Goal: Task Accomplishment & Management: Manage account settings

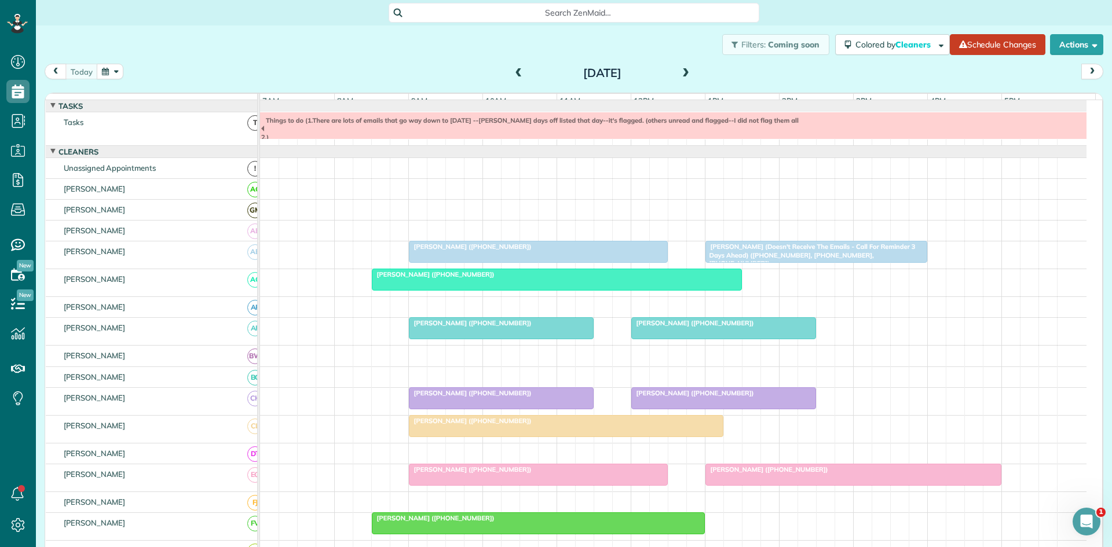
scroll to position [5, 5]
click at [681, 72] on span at bounding box center [685, 73] width 13 height 10
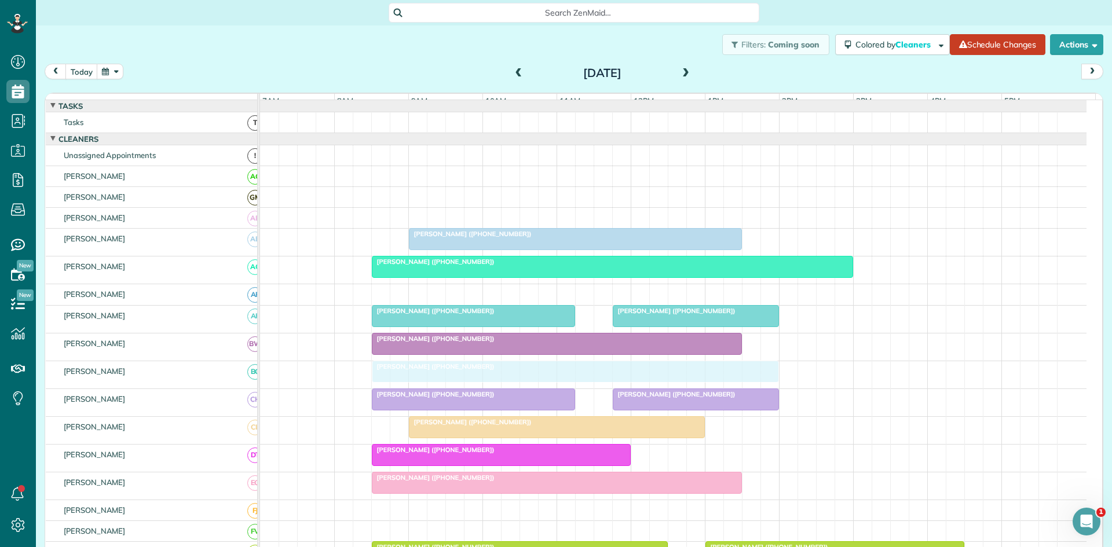
drag, startPoint x: 454, startPoint y: 380, endPoint x: 425, endPoint y: 378, distance: 28.4
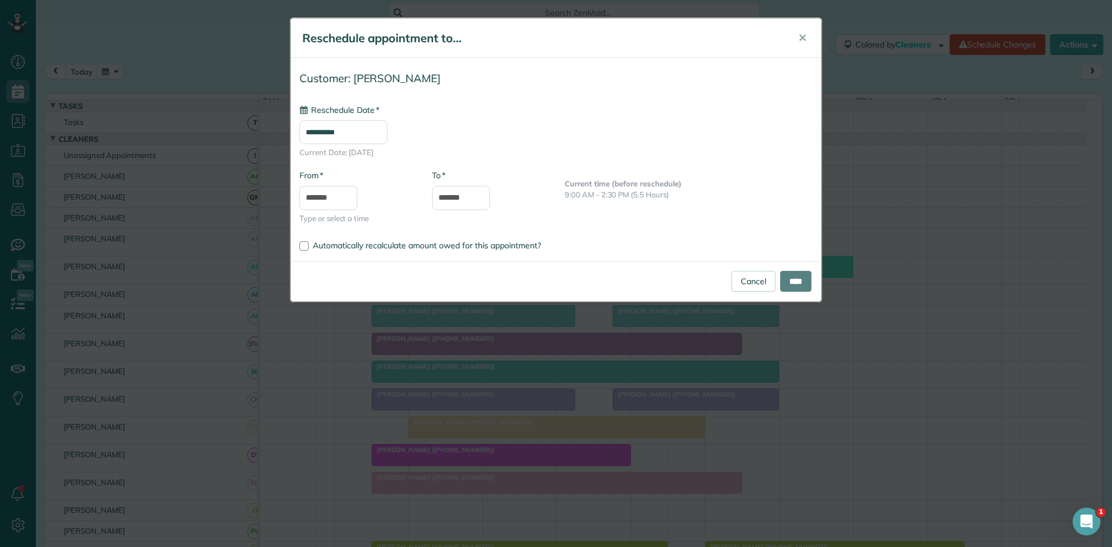
type input "**********"
click at [809, 279] on input "****" at bounding box center [795, 281] width 31 height 21
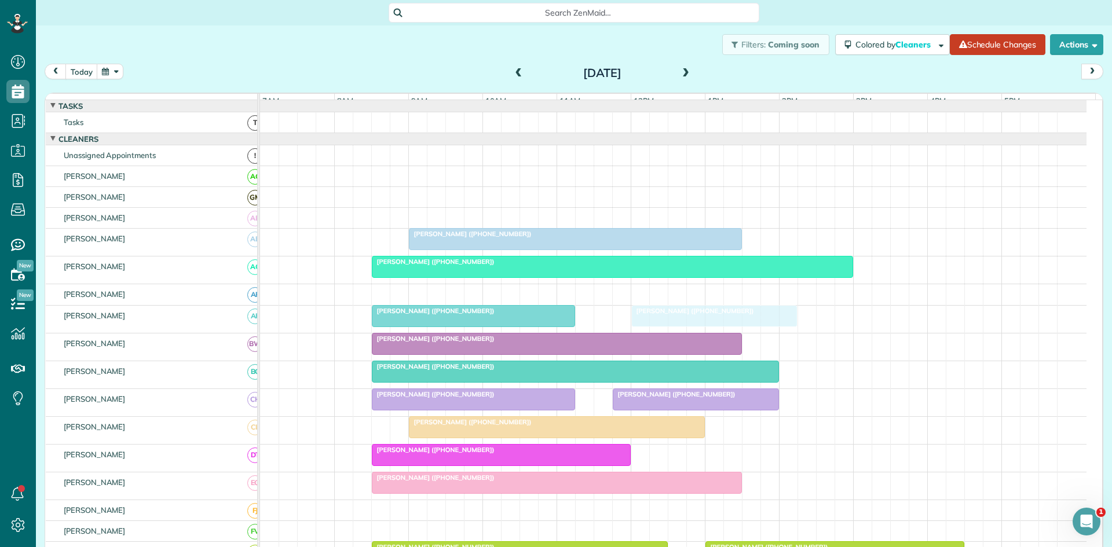
drag, startPoint x: 649, startPoint y: 321, endPoint x: 662, endPoint y: 319, distance: 12.9
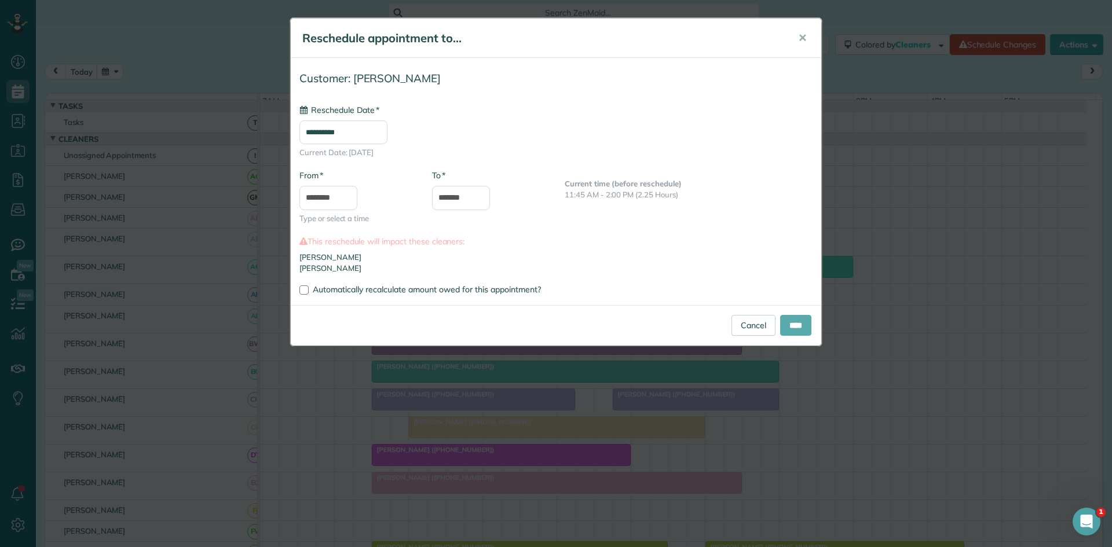
type input "**********"
click at [783, 324] on input "****" at bounding box center [795, 325] width 31 height 21
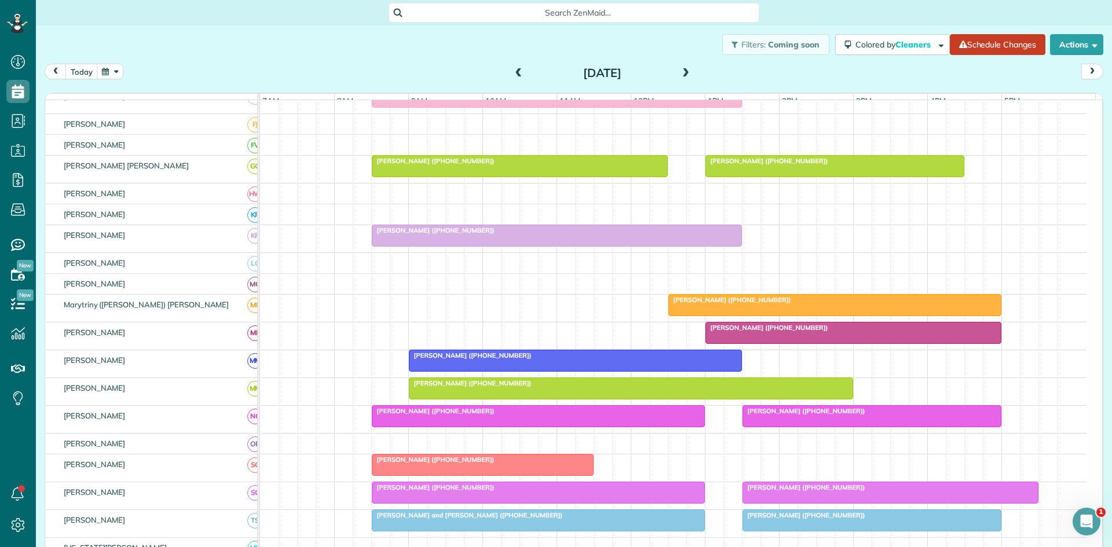
scroll to position [579, 0]
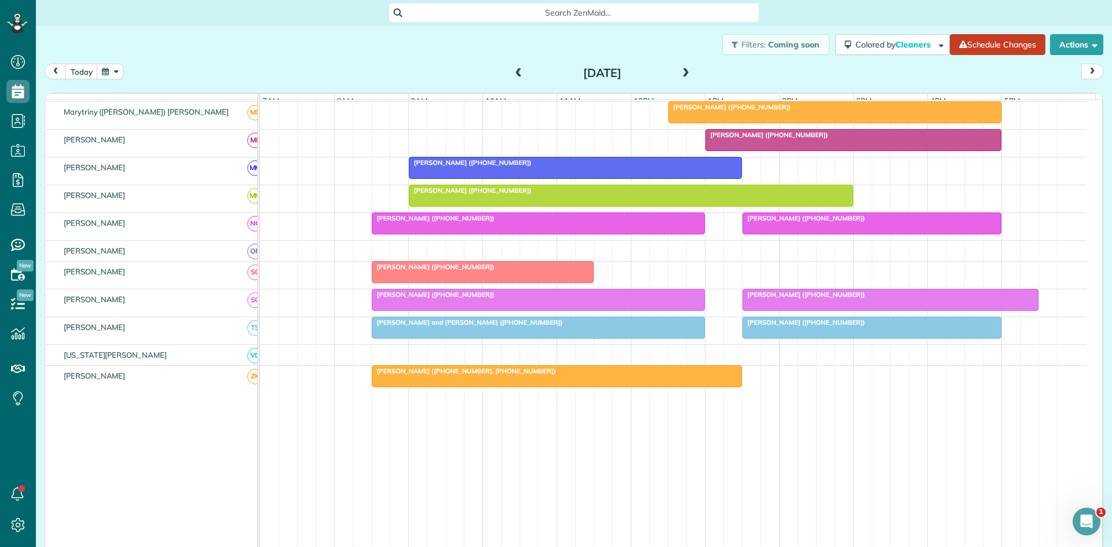
click at [682, 74] on span at bounding box center [685, 73] width 13 height 10
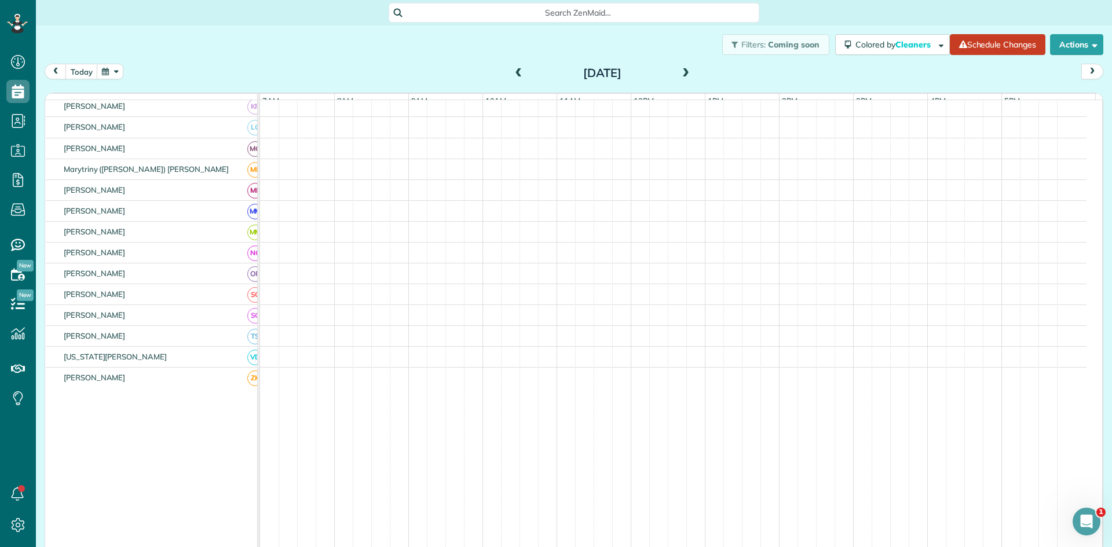
click at [682, 74] on span at bounding box center [685, 73] width 13 height 10
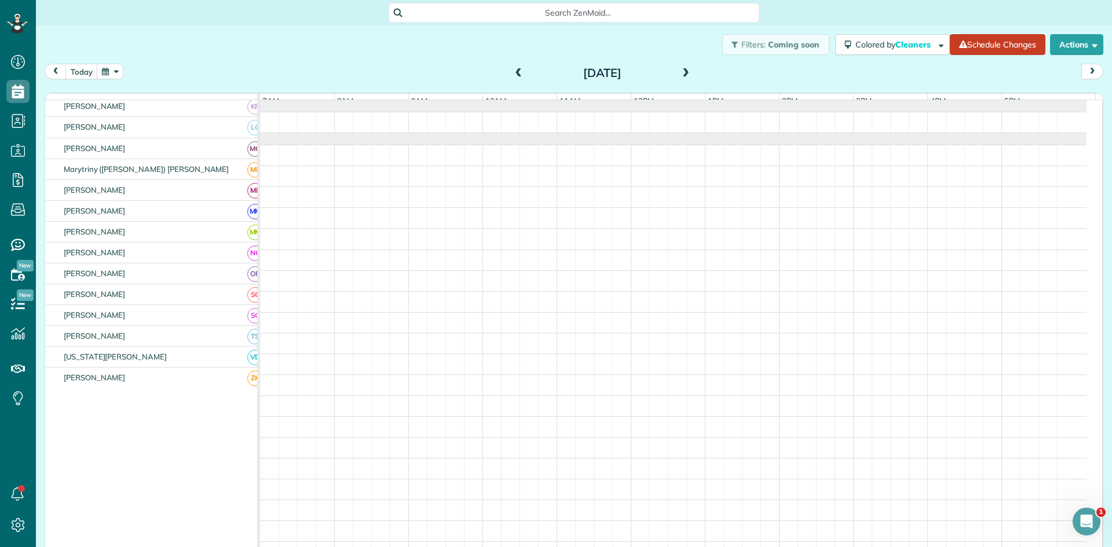
scroll to position [0, 0]
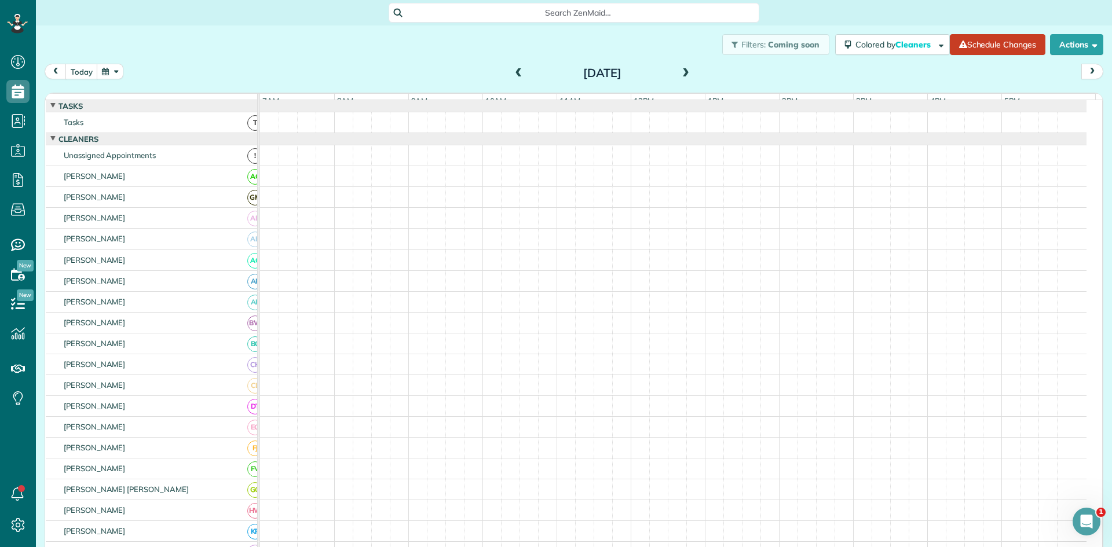
click at [519, 74] on span at bounding box center [519, 73] width 13 height 10
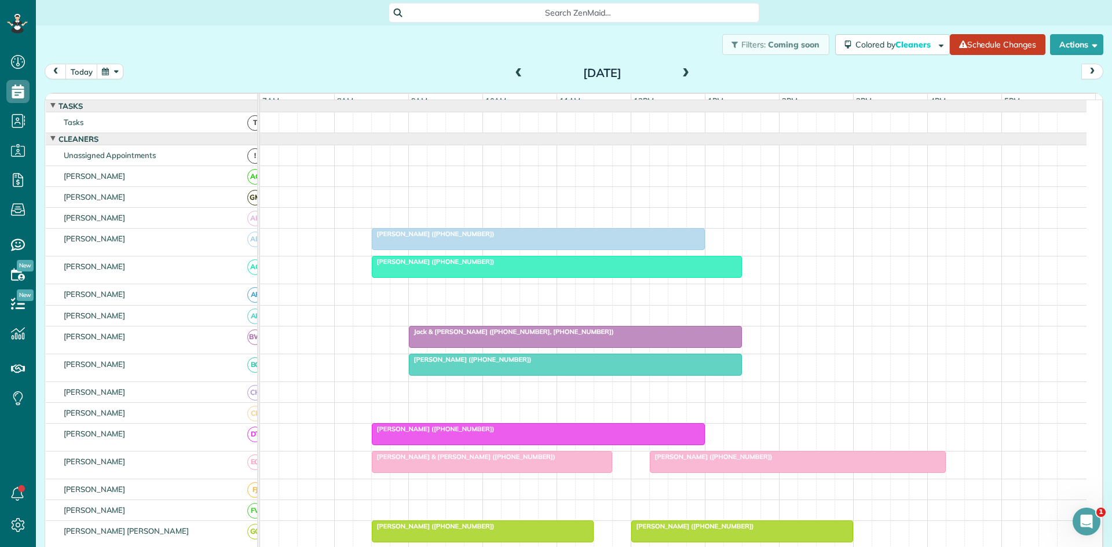
click at [679, 77] on span at bounding box center [685, 73] width 13 height 10
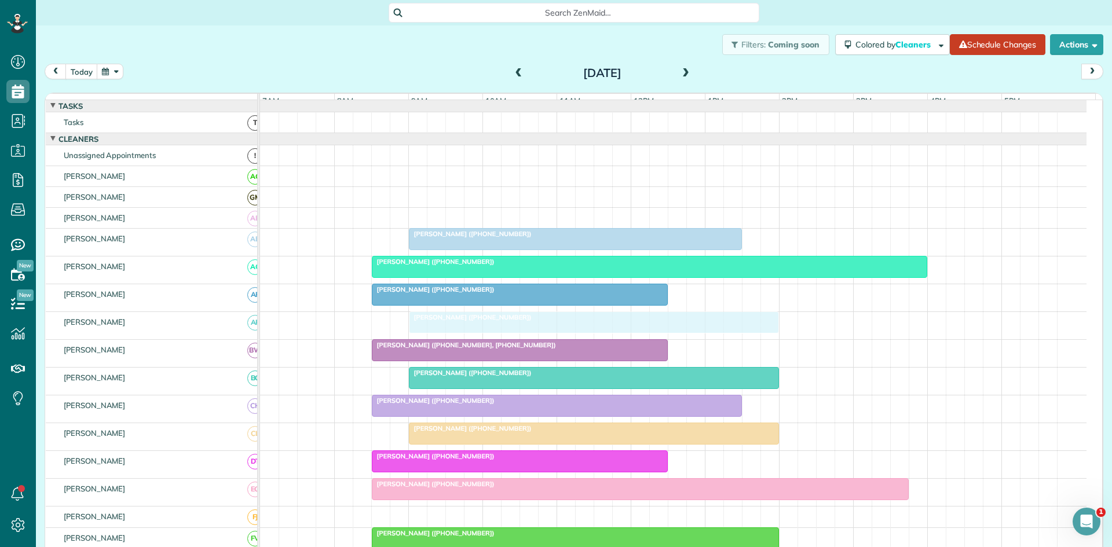
drag, startPoint x: 418, startPoint y: 332, endPoint x: 454, endPoint y: 332, distance: 35.3
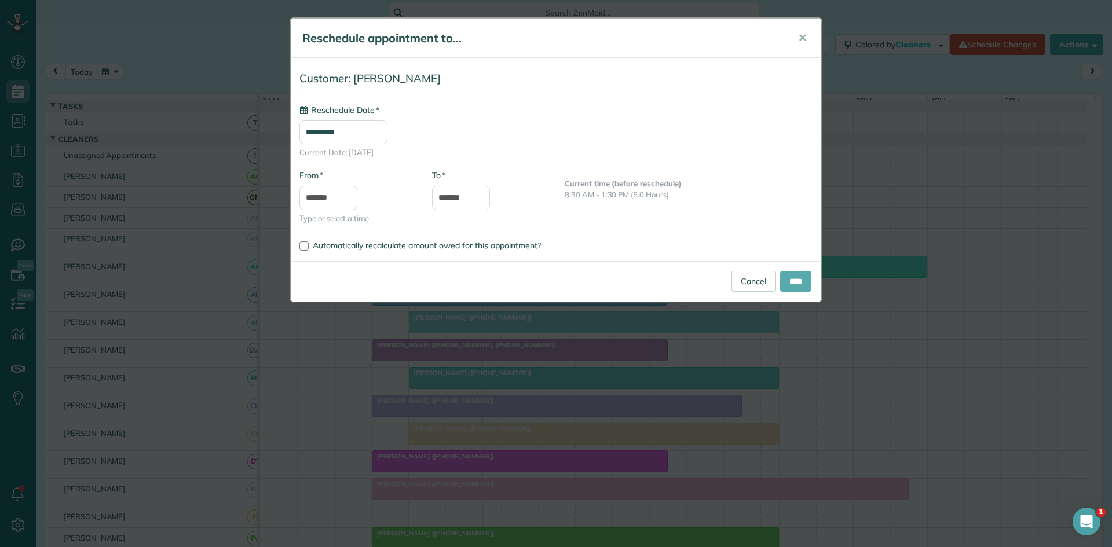
type input "**********"
click at [787, 283] on input "****" at bounding box center [795, 281] width 31 height 21
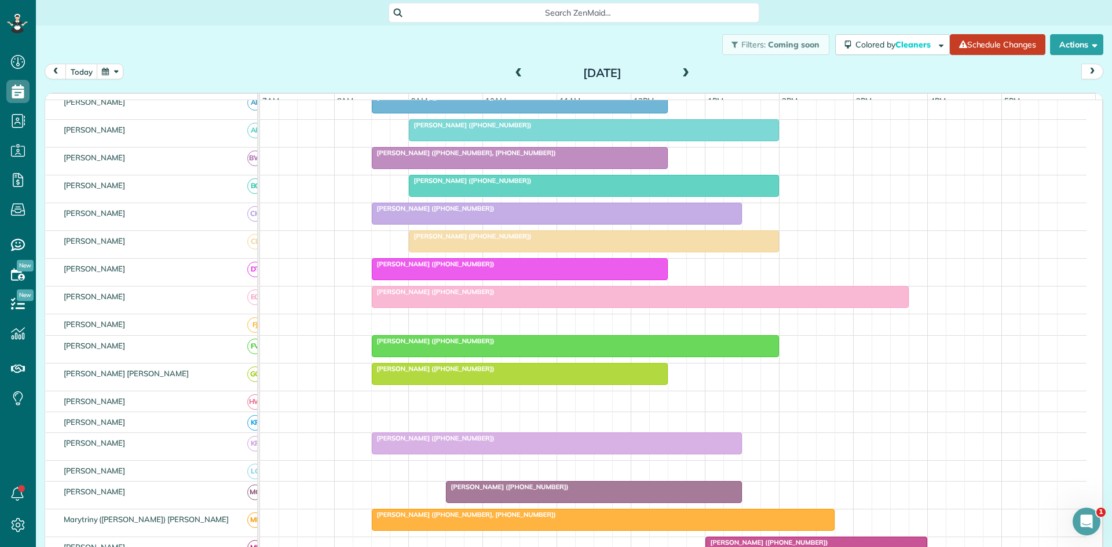
scroll to position [193, 0]
click at [489, 380] on link "Darlene Sledge (+18172911120)" at bounding box center [520, 374] width 296 height 22
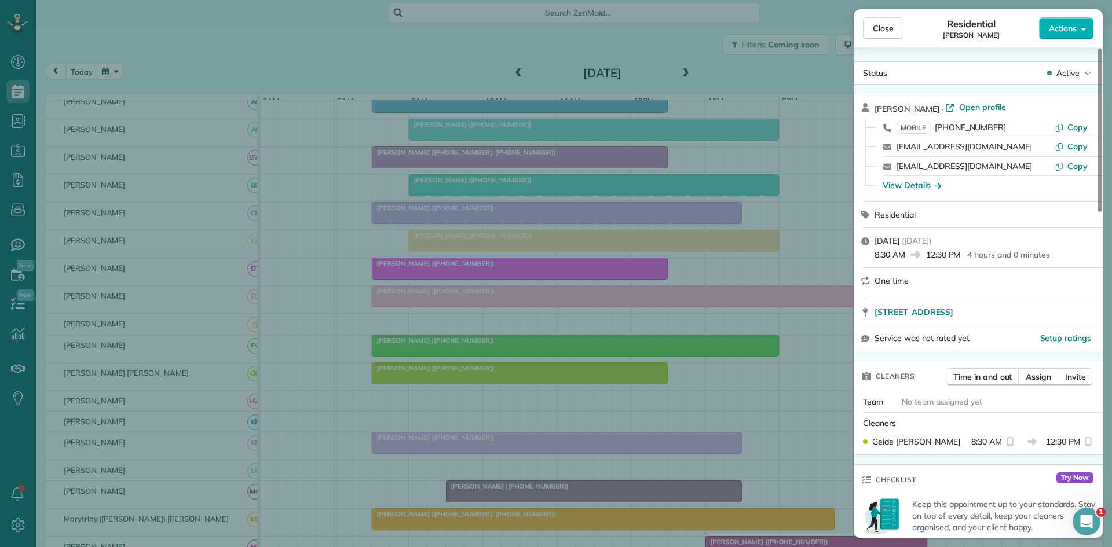
click at [511, 237] on div "Close Residential Darlene Sledge Actions Status Active Darlene Sledge · Open pr…" at bounding box center [556, 273] width 1112 height 547
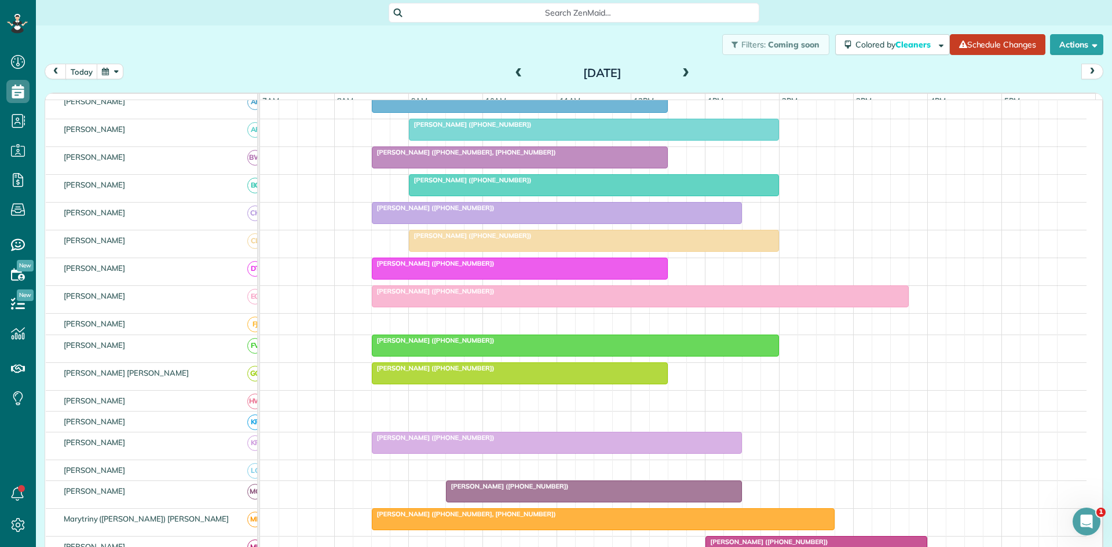
click at [422, 381] on div at bounding box center [519, 373] width 295 height 21
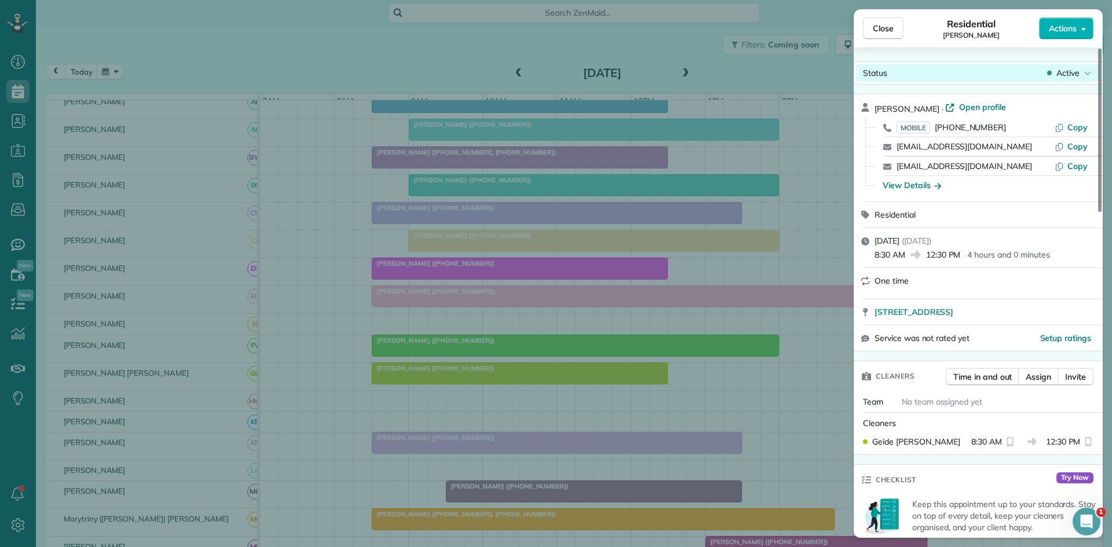
click at [1062, 78] on span "Active" at bounding box center [1067, 73] width 23 height 12
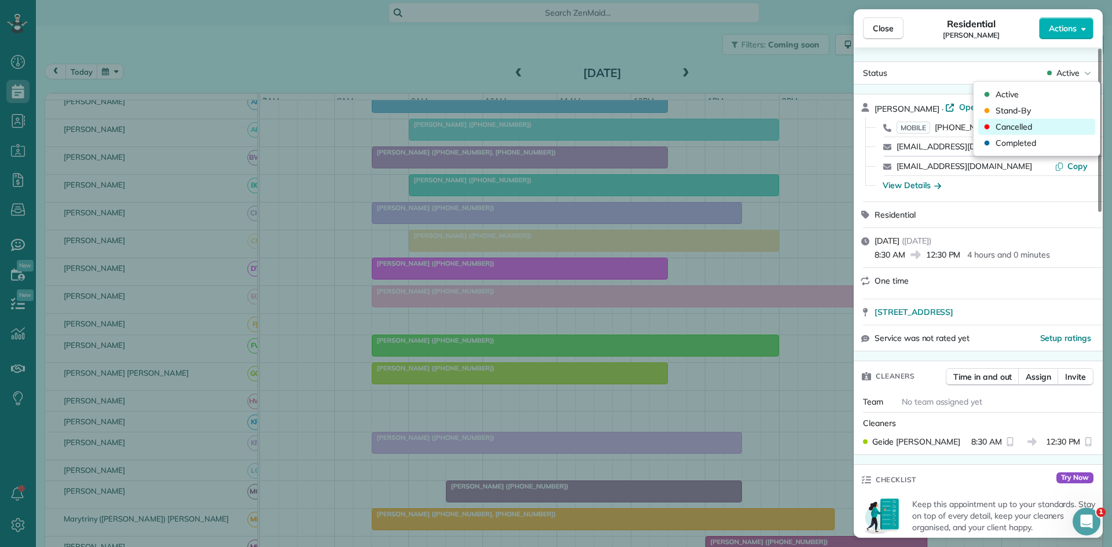
click at [1029, 129] on span "Cancelled" at bounding box center [1014, 127] width 36 height 12
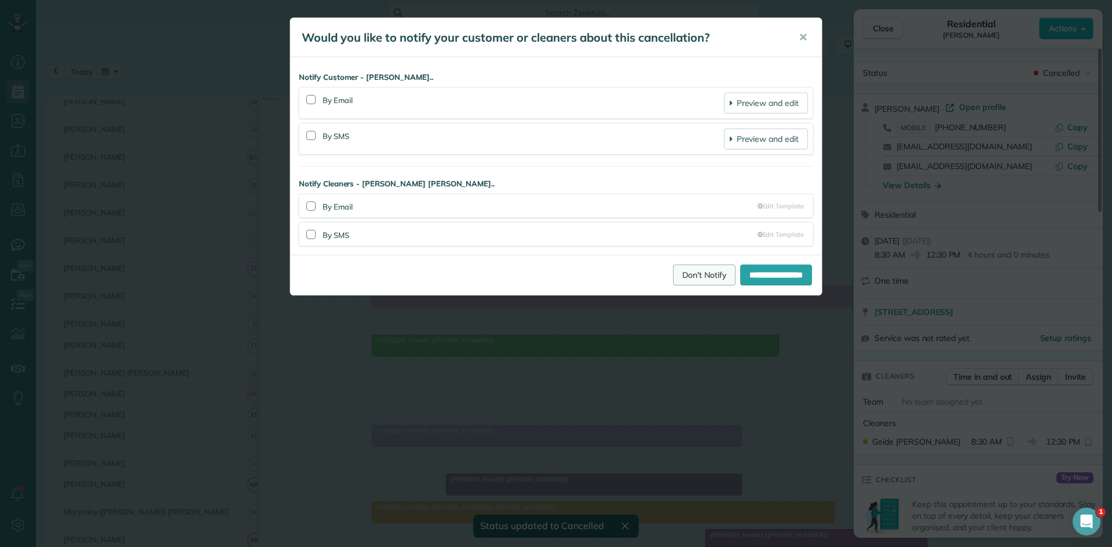
click at [675, 274] on link "Don't Notify" at bounding box center [704, 275] width 63 height 21
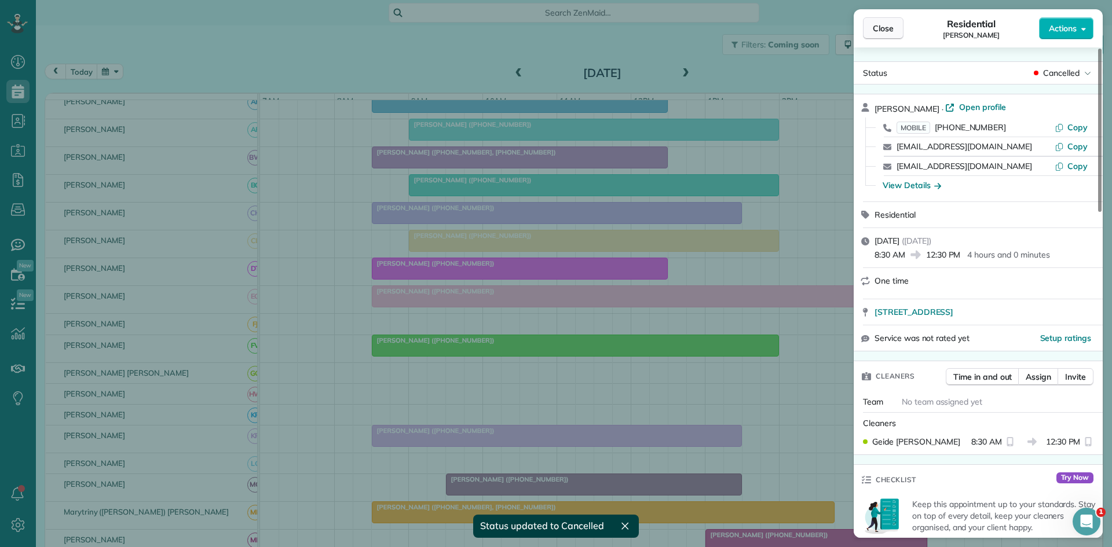
click at [876, 31] on span "Close" at bounding box center [883, 29] width 21 height 12
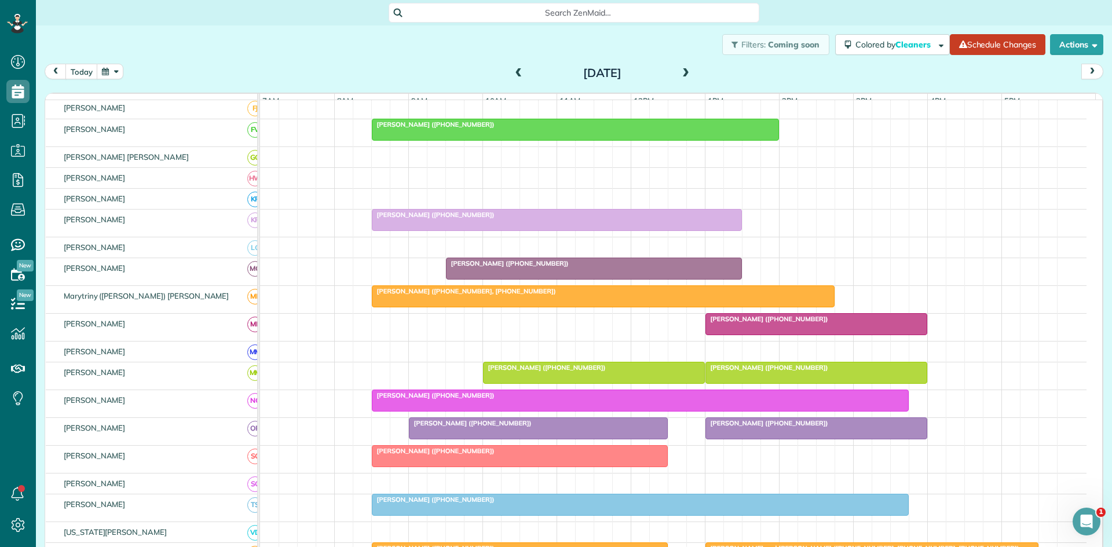
scroll to position [398, 0]
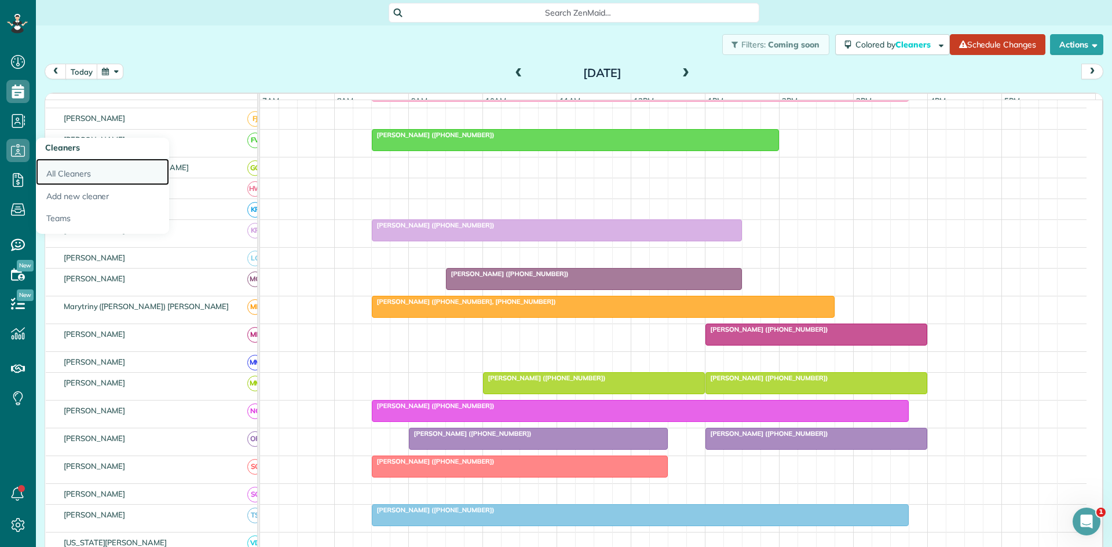
click at [76, 179] on link "All Cleaners" at bounding box center [102, 172] width 133 height 27
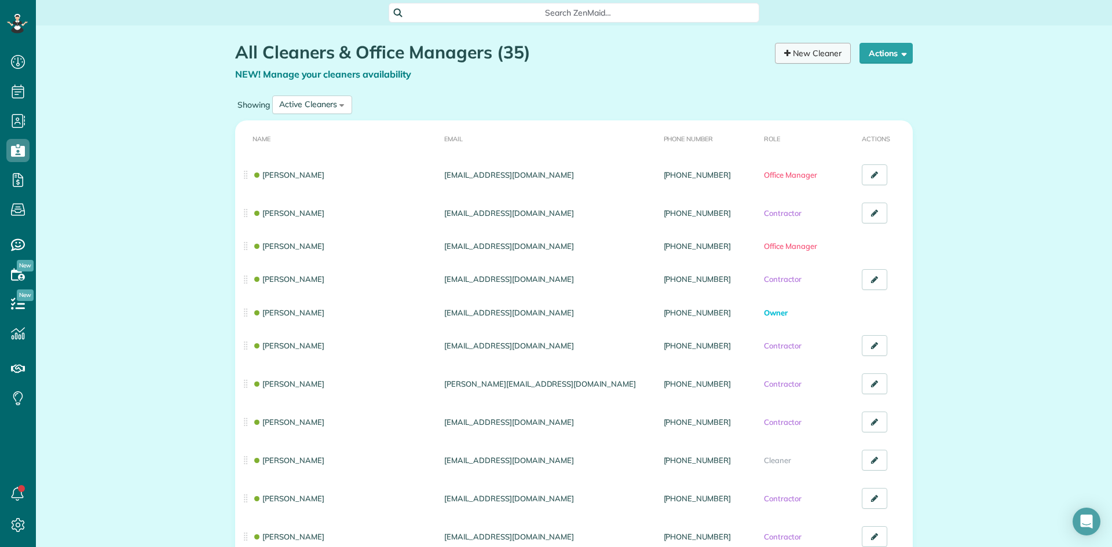
click at [788, 58] on link "New Cleaner" at bounding box center [813, 53] width 76 height 21
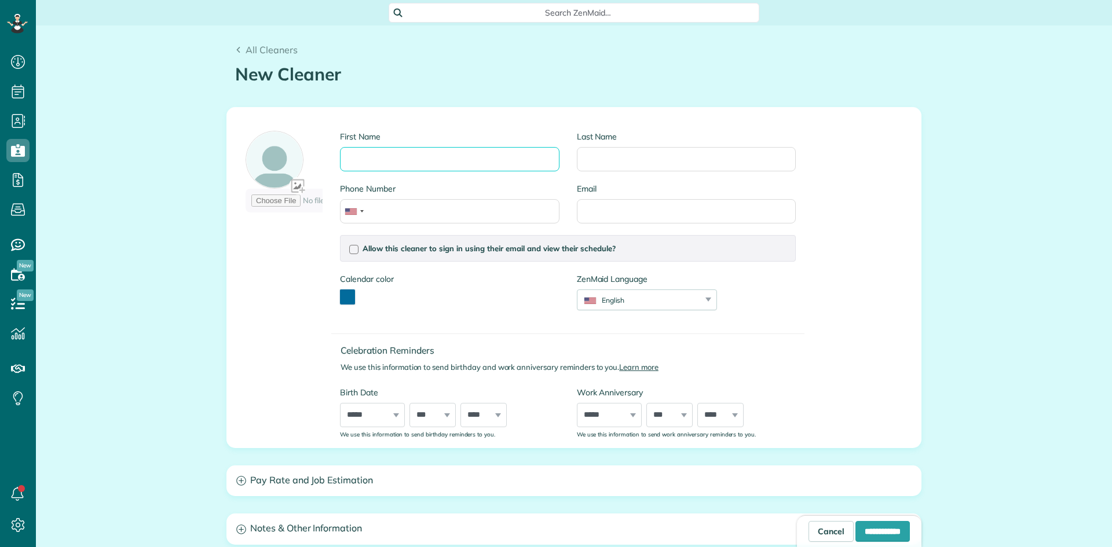
click at [419, 160] on input "First Name" at bounding box center [449, 159] width 219 height 24
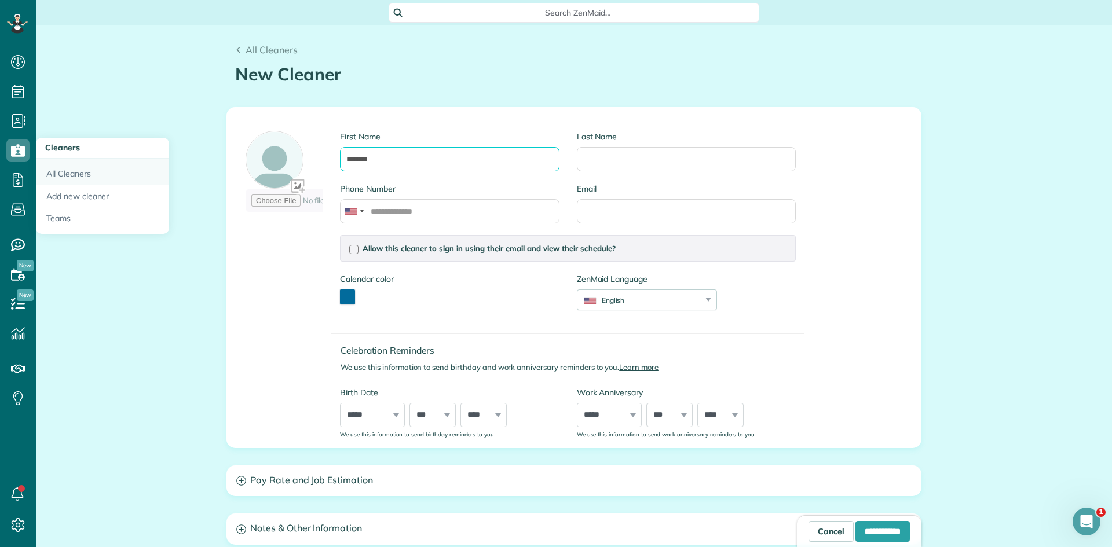
type input "*******"
click at [92, 177] on link "All Cleaners" at bounding box center [102, 172] width 133 height 27
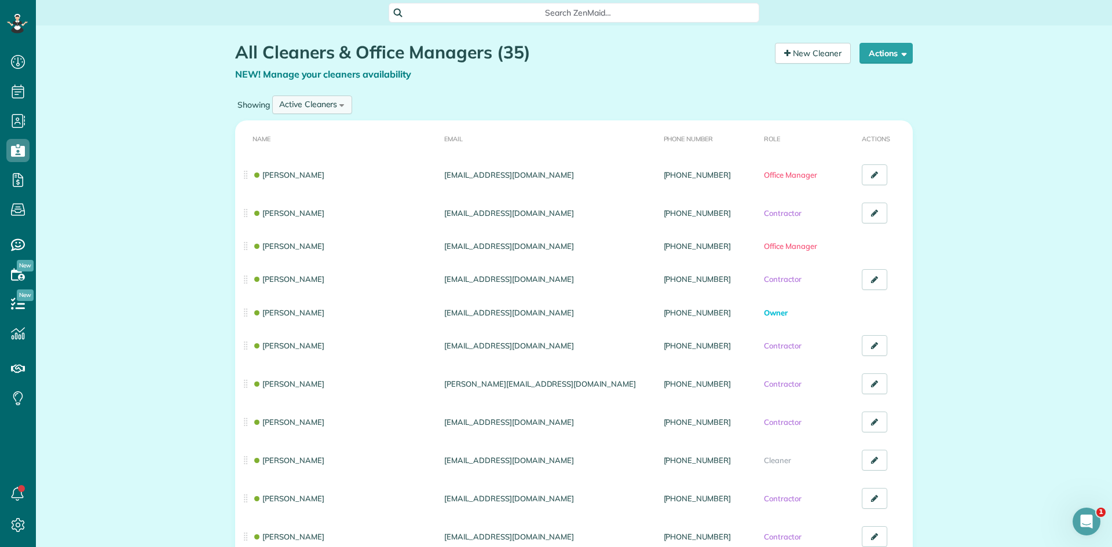
click at [338, 105] on div "Active Cleaners All Cleaners Active Cleaners Inactive Cleaners" at bounding box center [312, 105] width 80 height 19
click at [315, 174] on li "Inactive Cleaners" at bounding box center [310, 181] width 75 height 24
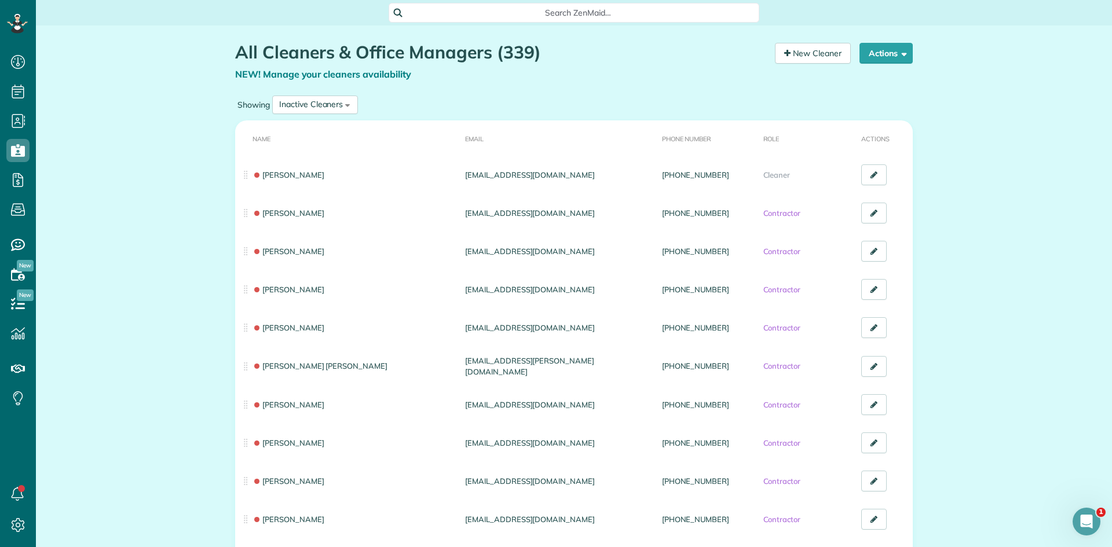
click at [257, 139] on th "Name" at bounding box center [347, 137] width 225 height 35
click at [352, 107] on div "Inactive Cleaners All Cleaners Active Cleaners Inactive Cleaners" at bounding box center [315, 105] width 86 height 19
click at [517, 83] on div "All Cleaners & Office Managers (339) NEW! Manage your cleaners availability You…" at bounding box center [500, 68] width 531 height 50
click at [901, 53] on span "button" at bounding box center [902, 53] width 9 height 9
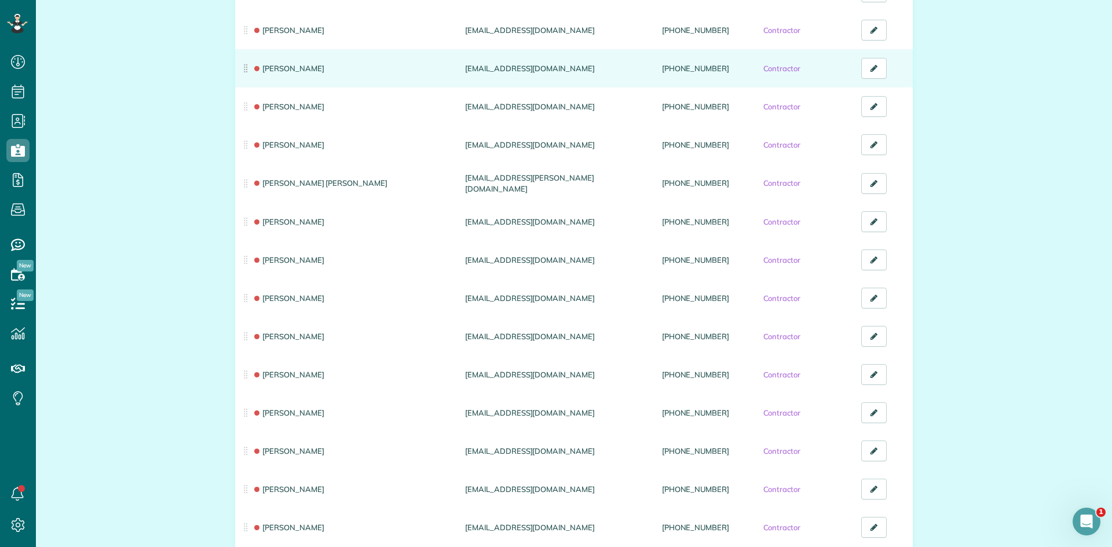
scroll to position [193, 0]
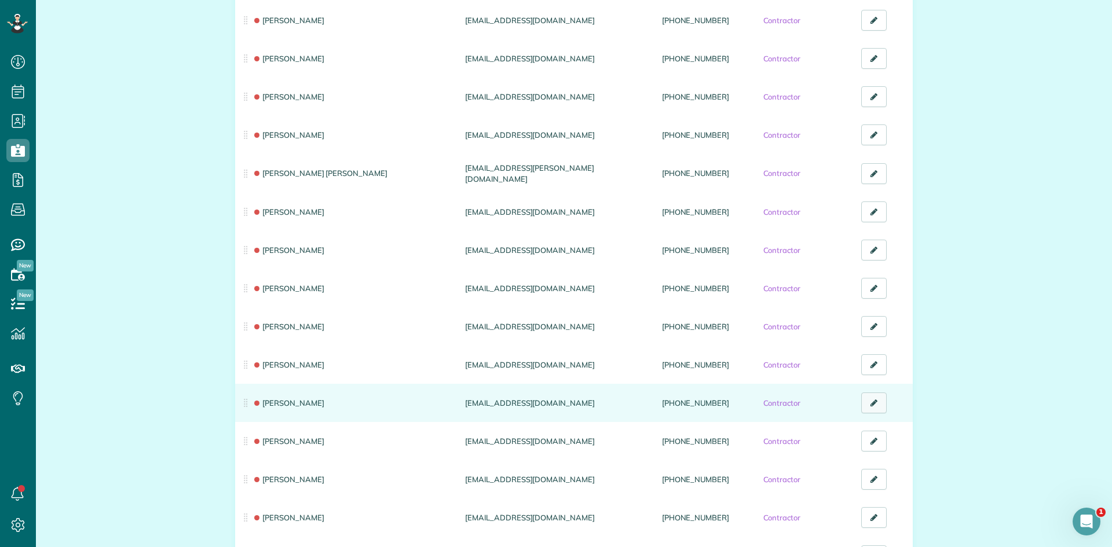
click at [873, 405] on icon at bounding box center [874, 403] width 7 height 8
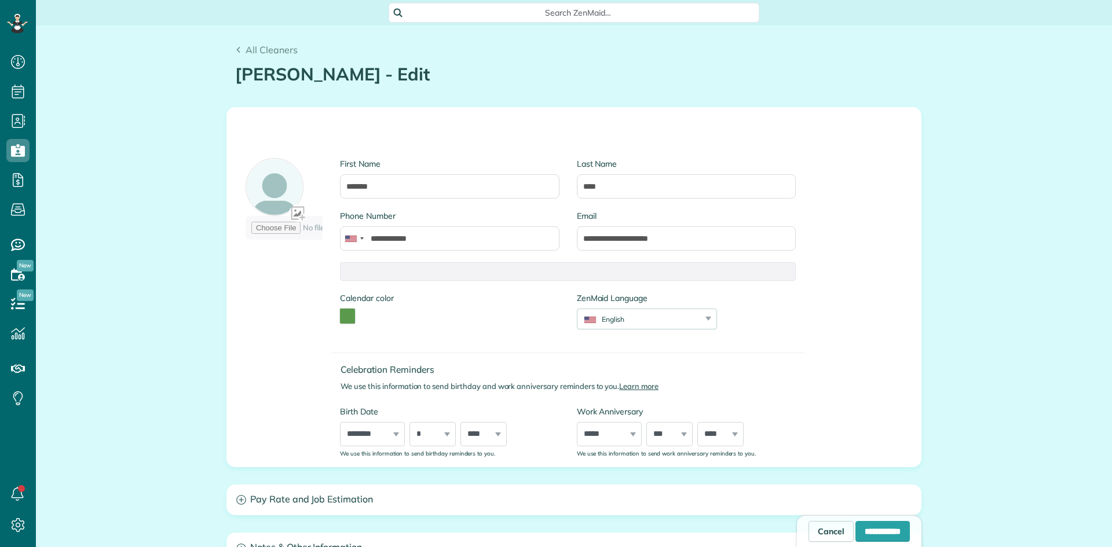
scroll to position [5, 5]
type input "**********"
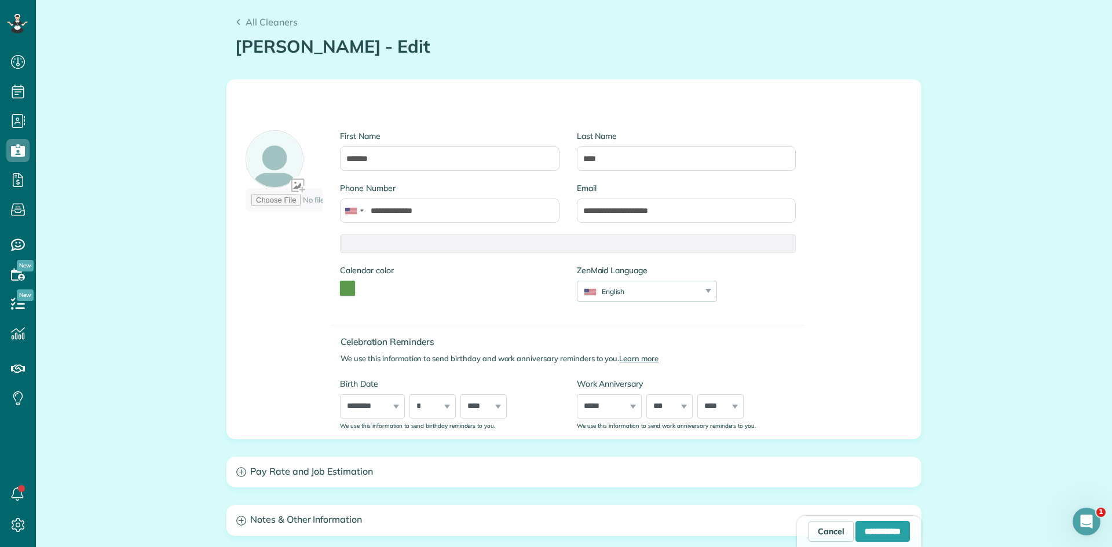
scroll to position [0, 0]
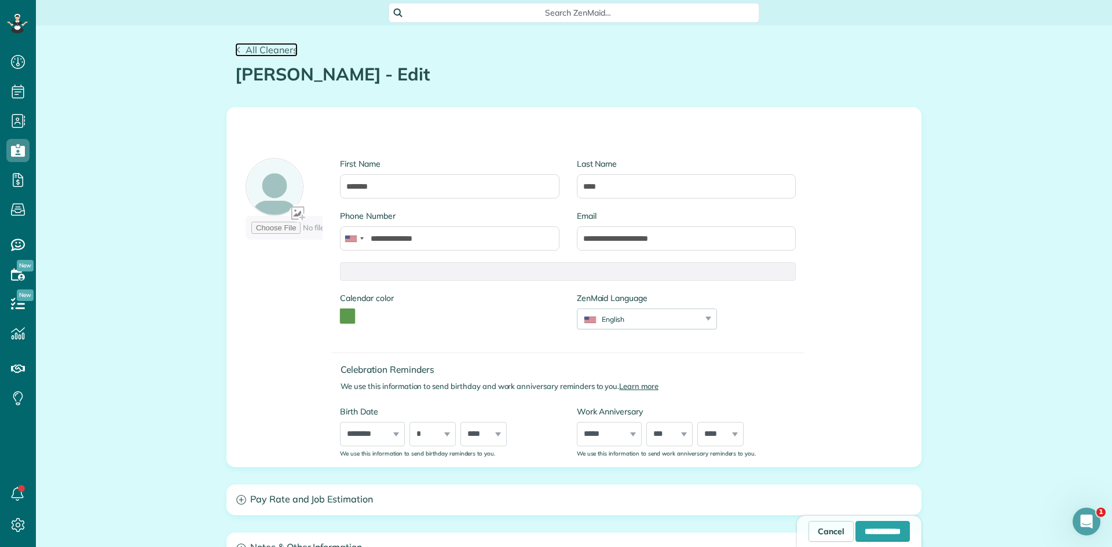
click at [250, 51] on span "All Cleaners" at bounding box center [272, 50] width 52 height 12
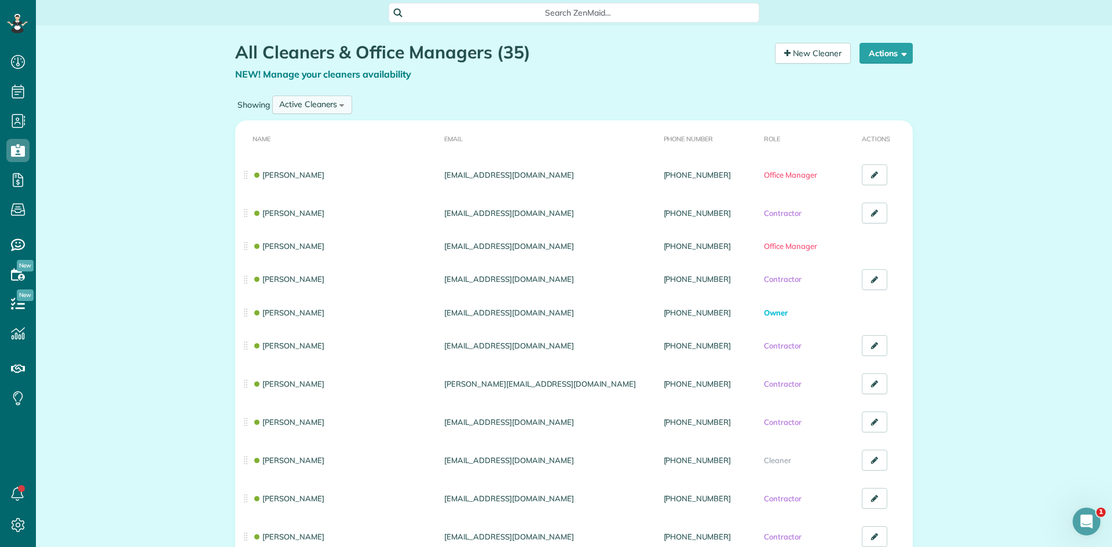
click at [324, 99] on div "Active Cleaners" at bounding box center [308, 104] width 58 height 12
click at [310, 186] on span "Inactive Cleaners" at bounding box center [311, 181] width 64 height 10
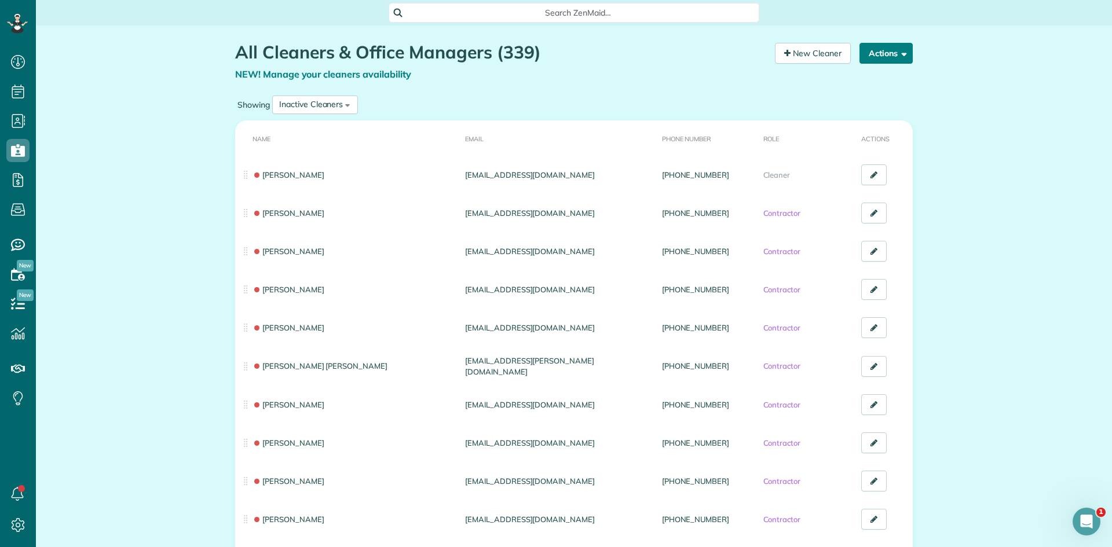
click at [887, 59] on button "Actions" at bounding box center [886, 53] width 53 height 21
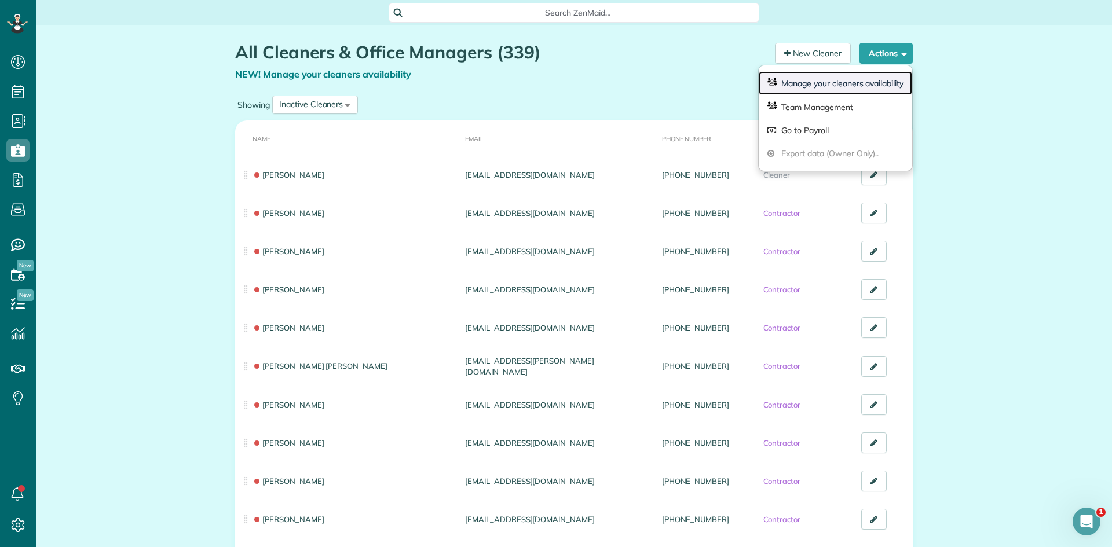
click at [881, 85] on link "Manage your cleaners availability" at bounding box center [835, 83] width 153 height 24
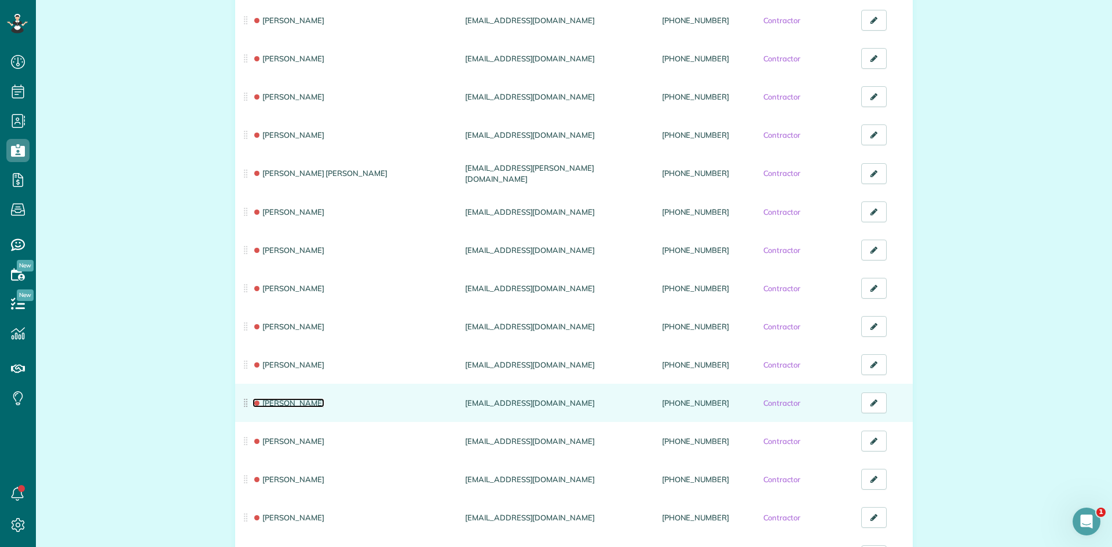
click at [258, 401] on link "[PERSON_NAME]" at bounding box center [289, 402] width 72 height 9
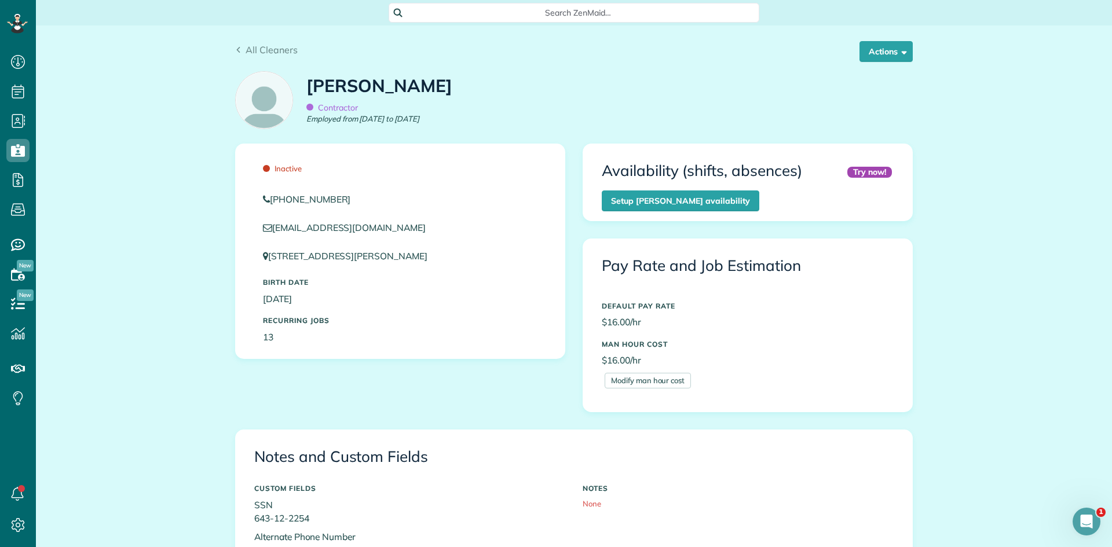
click at [282, 169] on span "Inactive" at bounding box center [282, 168] width 39 height 9
click at [263, 164] on span "Inactive" at bounding box center [282, 168] width 39 height 9
click at [290, 171] on span "Inactive" at bounding box center [282, 168] width 39 height 9
drag, startPoint x: 309, startPoint y: 173, endPoint x: 331, endPoint y: 175, distance: 22.1
click at [312, 173] on div "Inactive" at bounding box center [400, 169] width 292 height 12
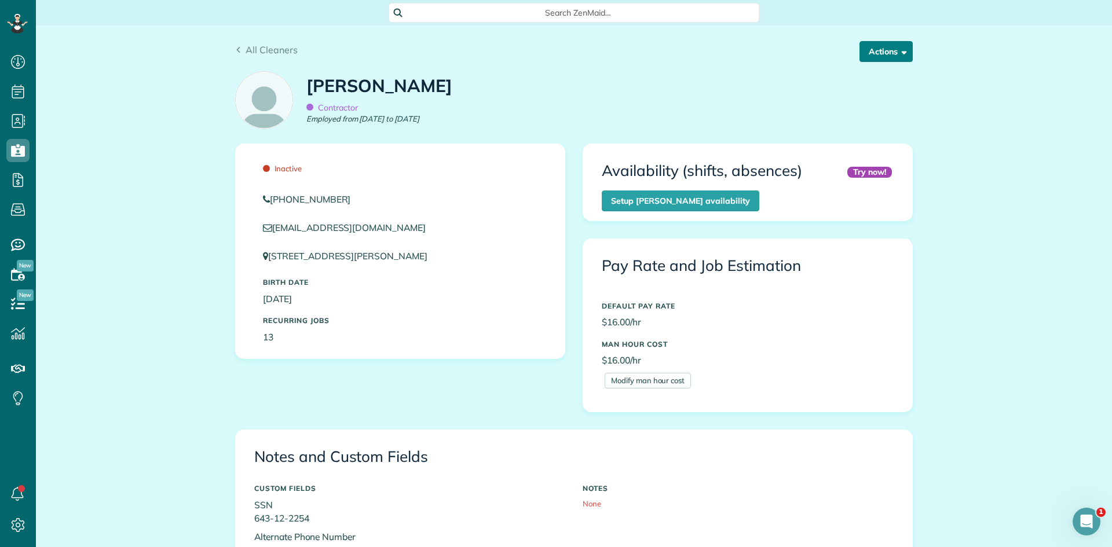
click at [872, 43] on button "Actions" at bounding box center [886, 51] width 53 height 21
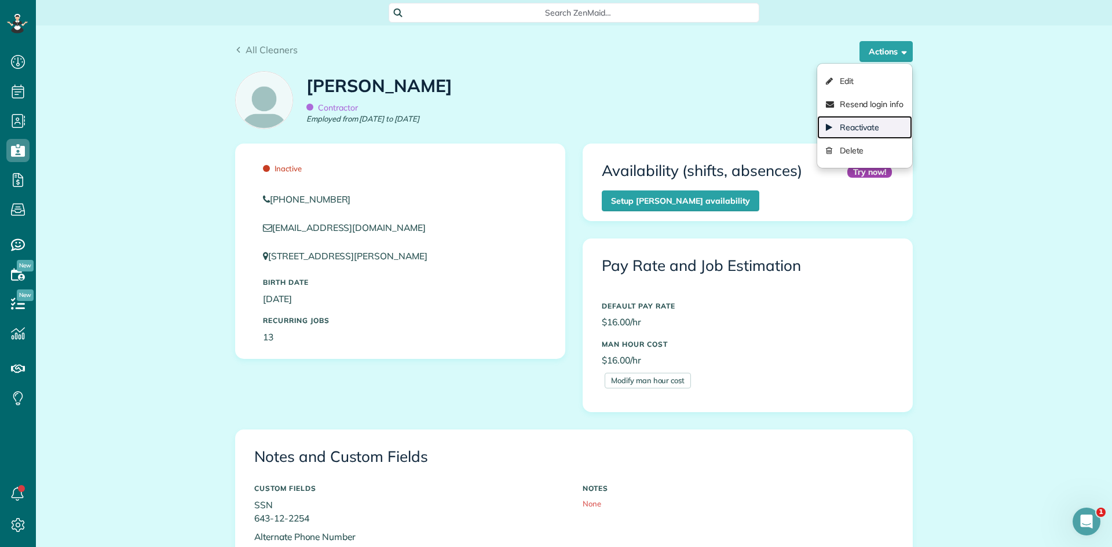
click at [870, 124] on link "Reactivate" at bounding box center [864, 127] width 95 height 23
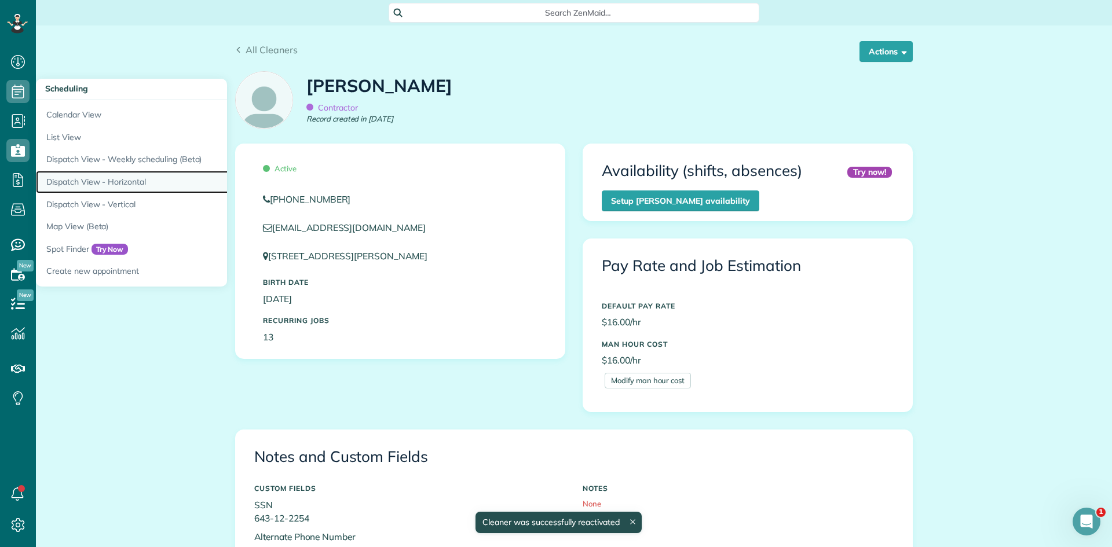
click at [143, 180] on link "Dispatch View - Horizontal" at bounding box center [181, 182] width 290 height 23
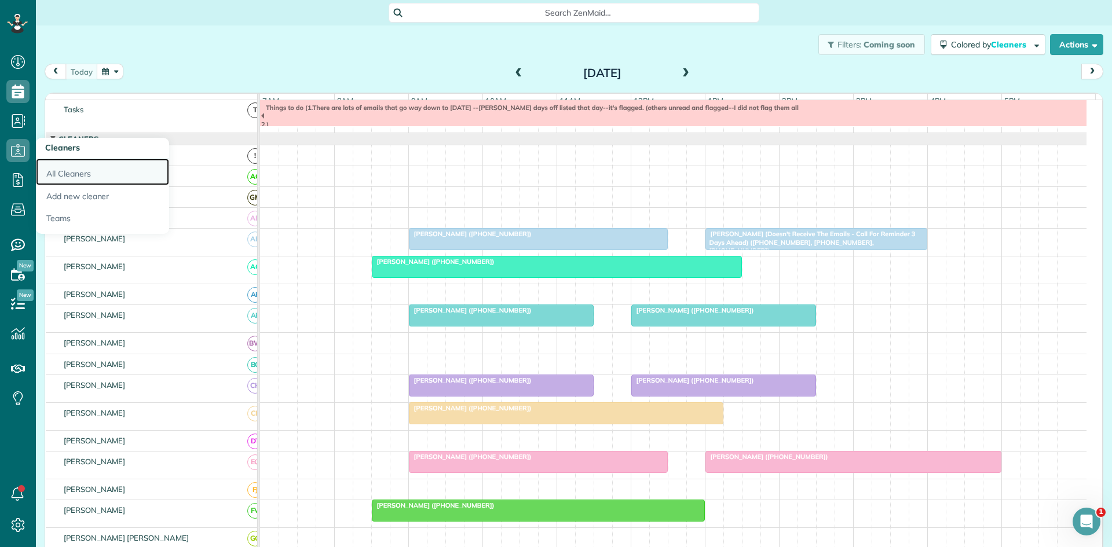
click at [78, 172] on link "All Cleaners" at bounding box center [102, 172] width 133 height 27
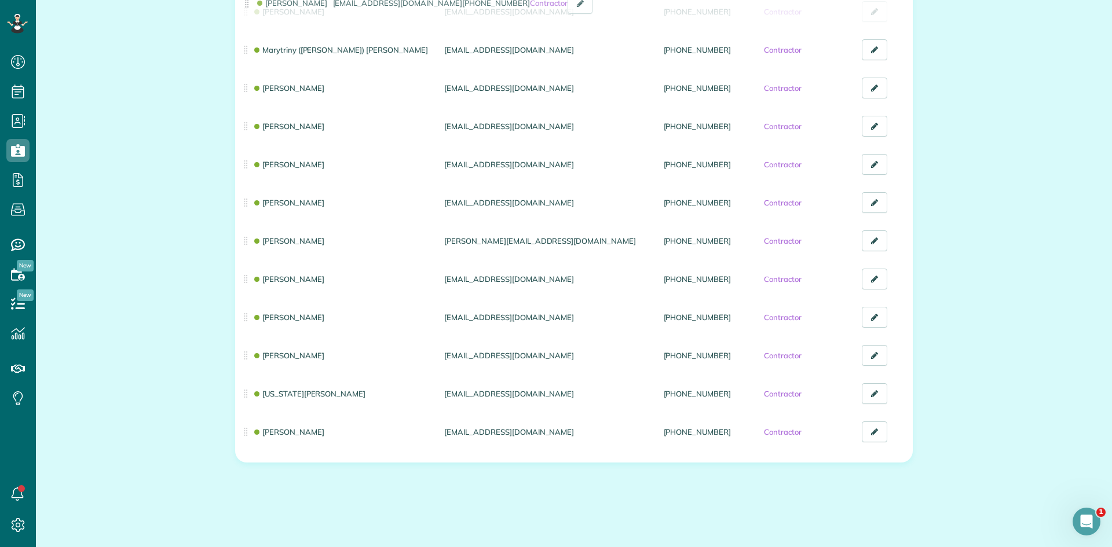
drag, startPoint x: 239, startPoint y: 403, endPoint x: 245, endPoint y: 12, distance: 391.0
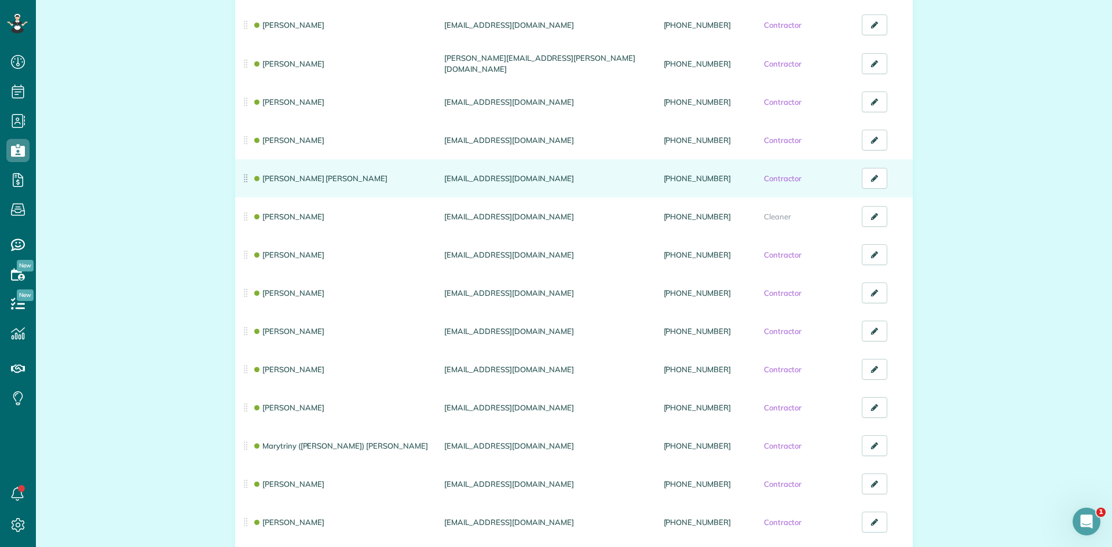
scroll to position [675, 0]
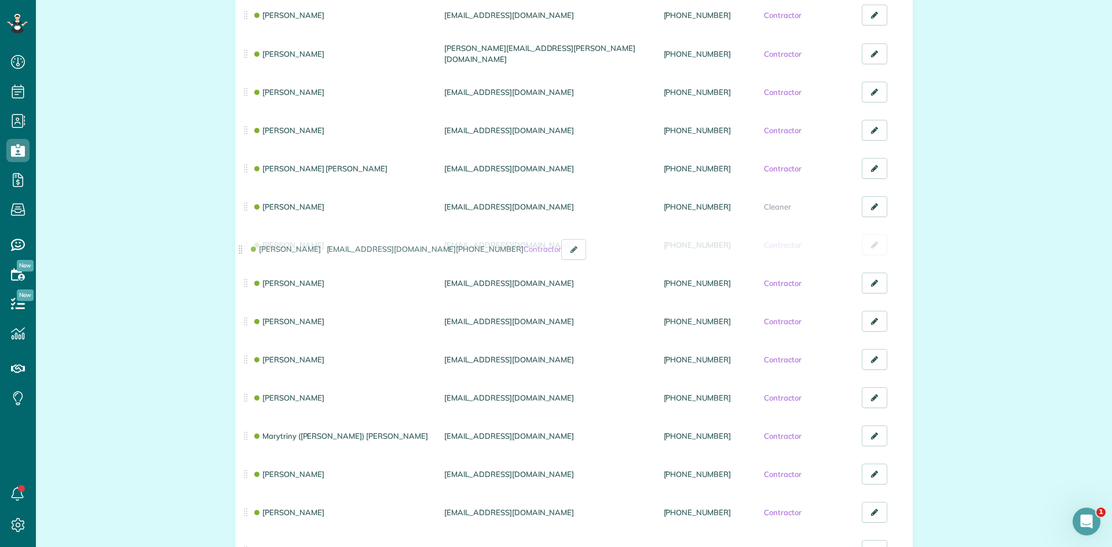
drag, startPoint x: 244, startPoint y: 395, endPoint x: 243, endPoint y: 254, distance: 140.7
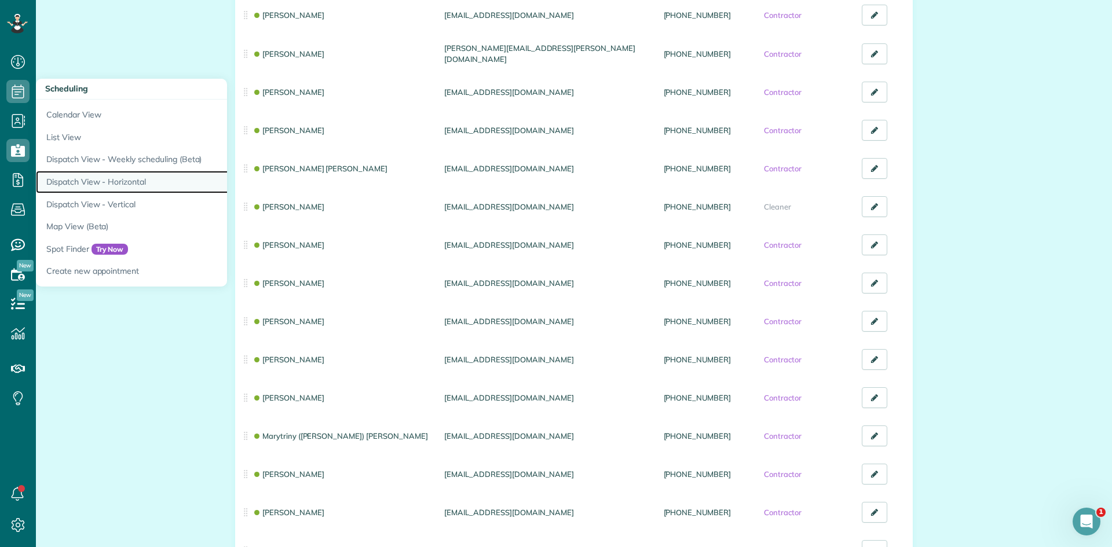
click at [101, 177] on link "Dispatch View - Horizontal" at bounding box center [181, 182] width 290 height 23
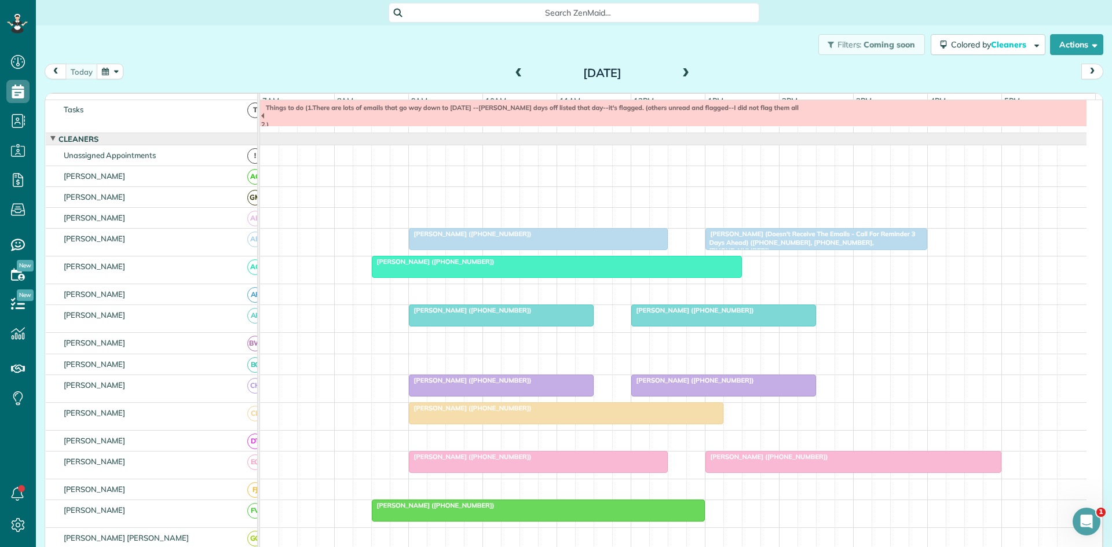
click at [682, 75] on span at bounding box center [685, 73] width 13 height 10
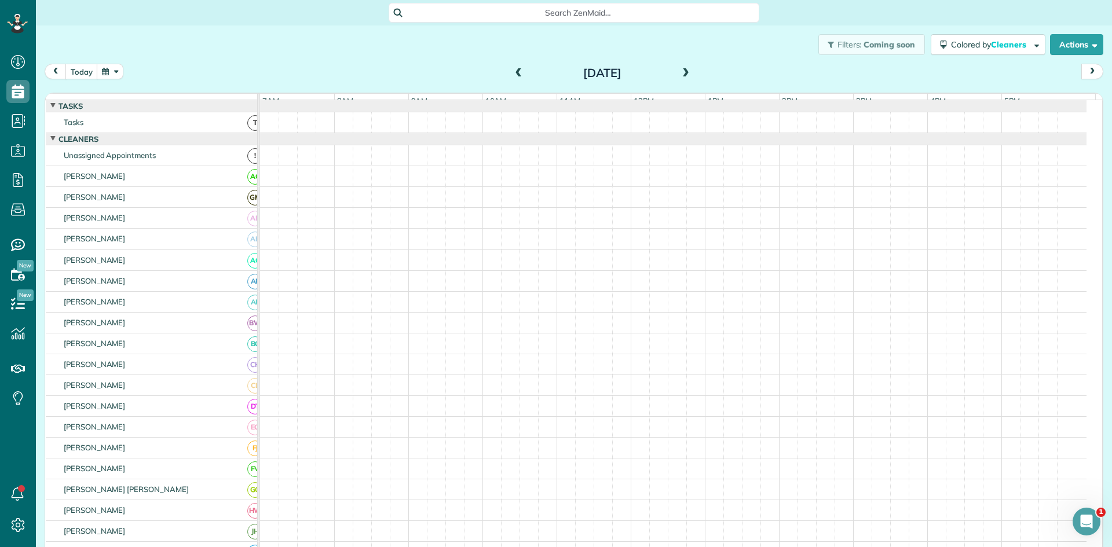
click at [682, 75] on span at bounding box center [685, 73] width 13 height 10
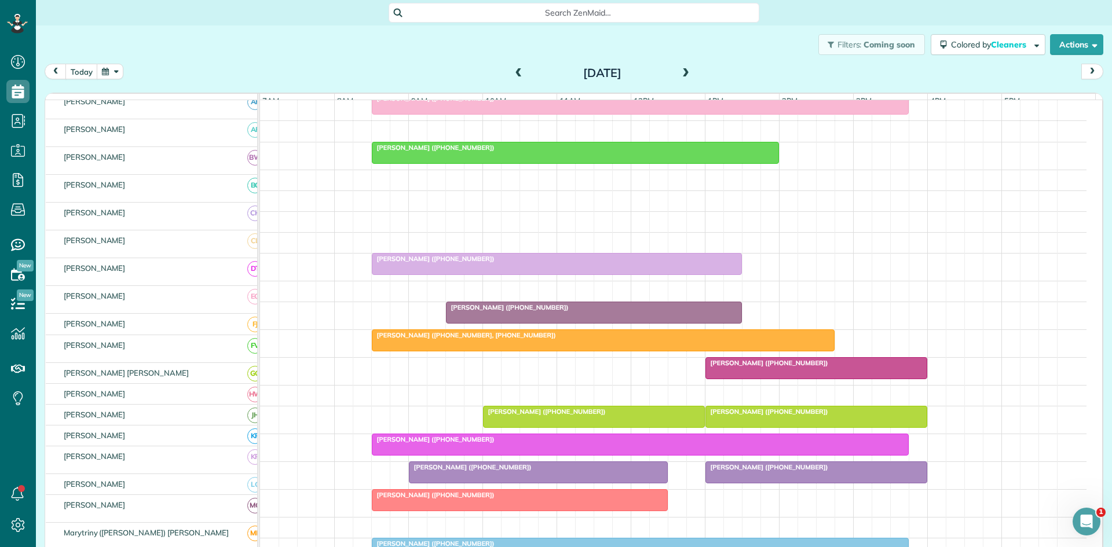
scroll to position [386, 0]
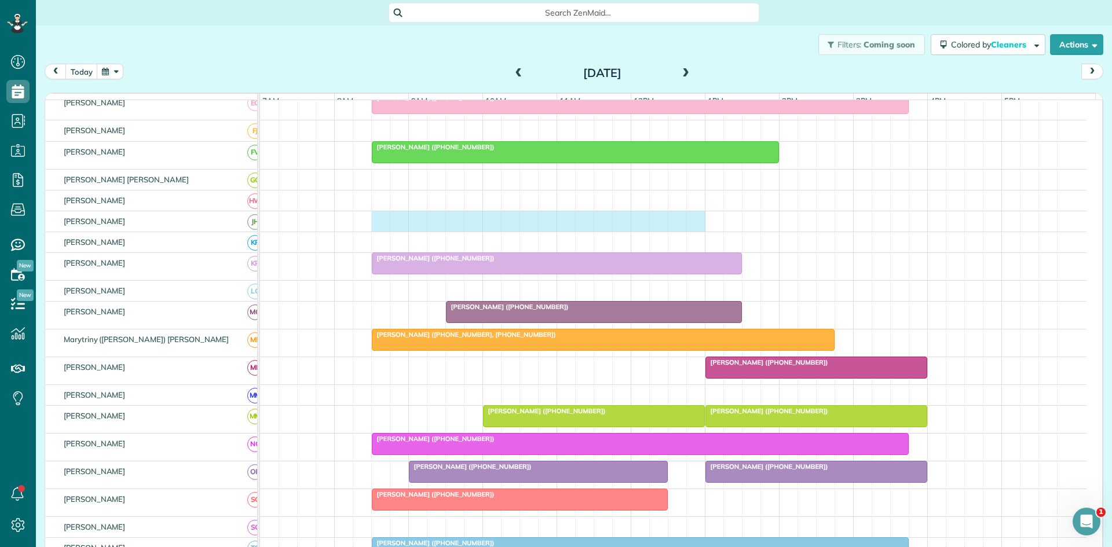
drag, startPoint x: 382, startPoint y: 230, endPoint x: 685, endPoint y: 230, distance: 302.9
click at [688, 230] on div at bounding box center [673, 221] width 827 height 20
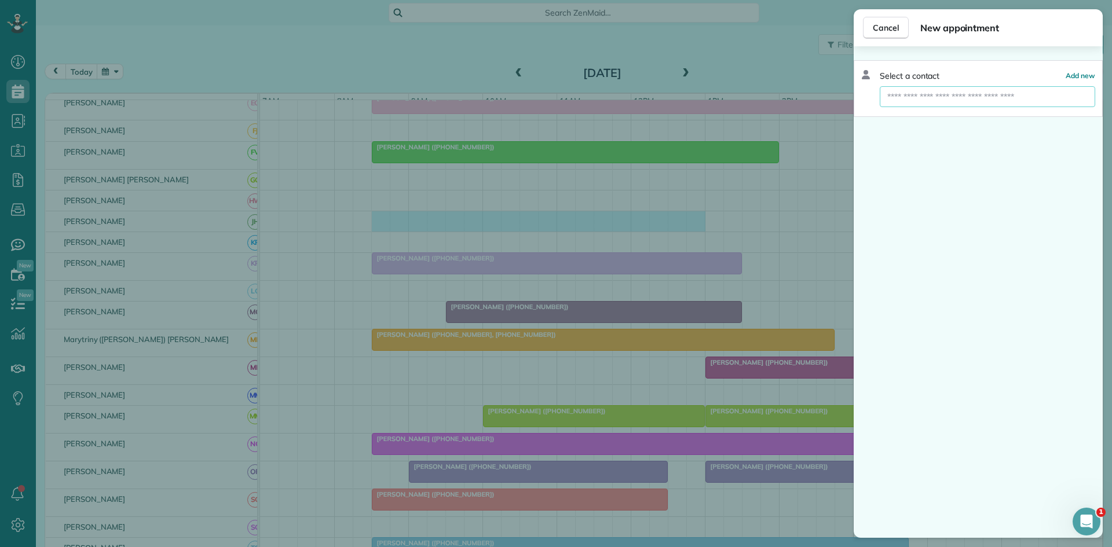
click at [923, 99] on input "text" at bounding box center [987, 96] width 215 height 21
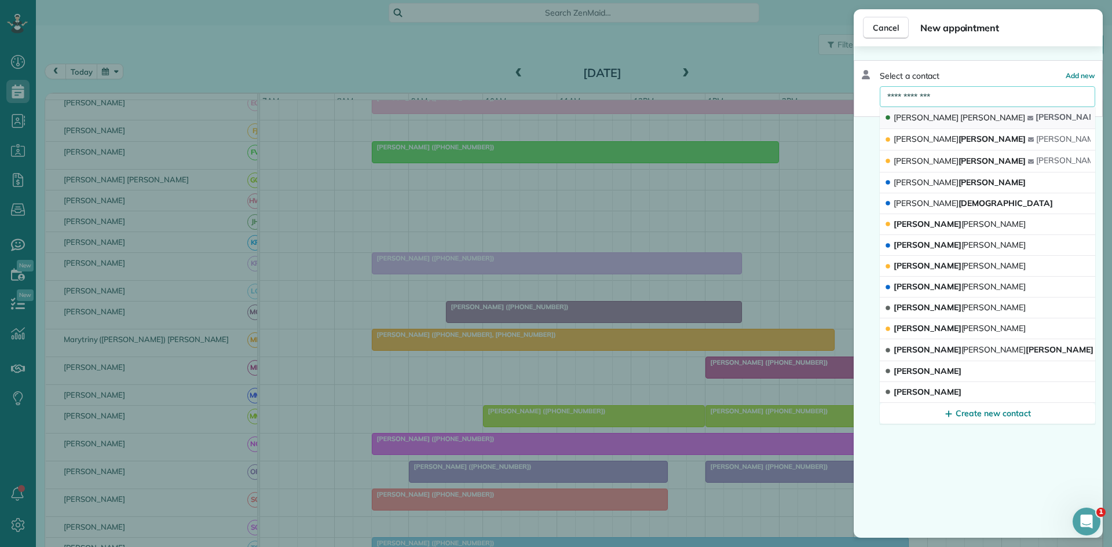
type input "**********"
click at [932, 110] on button "[PERSON_NAME] [PERSON_NAME] @[DOMAIN_NAME]" at bounding box center [987, 118] width 215 height 22
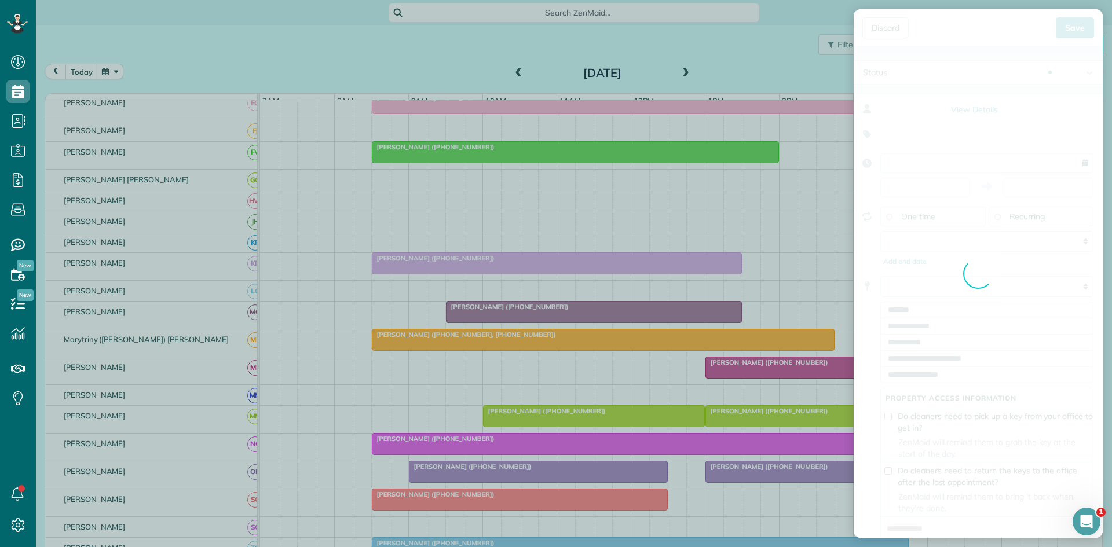
type input "**********"
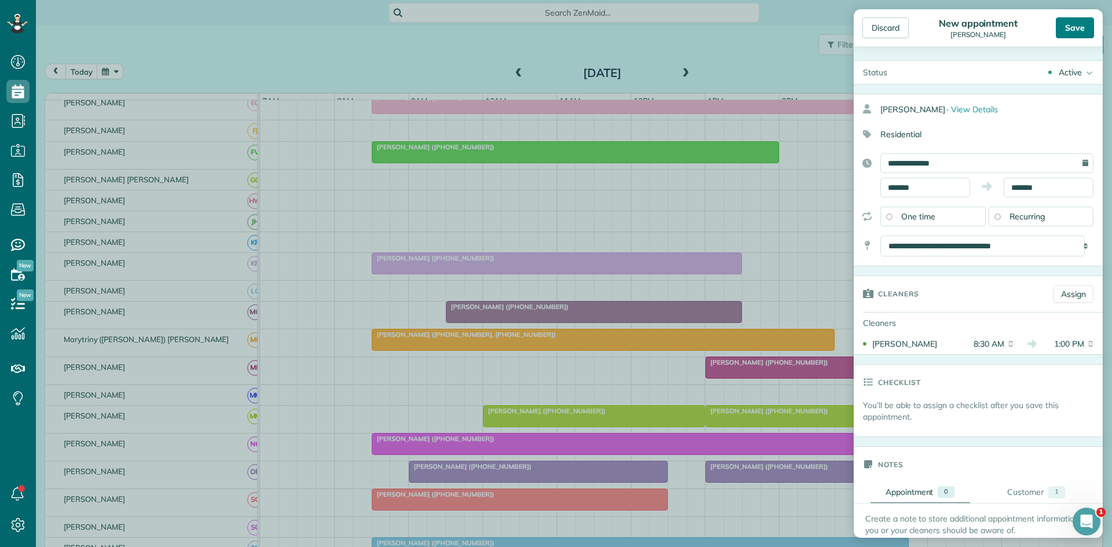
click at [1061, 35] on div "Save" at bounding box center [1075, 27] width 38 height 21
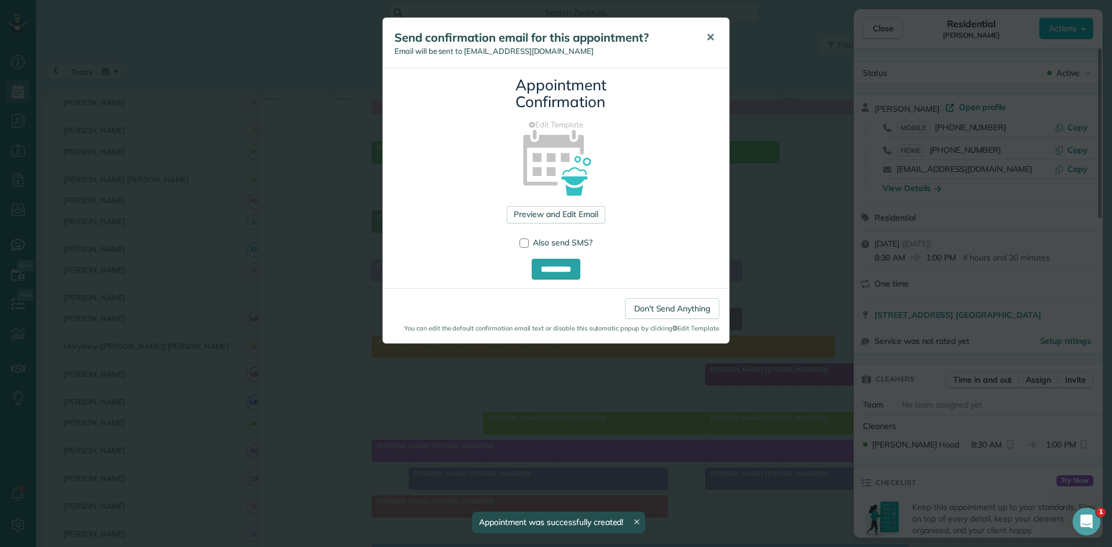
click at [701, 39] on button "✕" at bounding box center [710, 38] width 26 height 28
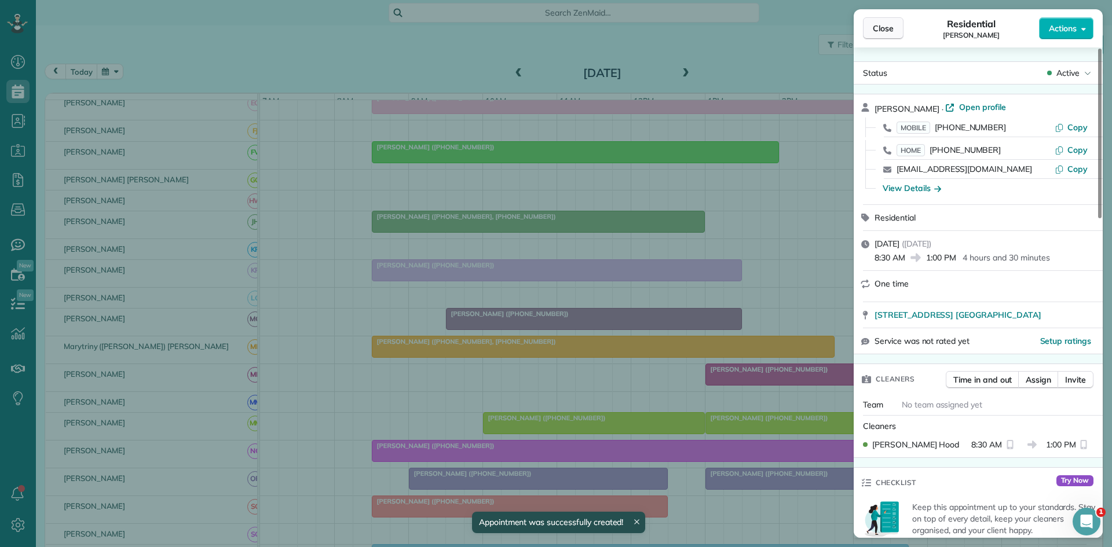
click at [878, 26] on span "Close" at bounding box center [883, 29] width 21 height 12
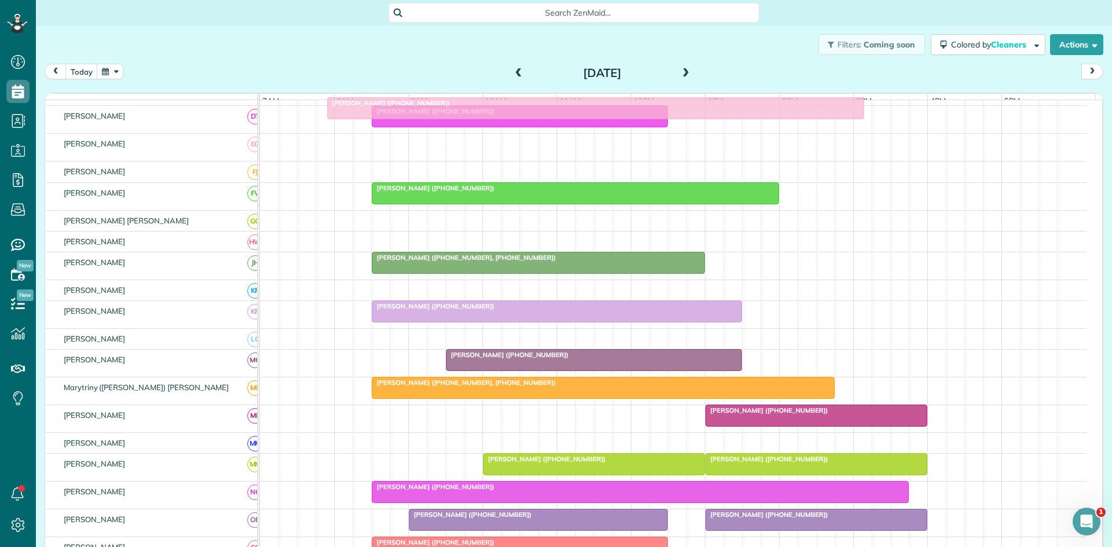
scroll to position [325, 0]
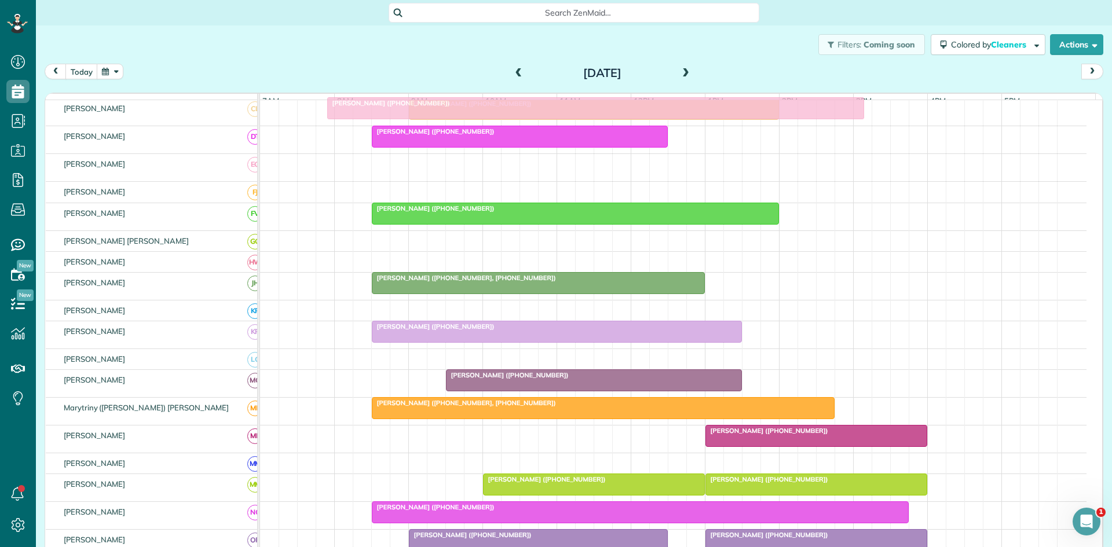
drag, startPoint x: 739, startPoint y: 118, endPoint x: 696, endPoint y: 115, distance: 43.0
click at [696, 115] on div "function(groupId) { return _("Cleaners"); } 7am 8am 9am 10am 11am 12pm 1pm 2pm …" at bounding box center [574, 325] width 1058 height 465
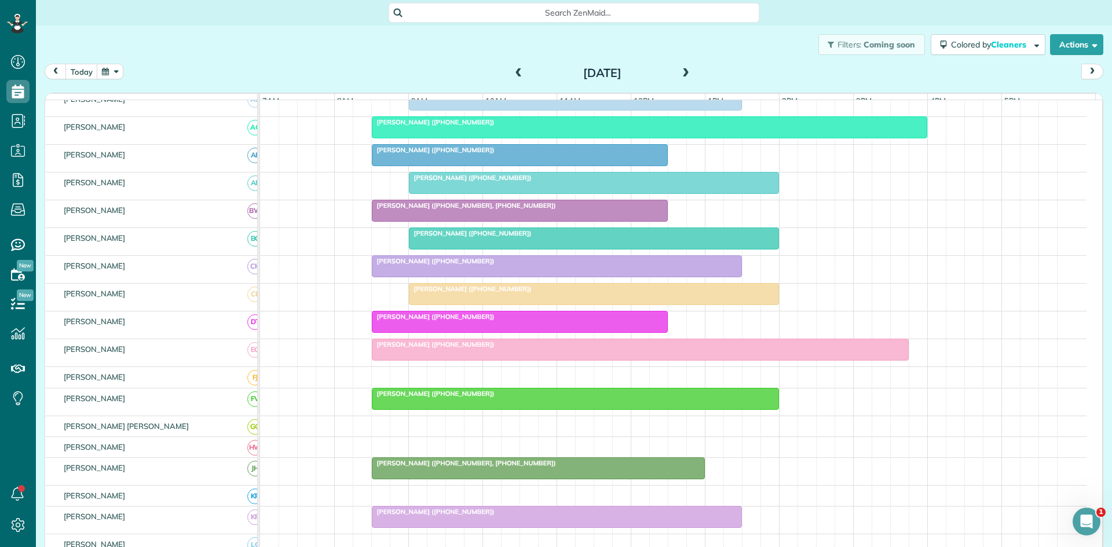
scroll to position [0, 0]
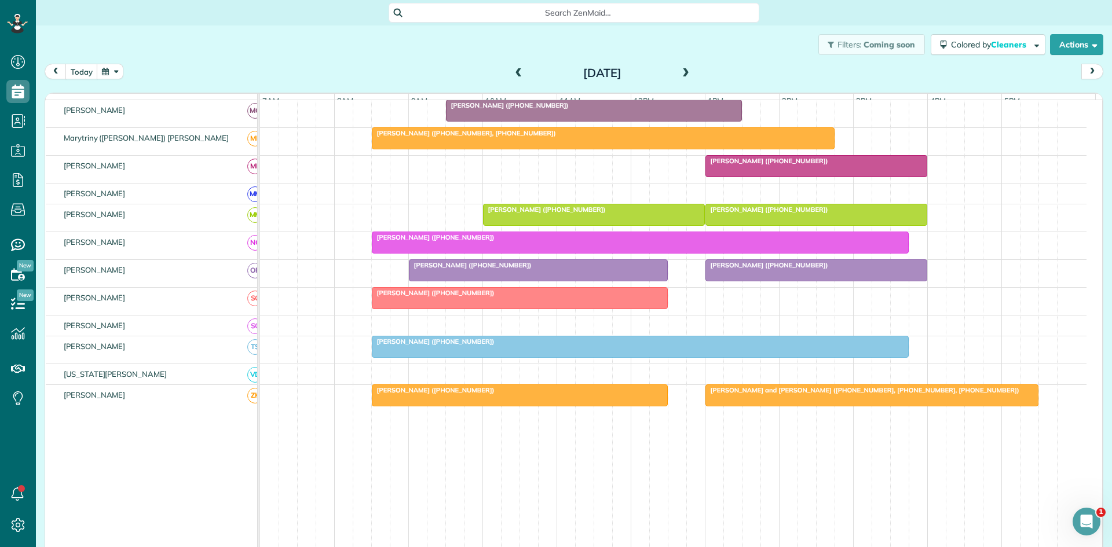
click at [513, 74] on span at bounding box center [519, 73] width 13 height 10
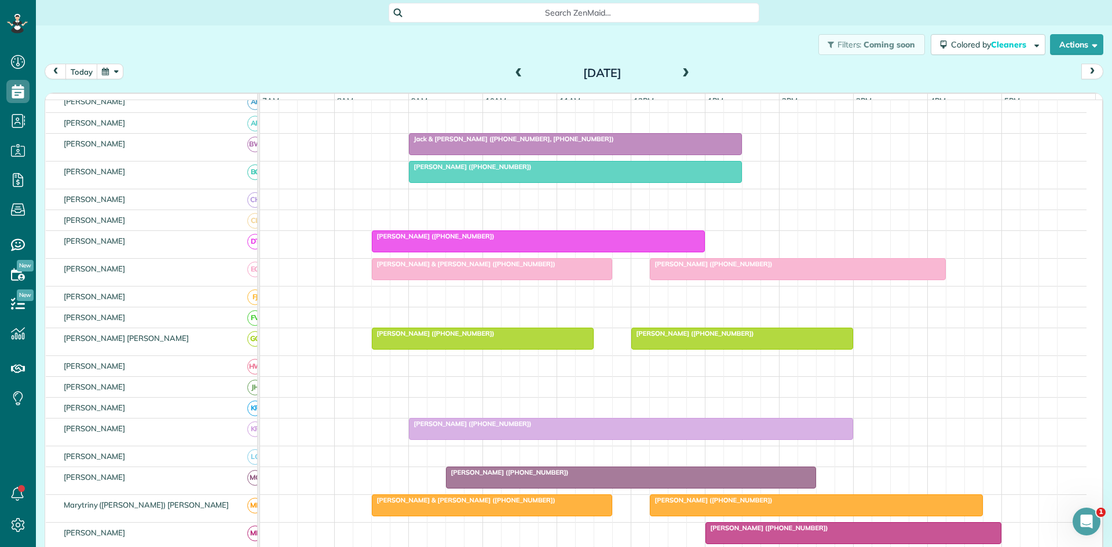
scroll to position [386, 0]
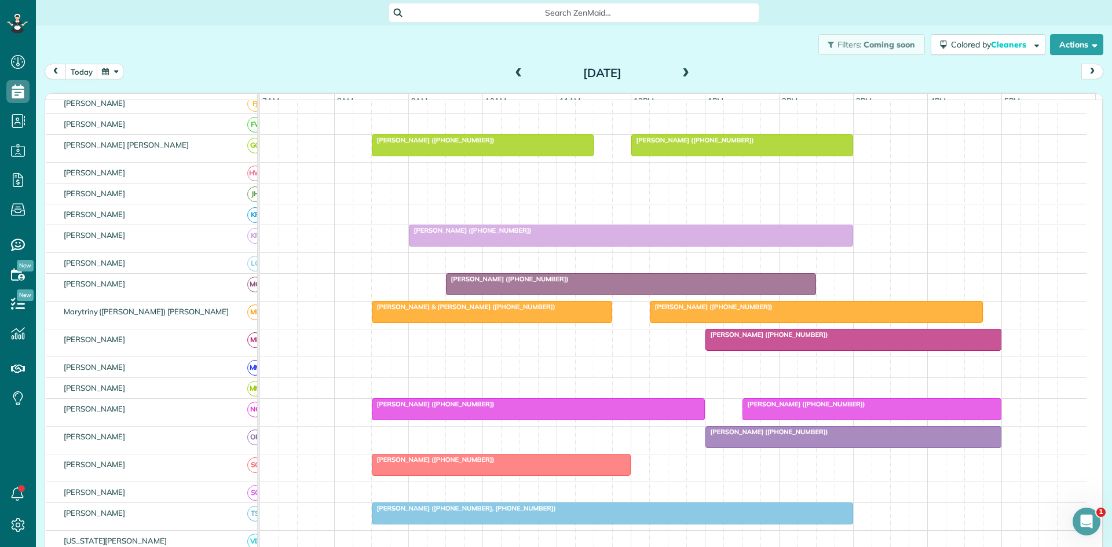
click at [732, 339] on span "[PERSON_NAME] ([PHONE_NUMBER])" at bounding box center [767, 335] width 124 height 8
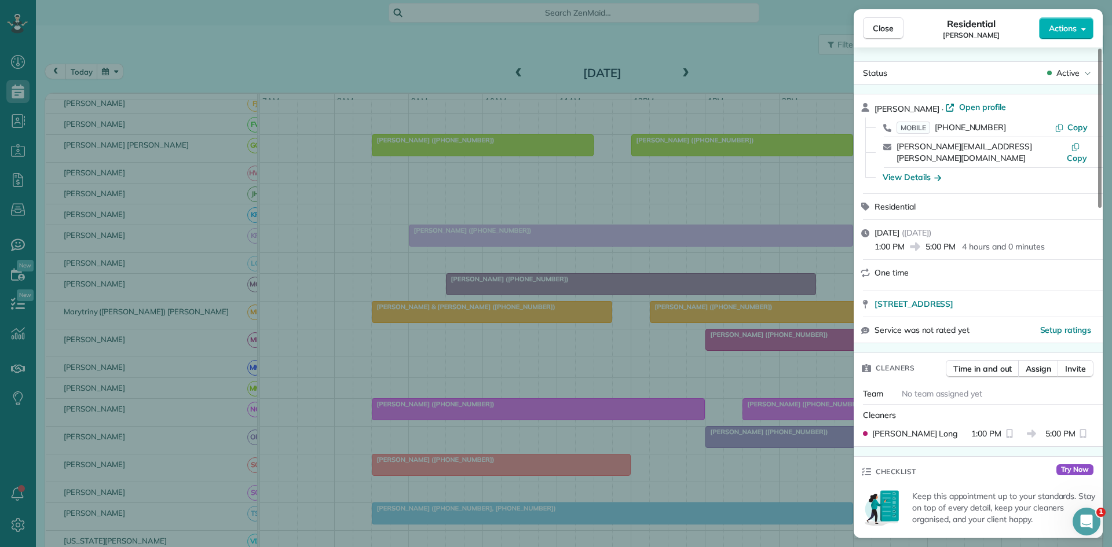
click at [1067, 69] on span "Active" at bounding box center [1067, 73] width 23 height 12
click at [1037, 125] on div "Cancelled" at bounding box center [1036, 127] width 117 height 16
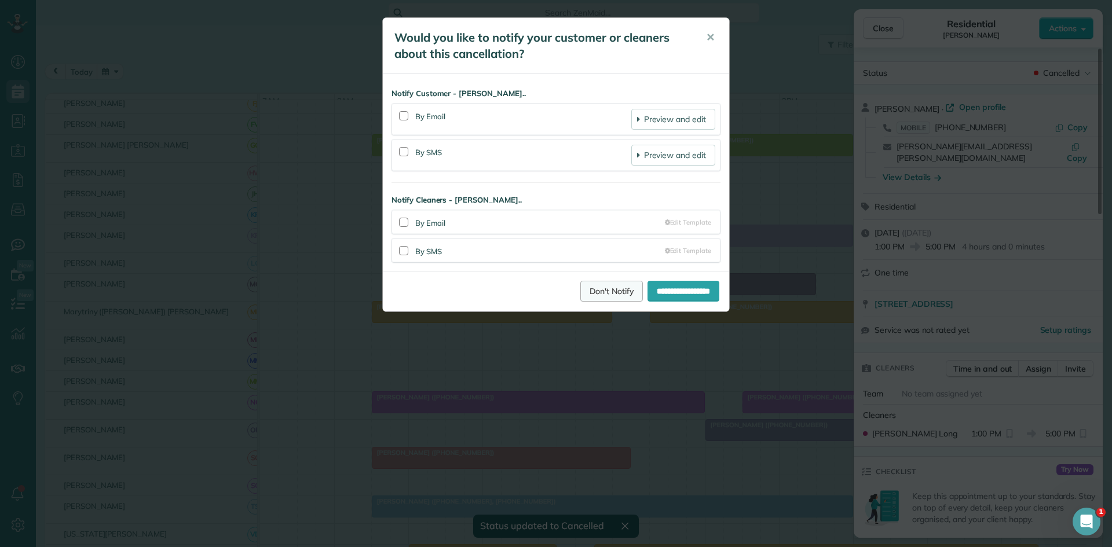
click at [587, 292] on link "Don't Notify" at bounding box center [611, 291] width 63 height 21
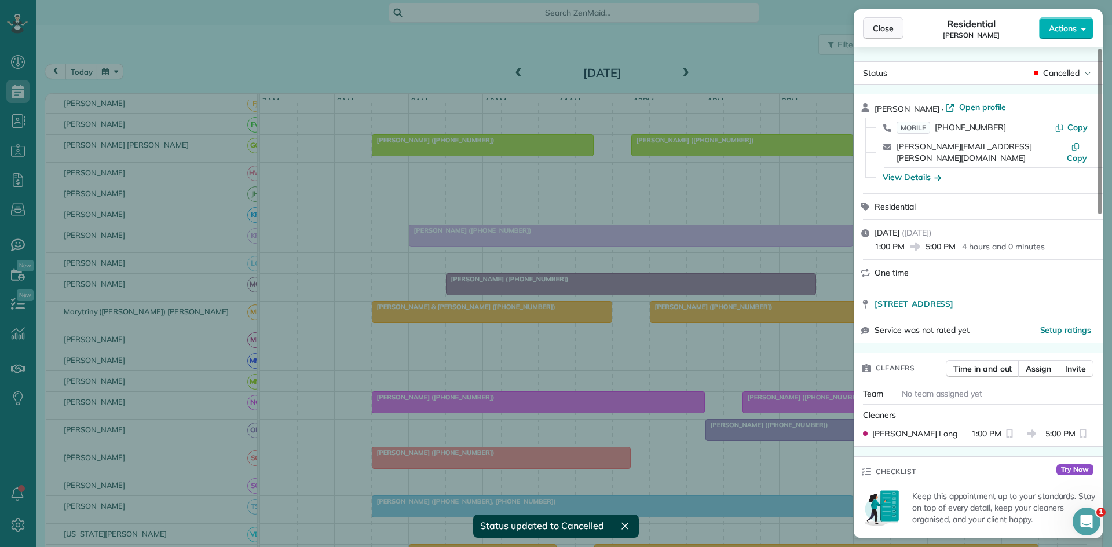
click at [895, 26] on button "Close" at bounding box center [883, 28] width 41 height 22
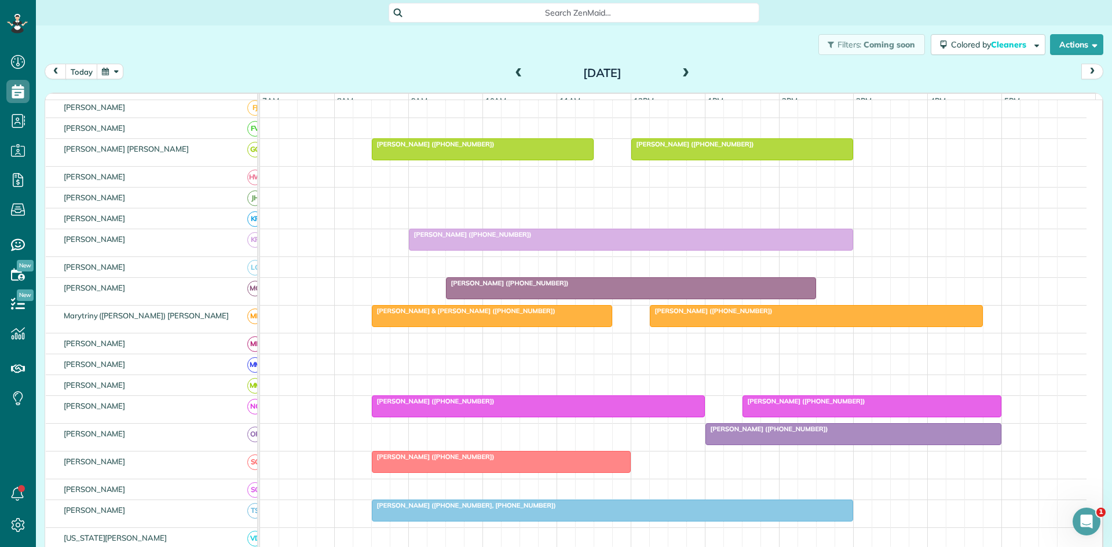
scroll to position [378, 0]
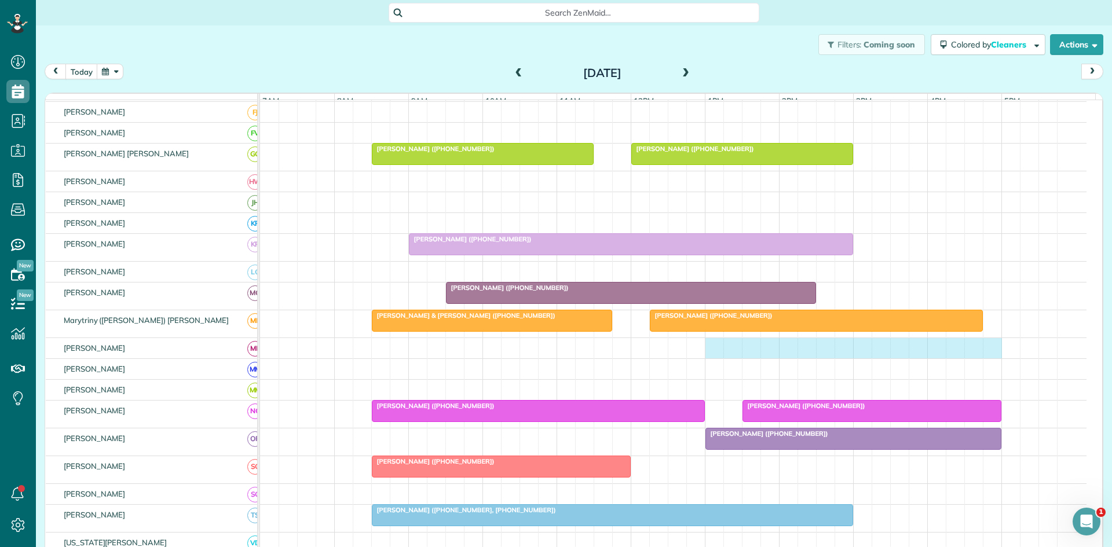
drag, startPoint x: 715, startPoint y: 352, endPoint x: 982, endPoint y: 360, distance: 267.1
click at [994, 359] on div at bounding box center [673, 348] width 827 height 20
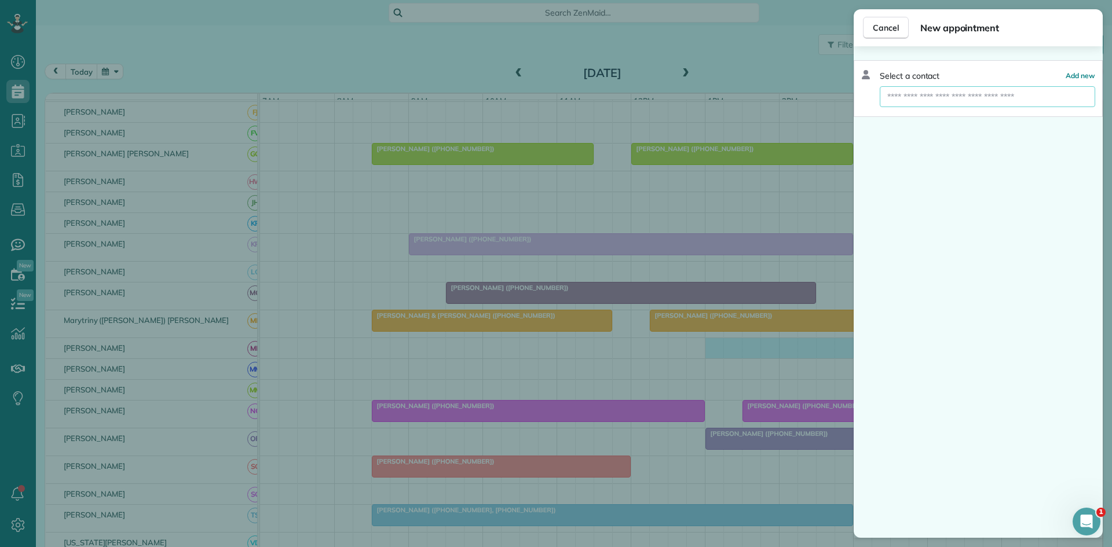
click at [965, 94] on input "text" at bounding box center [987, 96] width 215 height 21
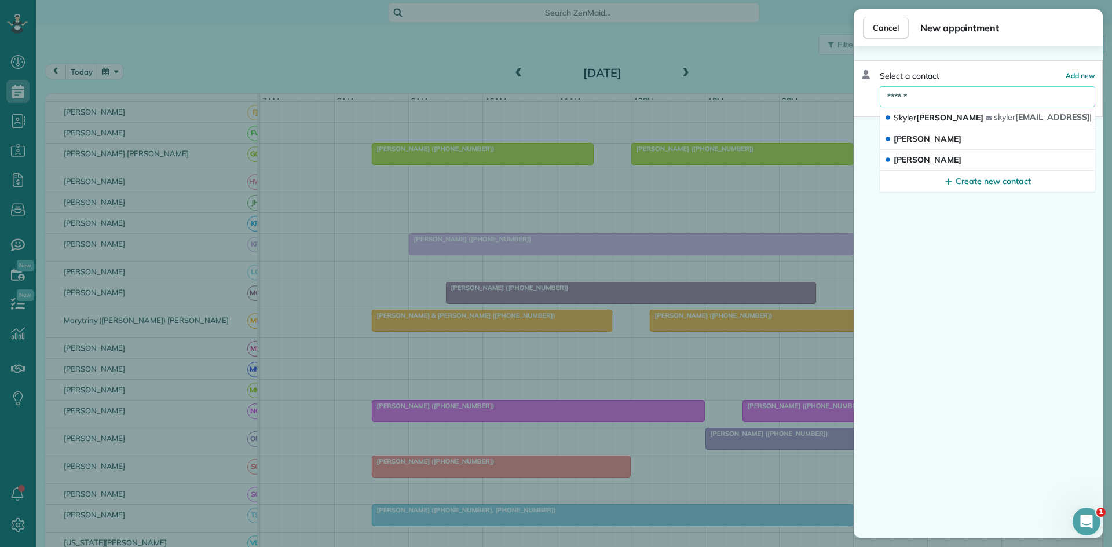
type input "******"
click at [986, 119] on div "skyler [EMAIL_ADDRESS][DOMAIN_NAME]" at bounding box center [1072, 117] width 173 height 11
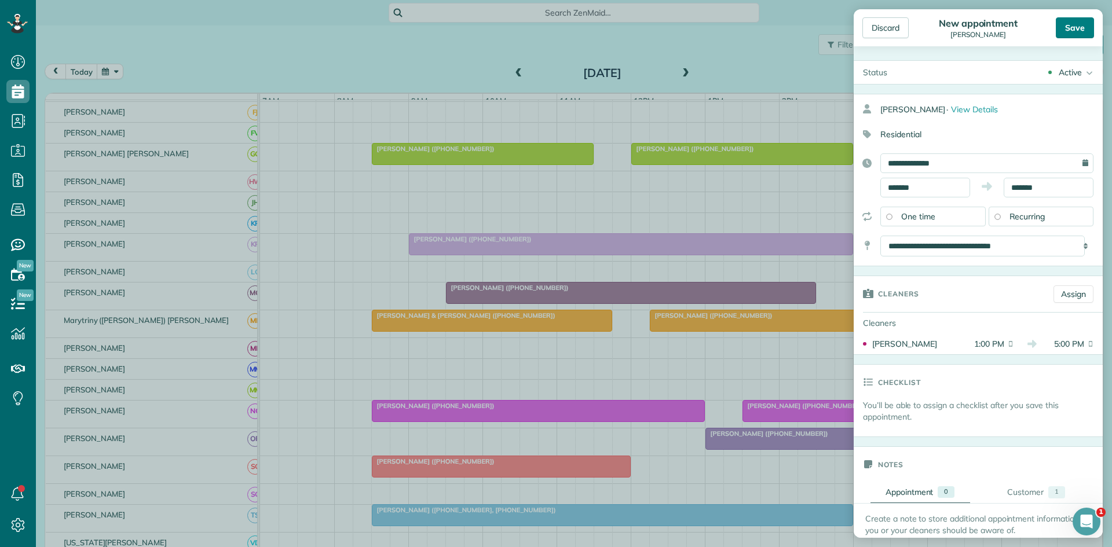
click at [1067, 28] on div "Save" at bounding box center [1075, 27] width 38 height 21
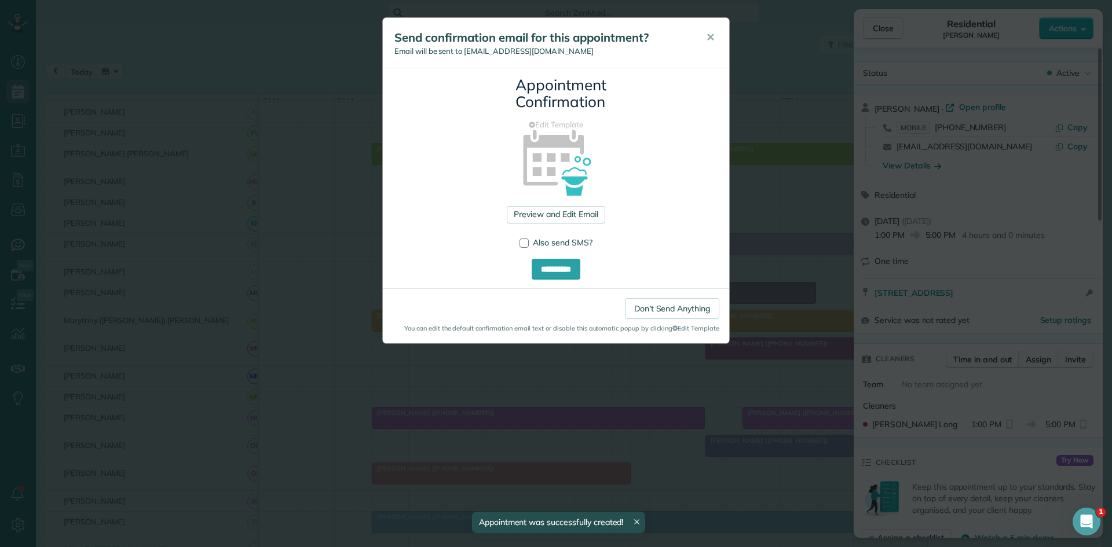
click at [705, 39] on button "✕" at bounding box center [710, 38] width 26 height 28
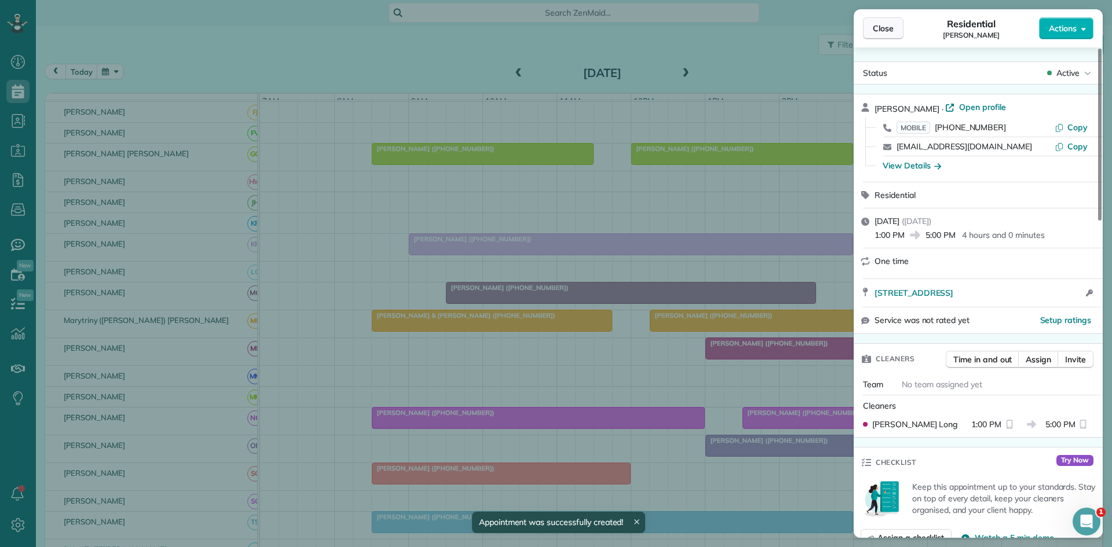
click at [880, 38] on button "Close" at bounding box center [883, 28] width 41 height 22
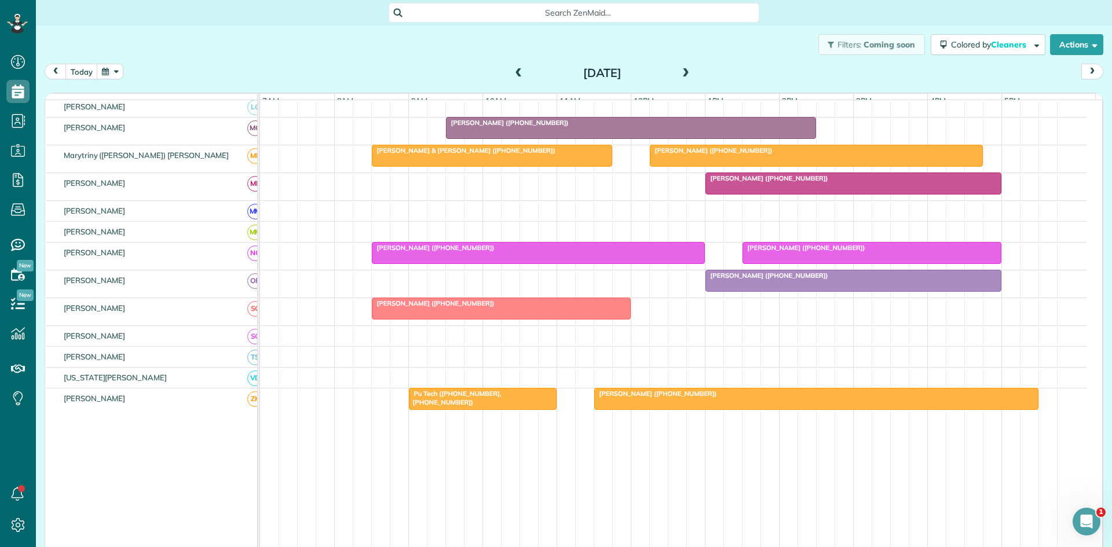
scroll to position [577, 0]
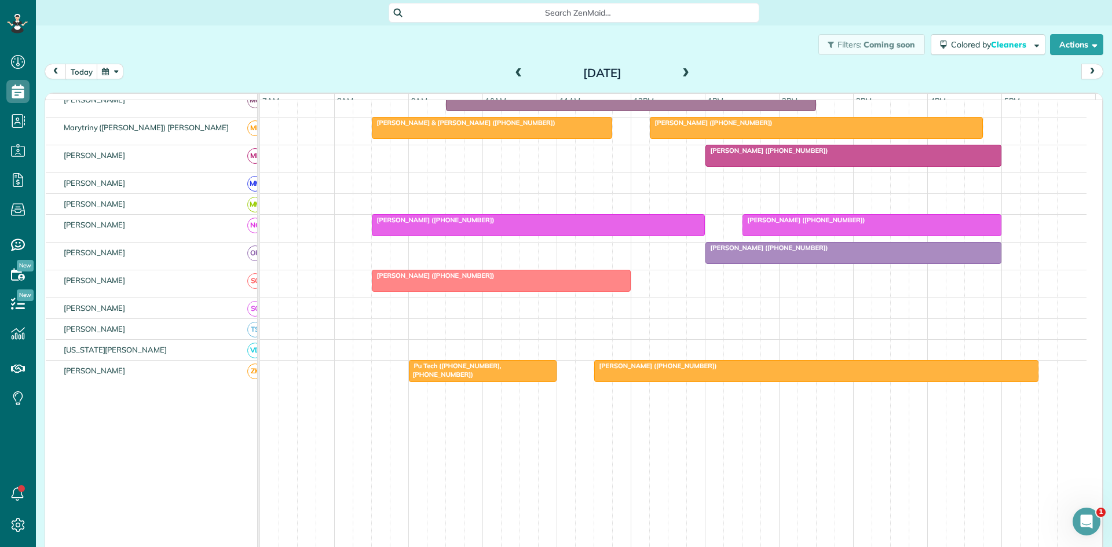
click at [682, 74] on span at bounding box center [685, 73] width 13 height 10
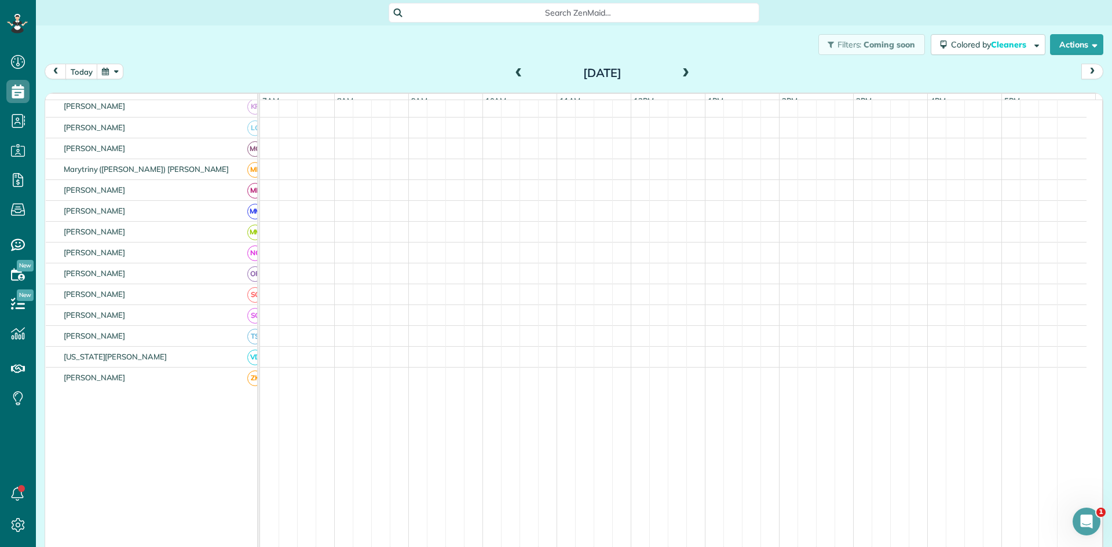
scroll to position [467, 0]
click at [682, 74] on span at bounding box center [685, 73] width 13 height 10
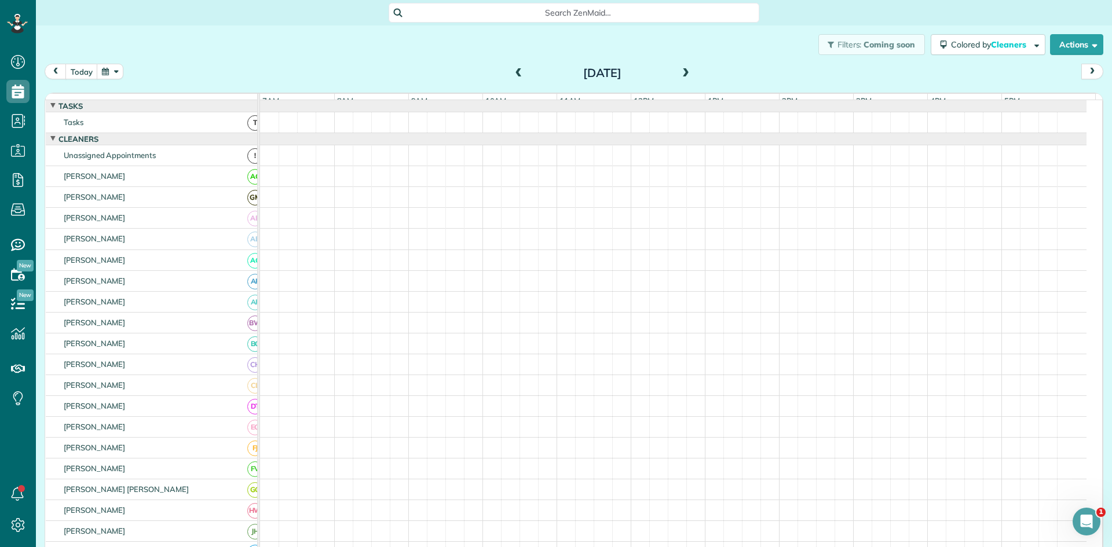
click at [514, 80] on span at bounding box center [519, 73] width 13 height 17
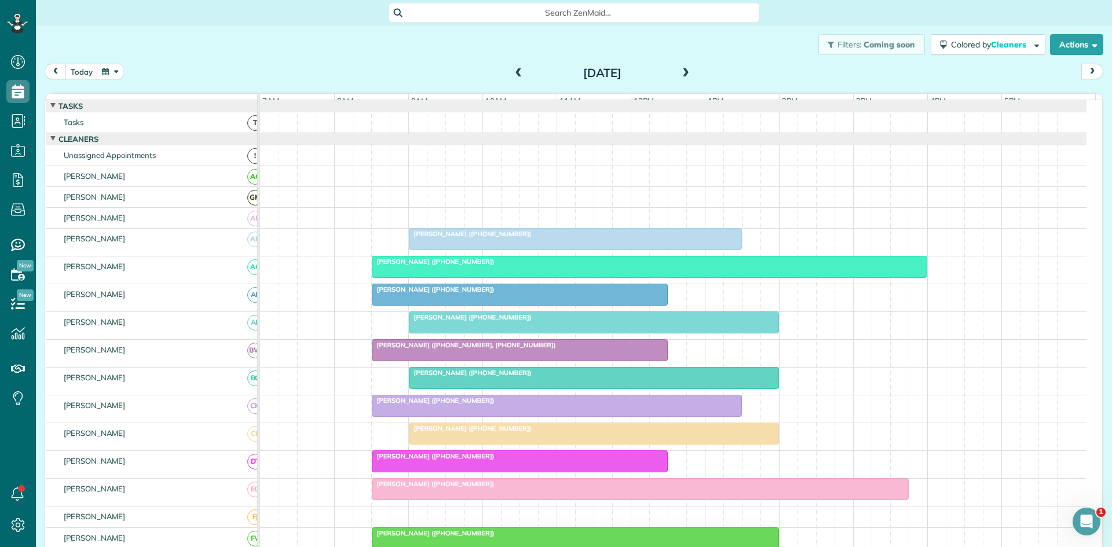
click at [681, 72] on span at bounding box center [685, 73] width 13 height 10
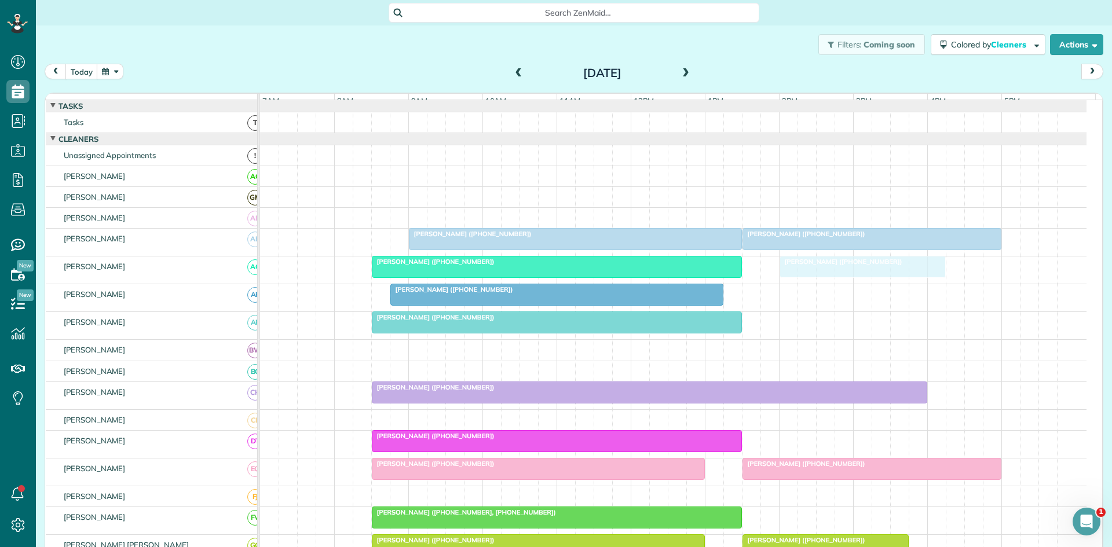
drag, startPoint x: 788, startPoint y: 277, endPoint x: 828, endPoint y: 276, distance: 39.4
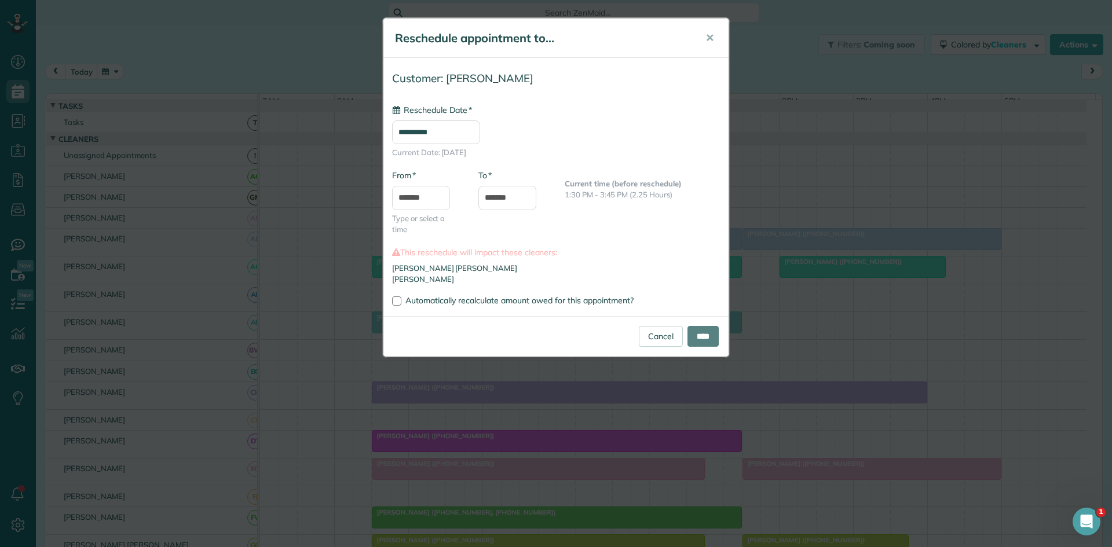
type input "**********"
click at [704, 335] on input "****" at bounding box center [703, 336] width 31 height 21
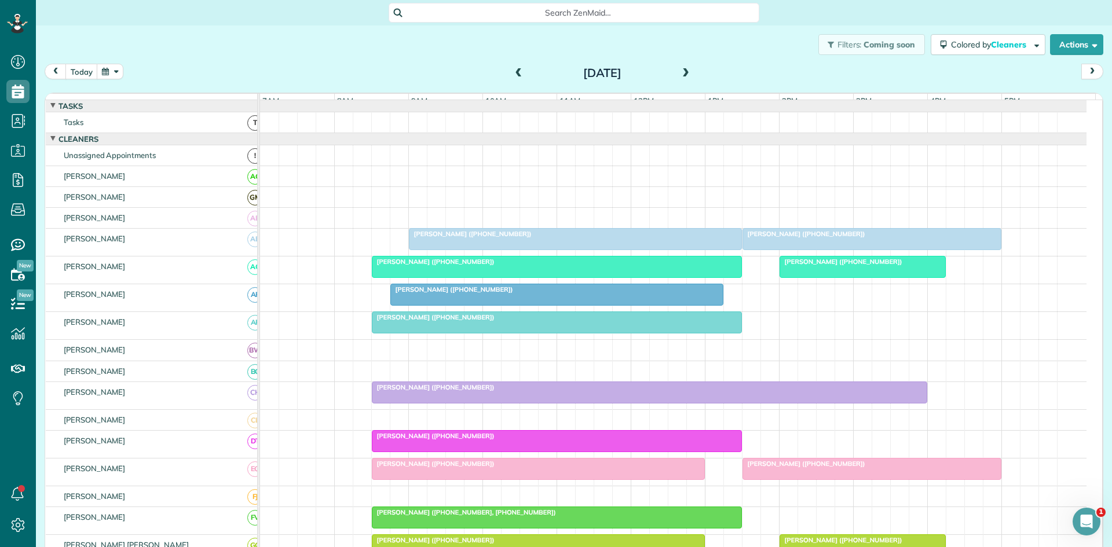
scroll to position [193, 0]
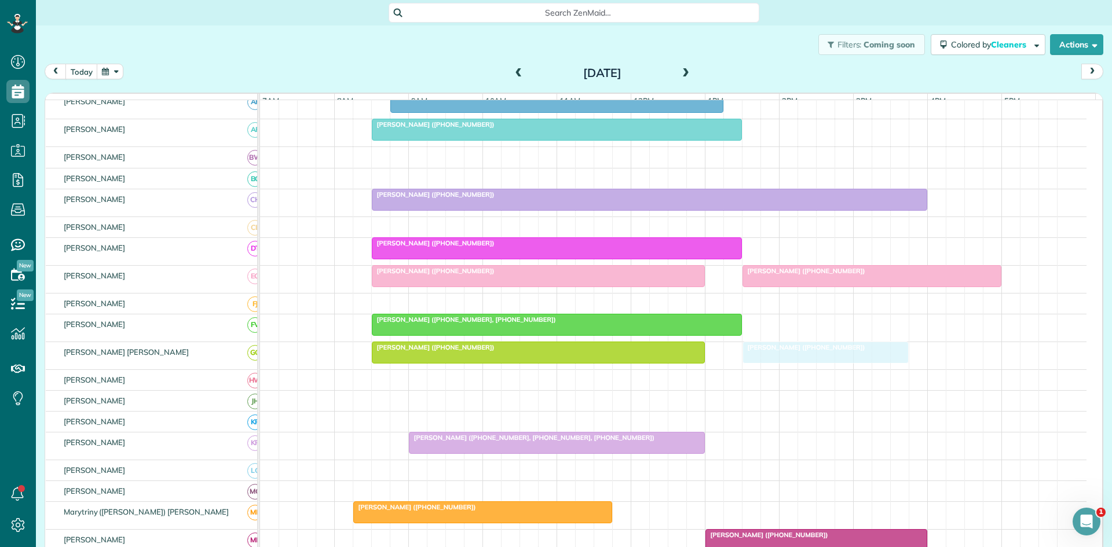
drag, startPoint x: 833, startPoint y: 365, endPoint x: 800, endPoint y: 365, distance: 33.0
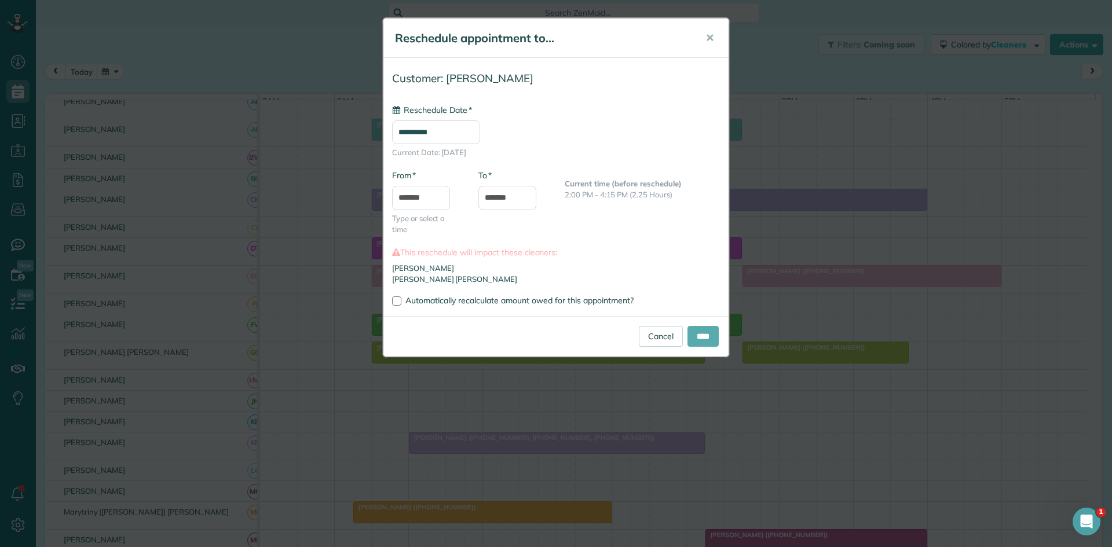
type input "**********"
click at [703, 337] on input "****" at bounding box center [703, 336] width 31 height 21
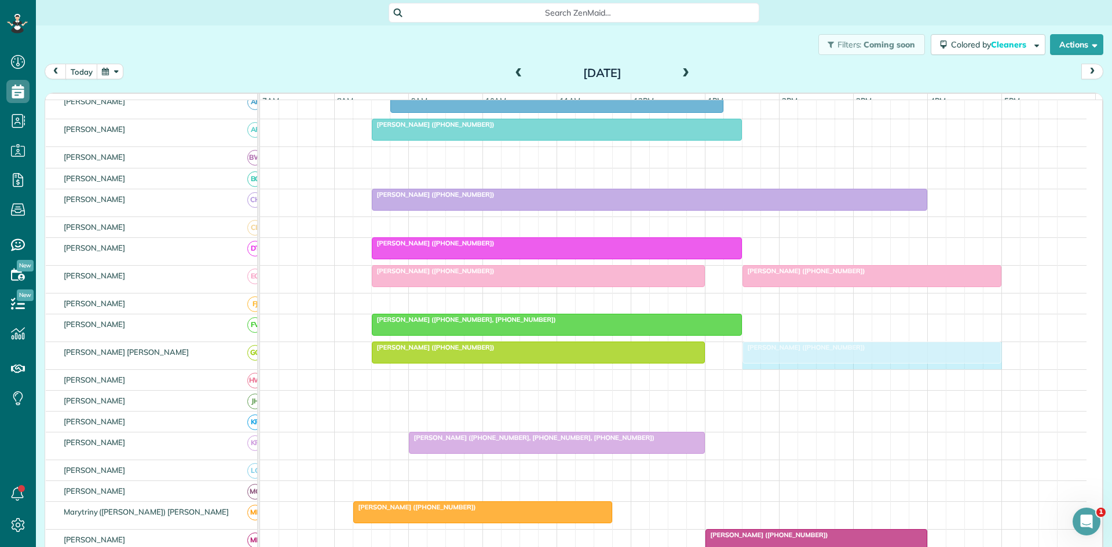
drag, startPoint x: 906, startPoint y: 360, endPoint x: 989, endPoint y: 360, distance: 82.8
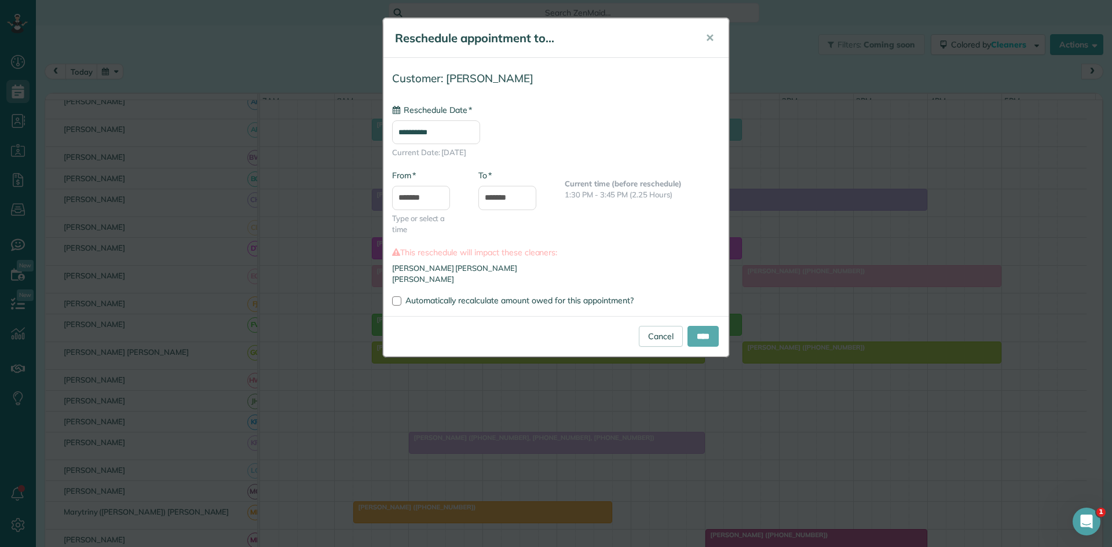
type input "**********"
click at [702, 338] on input "****" at bounding box center [703, 336] width 31 height 21
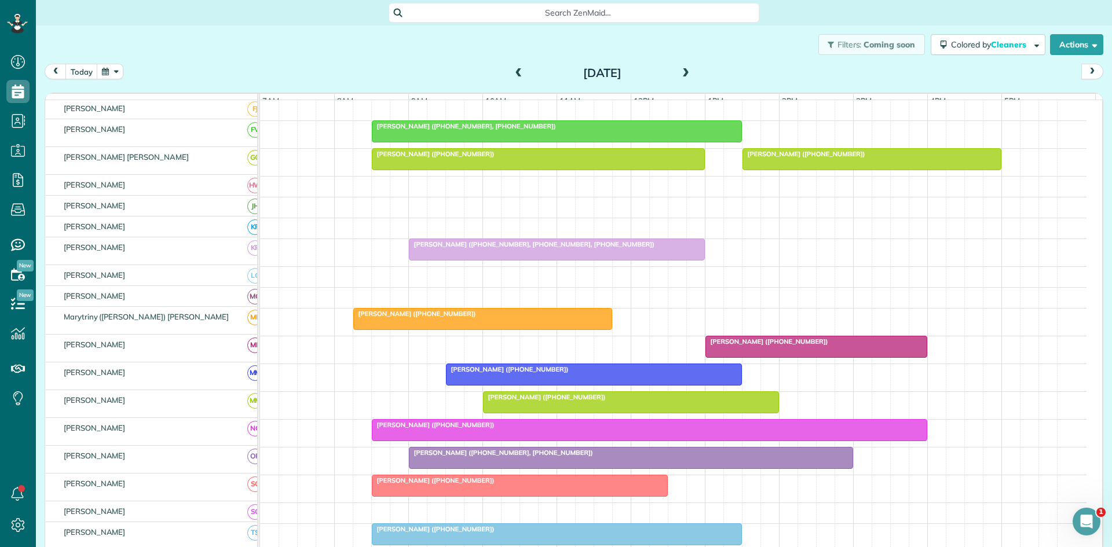
scroll to position [386, 0]
drag, startPoint x: 375, startPoint y: 217, endPoint x: 723, endPoint y: 211, distance: 347.6
click at [723, 211] on div at bounding box center [673, 208] width 827 height 20
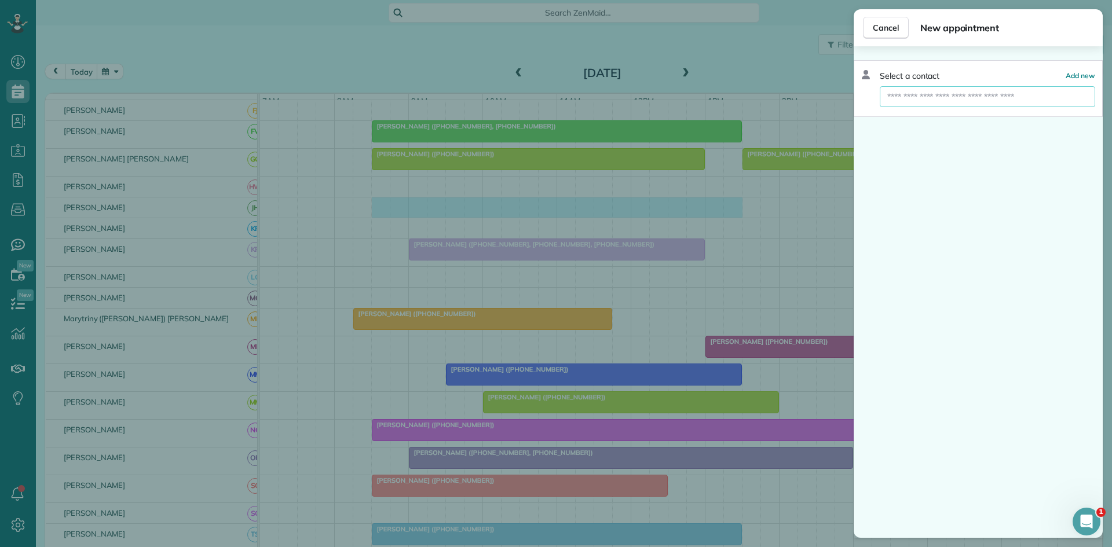
click at [922, 104] on input "text" at bounding box center [987, 96] width 215 height 21
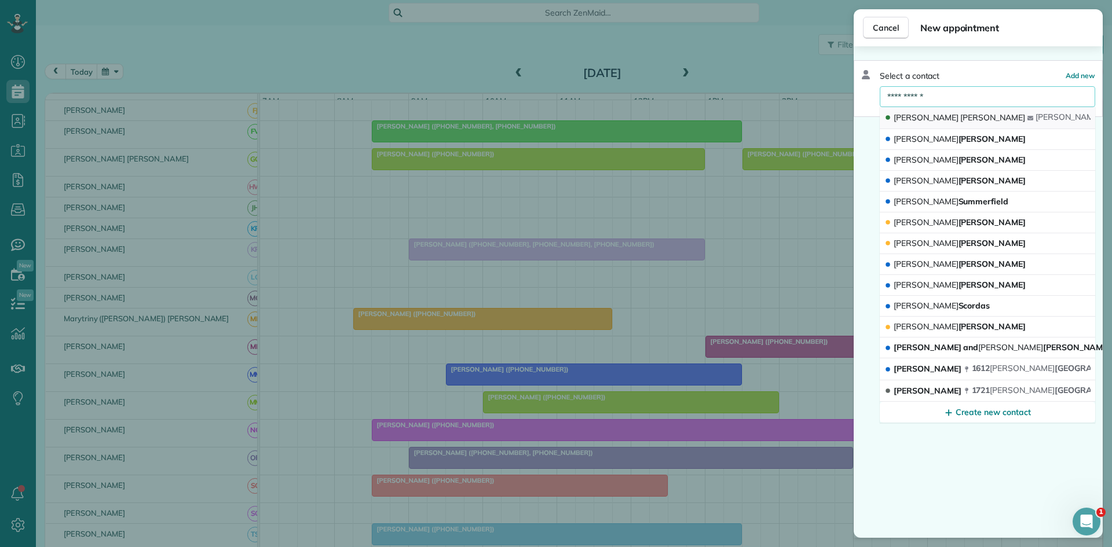
type input "**********"
click at [976, 122] on button "[PERSON_NAME] [PERSON_NAME] @ [PERSON_NAME] [DOMAIN_NAME]" at bounding box center [987, 118] width 215 height 22
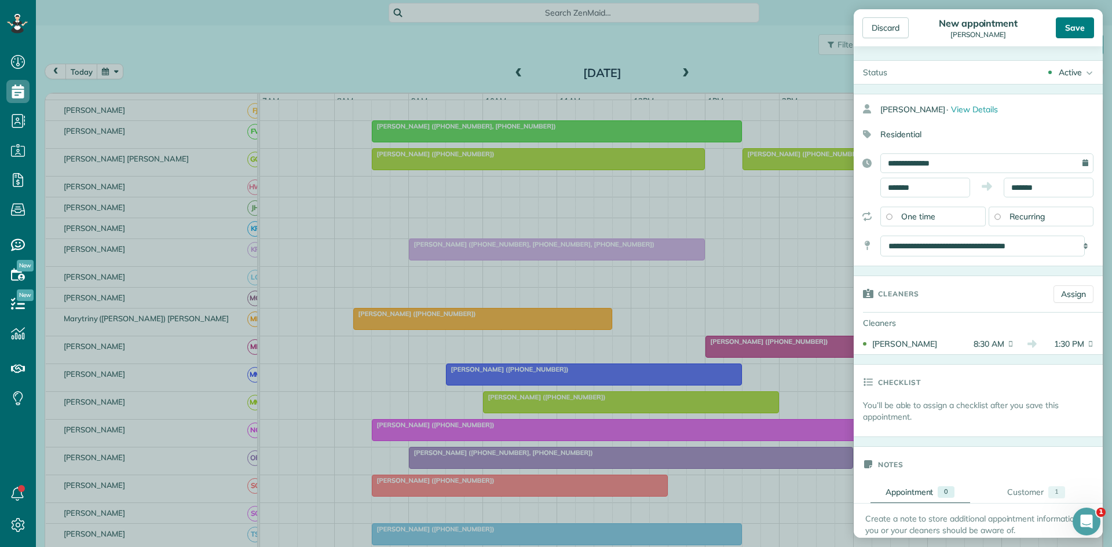
click at [1067, 31] on div "Save" at bounding box center [1075, 27] width 38 height 21
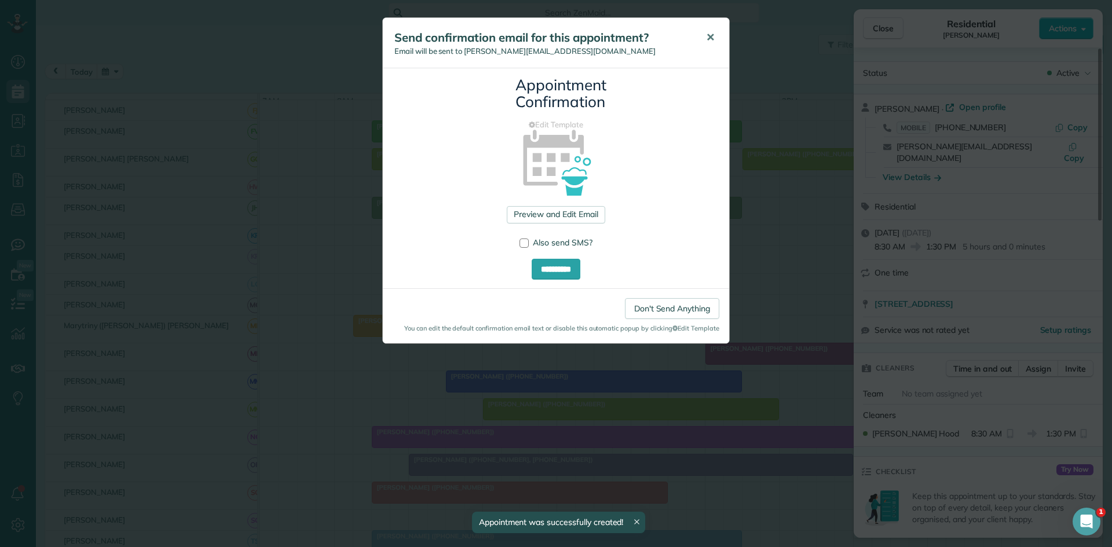
click at [717, 44] on button "✕" at bounding box center [710, 38] width 26 height 28
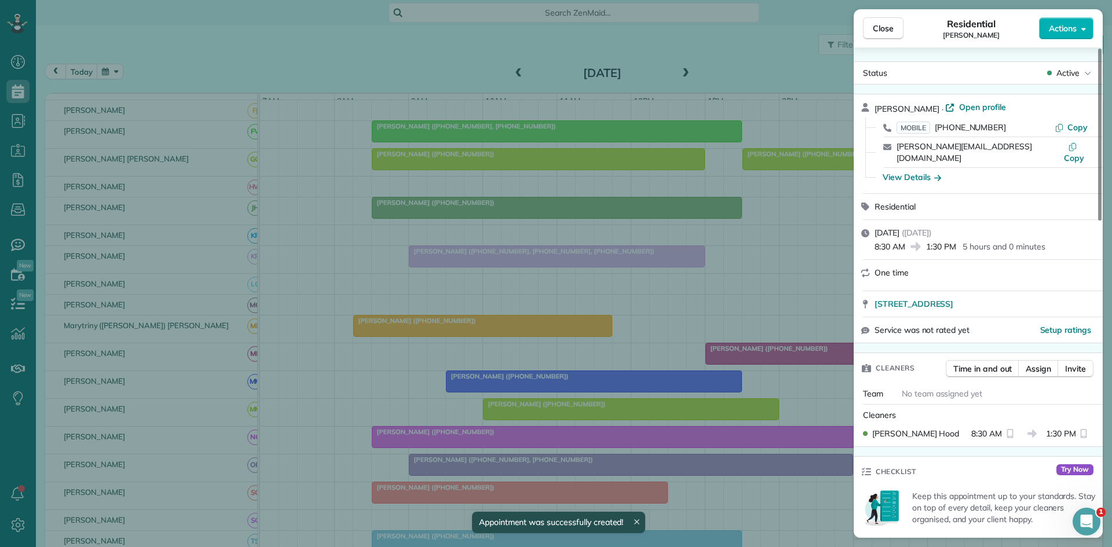
click at [868, 30] on button "Close" at bounding box center [883, 28] width 41 height 22
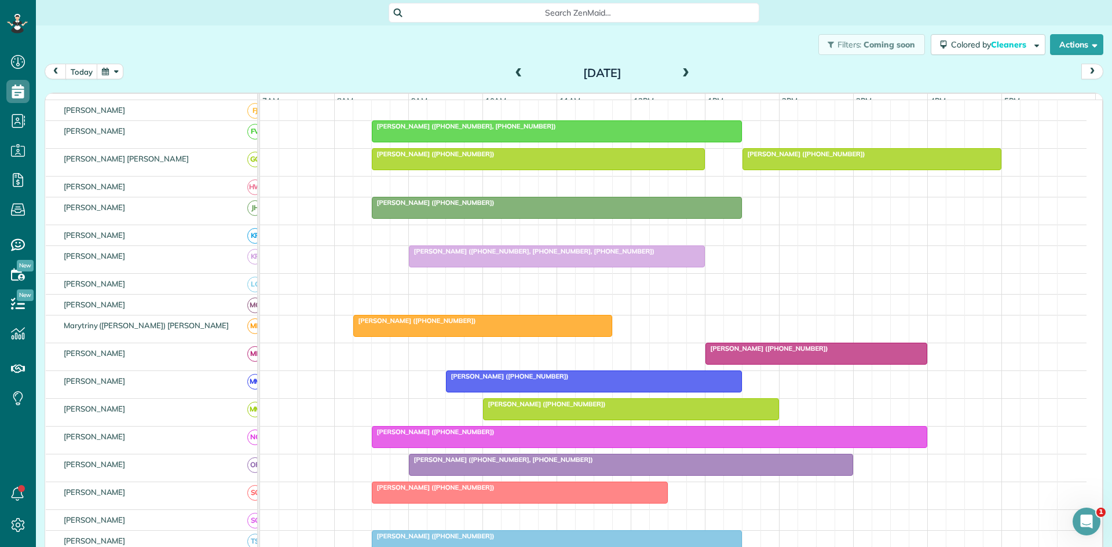
scroll to position [579, 0]
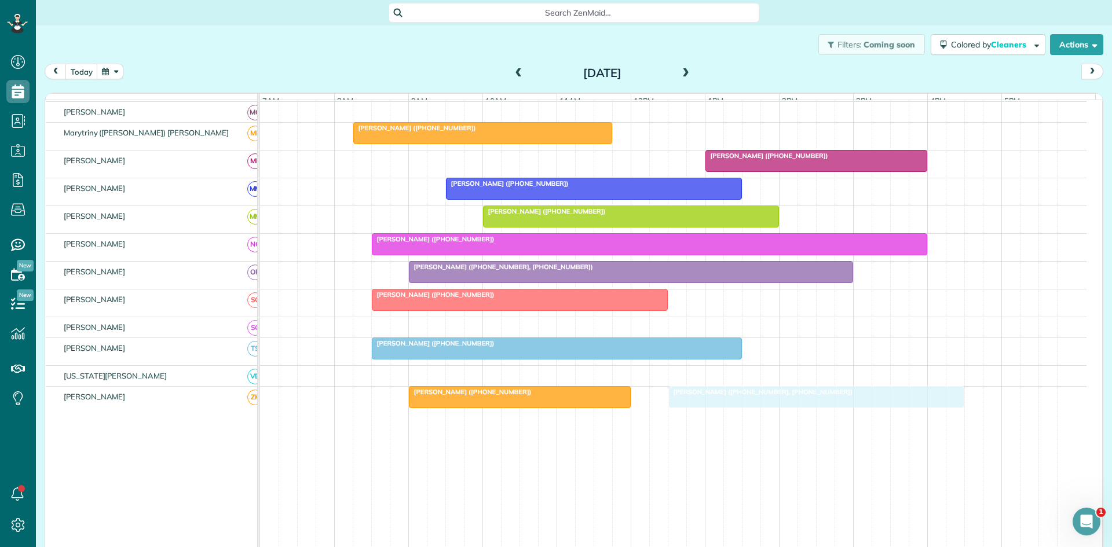
drag, startPoint x: 761, startPoint y: 406, endPoint x: 731, endPoint y: 406, distance: 30.1
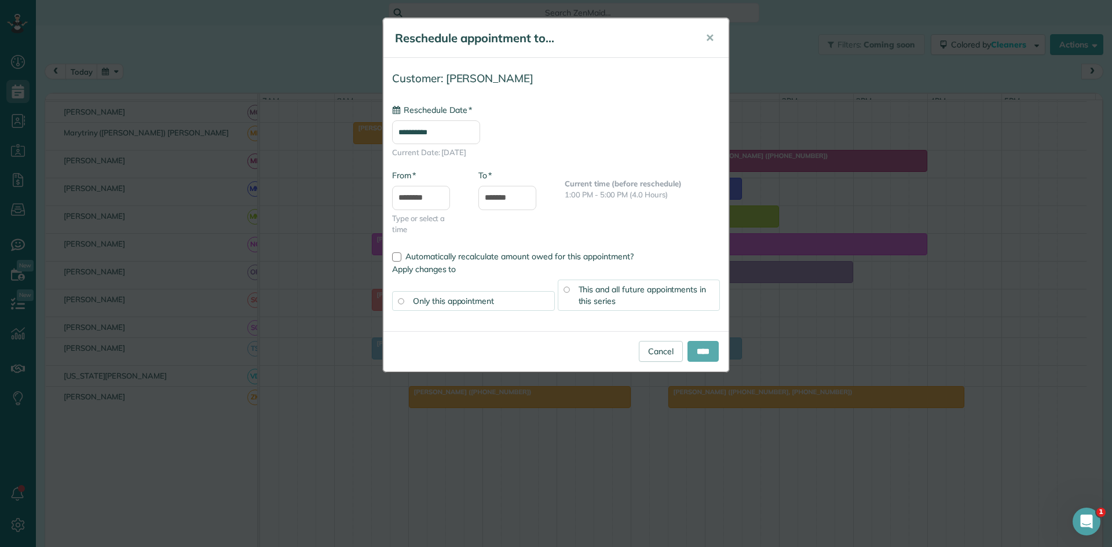
type input "**********"
click at [702, 348] on input "****" at bounding box center [703, 351] width 31 height 21
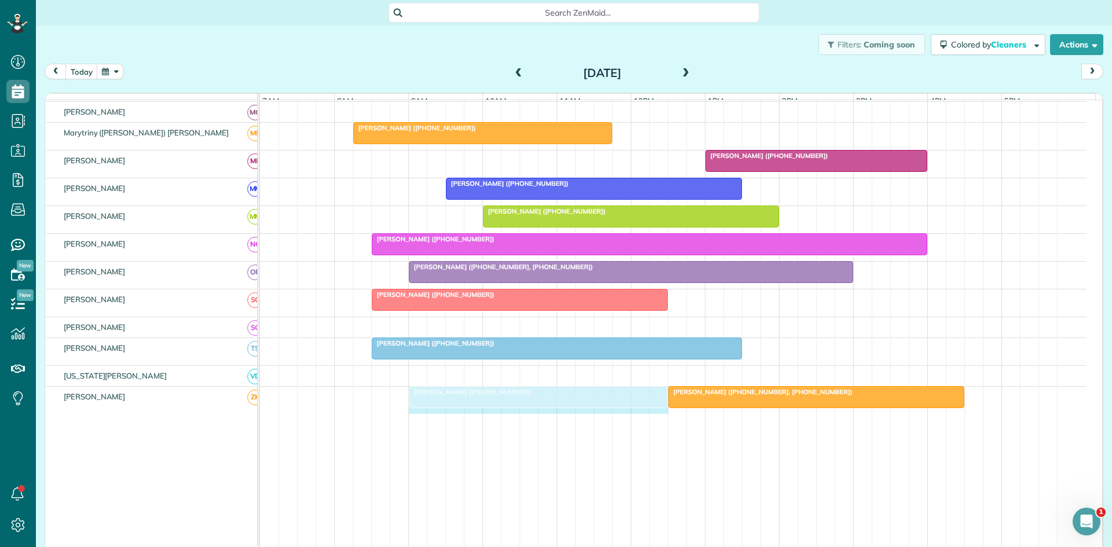
drag, startPoint x: 624, startPoint y: 407, endPoint x: 651, endPoint y: 407, distance: 26.6
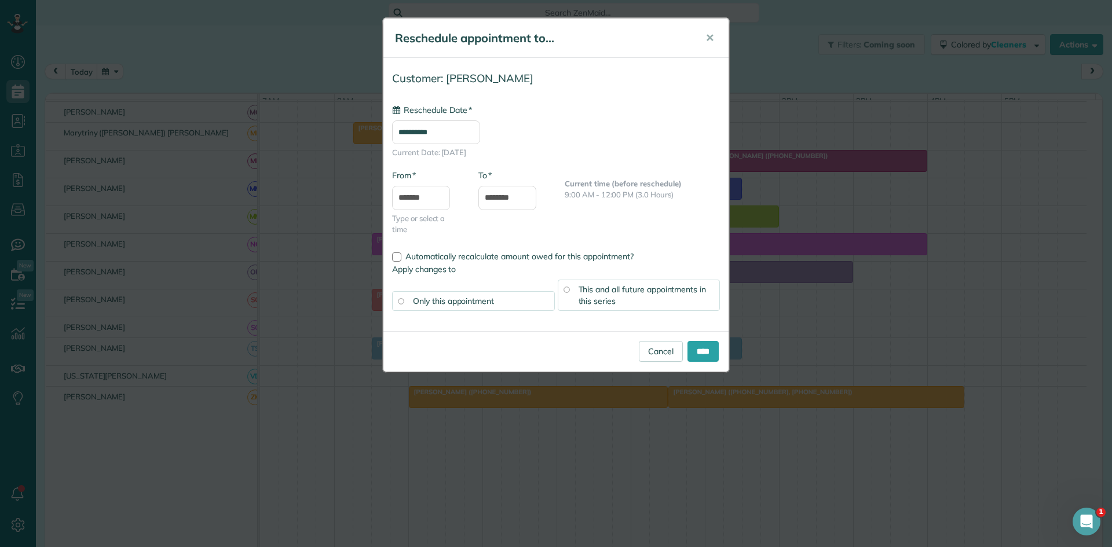
type input "**********"
click at [712, 34] on span "✕" at bounding box center [709, 37] width 9 height 13
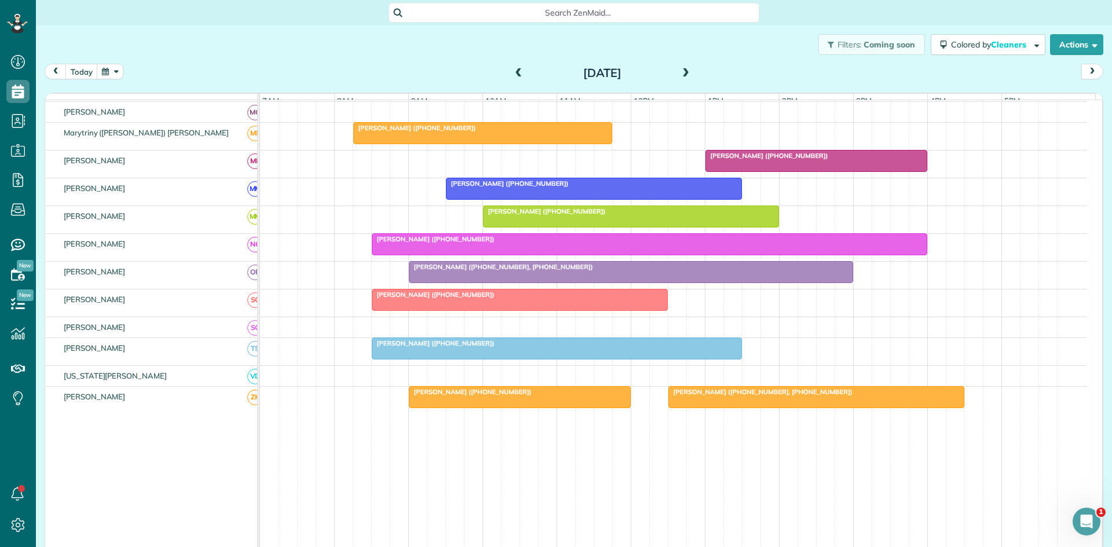
click at [518, 76] on span at bounding box center [519, 73] width 13 height 10
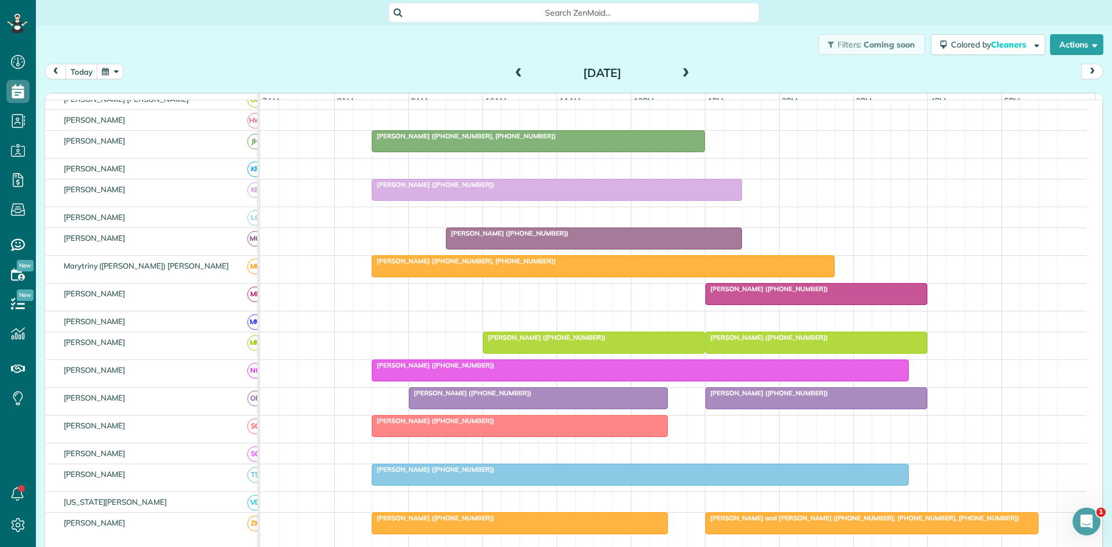
scroll to position [557, 0]
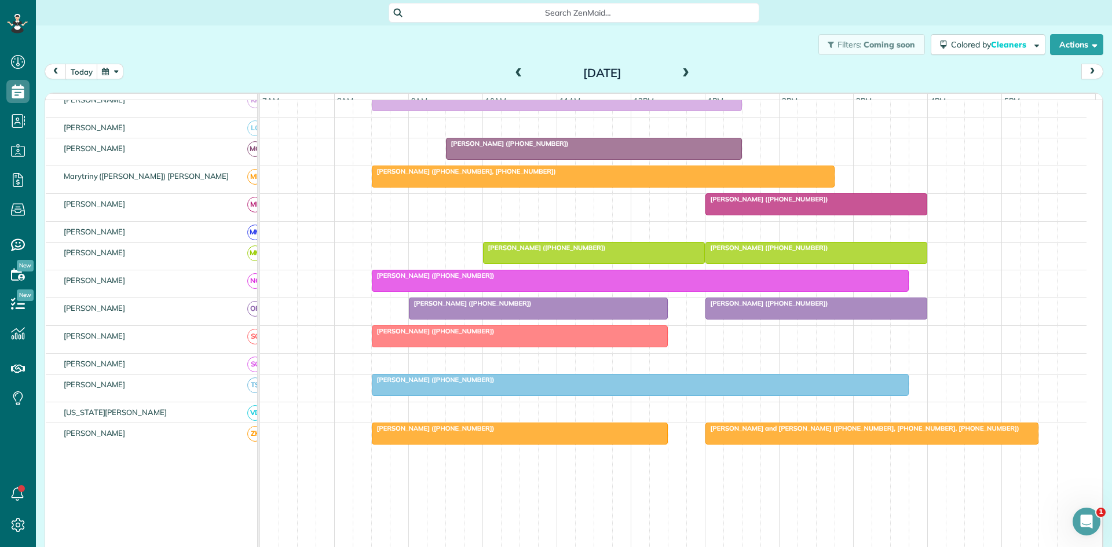
click at [536, 433] on div "[PERSON_NAME] ([PHONE_NUMBER])" at bounding box center [519, 429] width 289 height 8
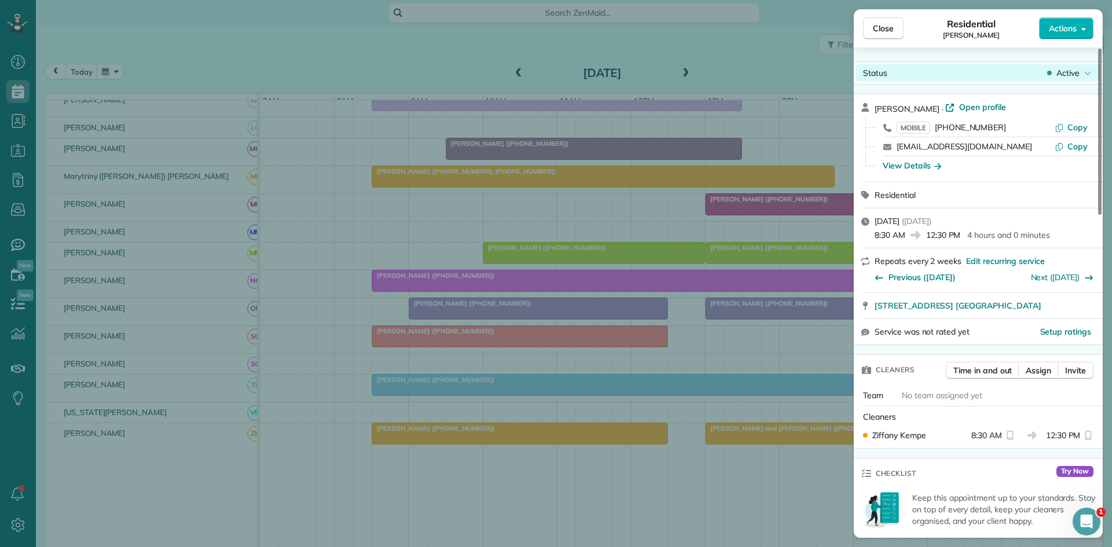
click at [1073, 70] on span "Active" at bounding box center [1067, 73] width 23 height 12
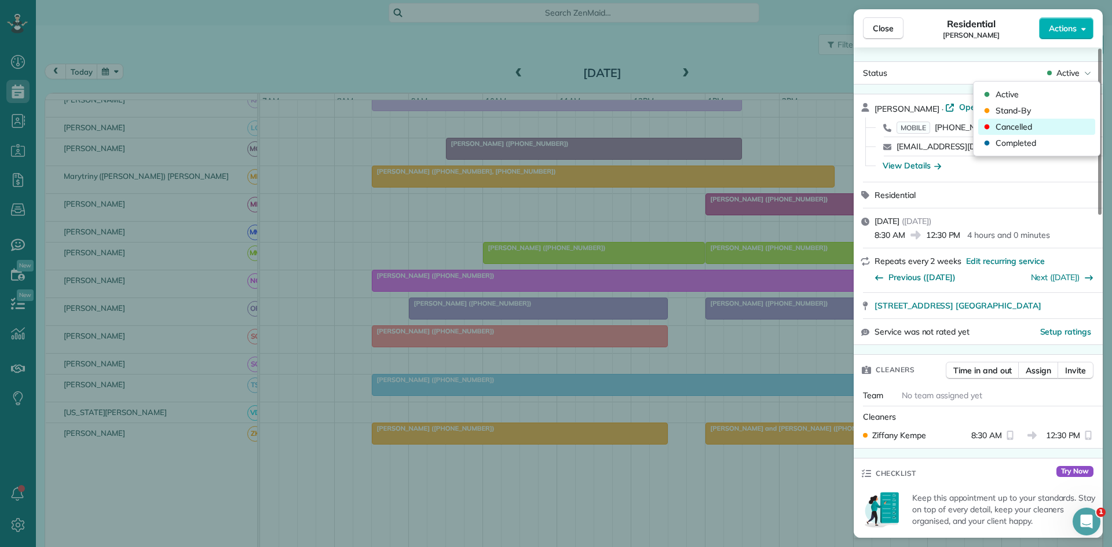
click at [1039, 129] on div "Cancelled" at bounding box center [1036, 127] width 117 height 16
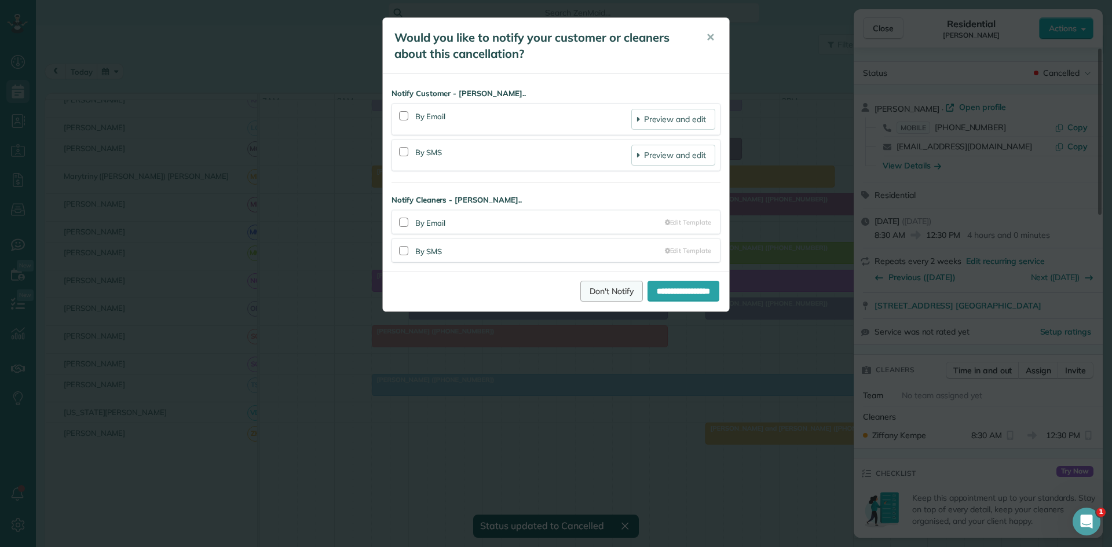
click at [595, 292] on link "Don't Notify" at bounding box center [611, 291] width 63 height 21
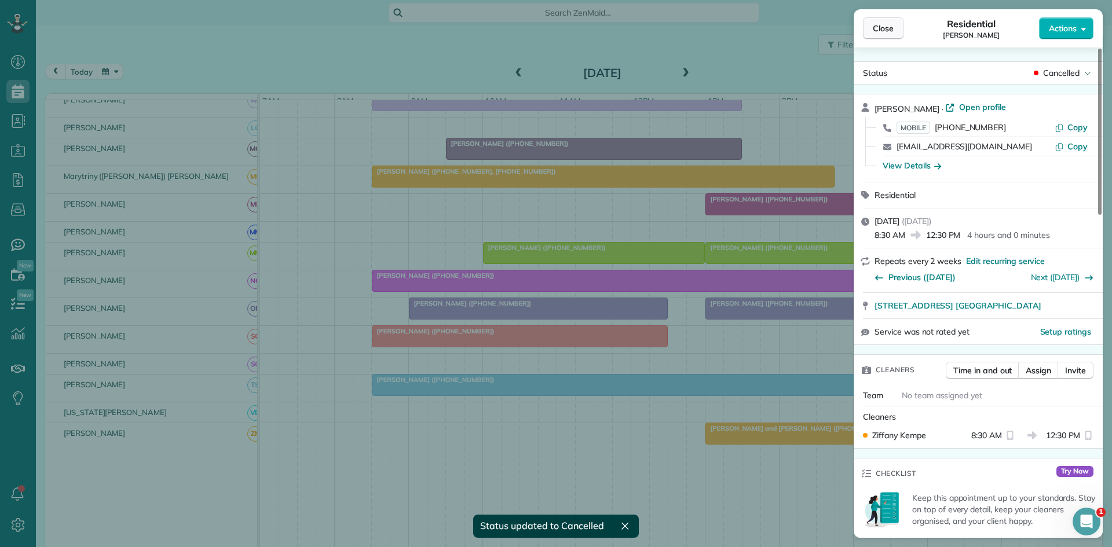
click at [876, 36] on button "Close" at bounding box center [883, 28] width 41 height 22
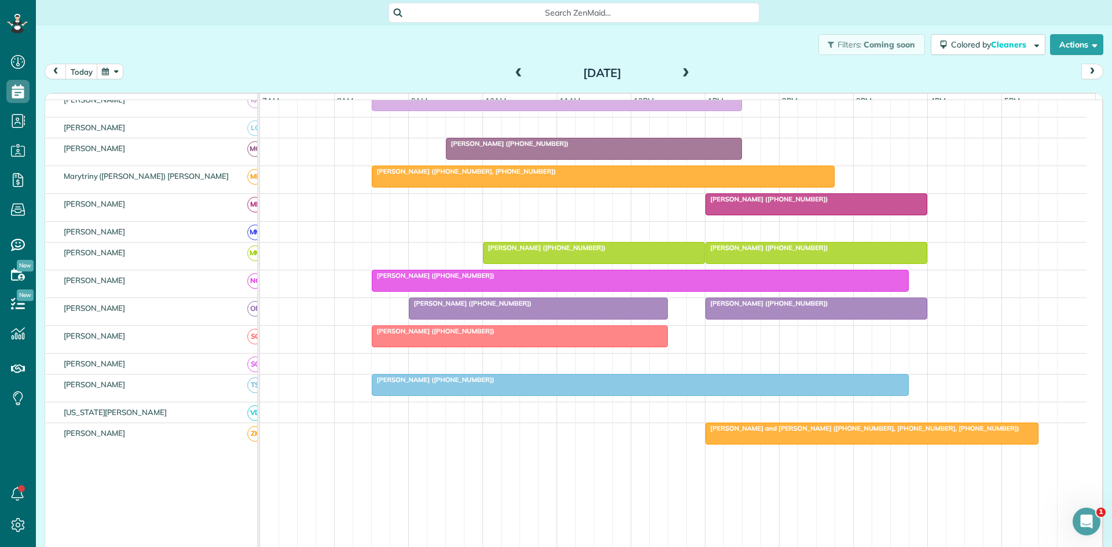
click at [514, 75] on span at bounding box center [519, 73] width 13 height 10
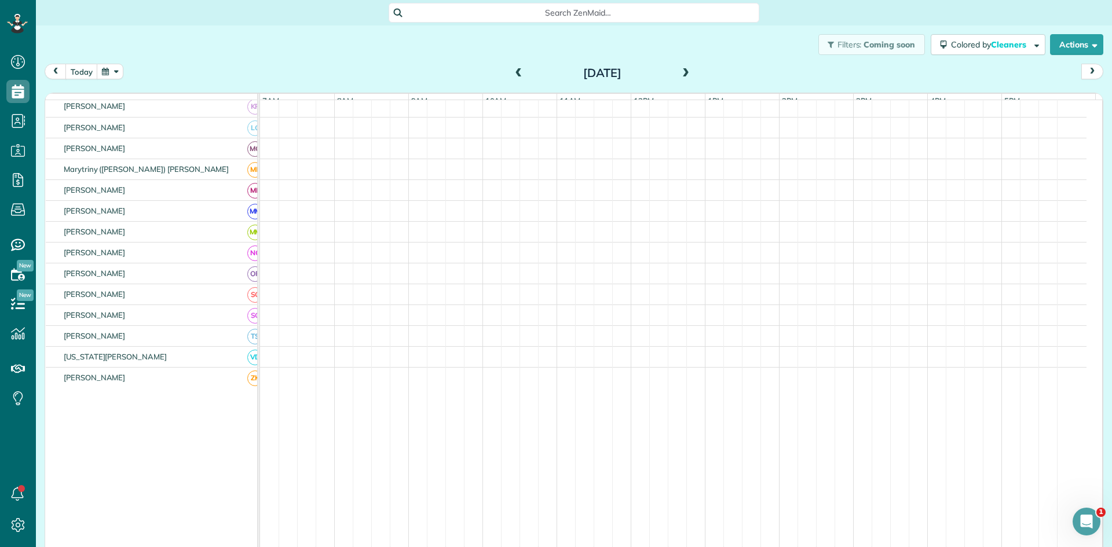
scroll to position [467, 0]
click at [513, 75] on span at bounding box center [519, 73] width 13 height 10
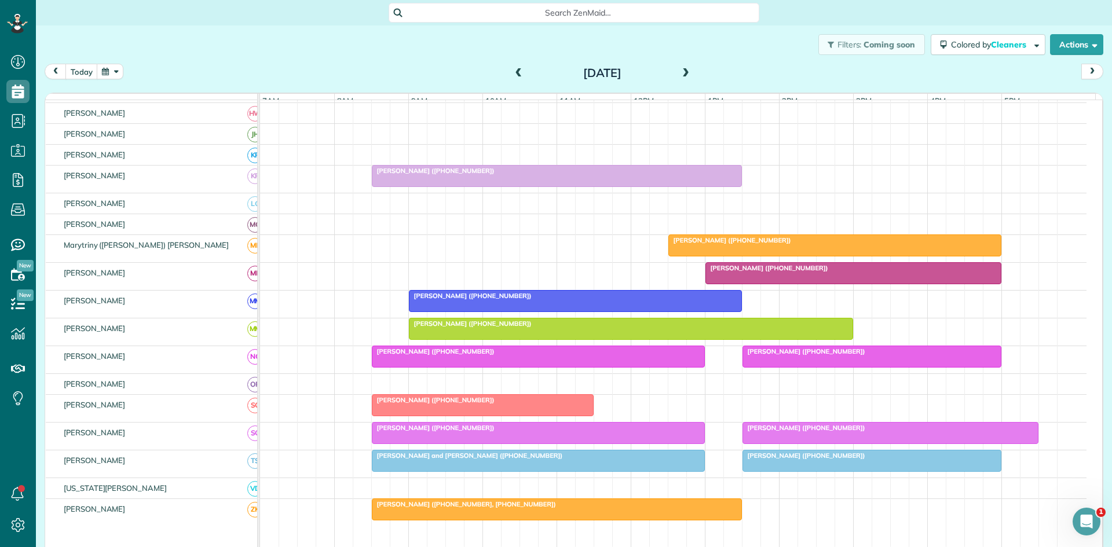
scroll to position [543, 0]
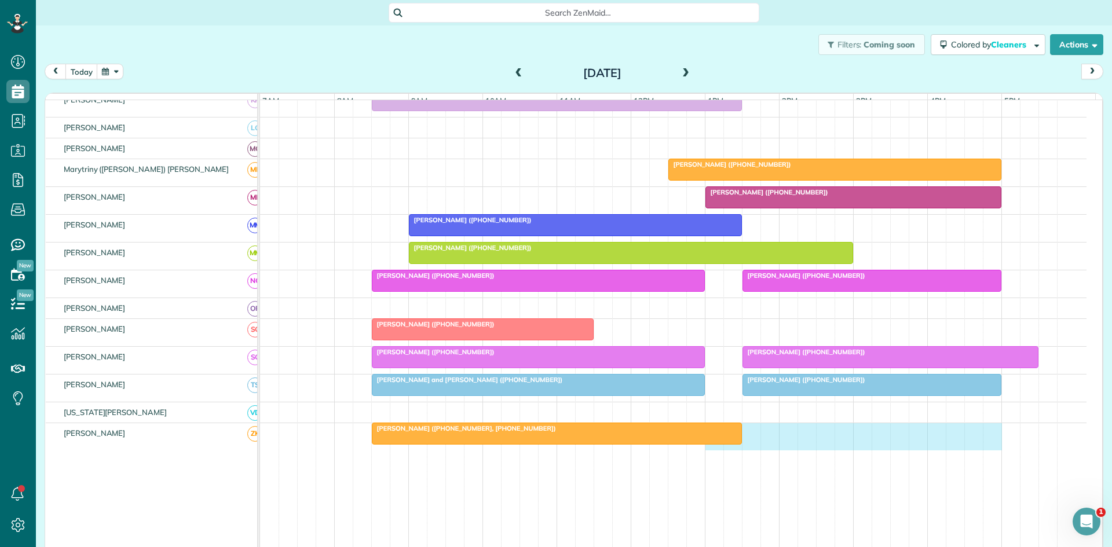
drag, startPoint x: 708, startPoint y: 461, endPoint x: 995, endPoint y: 450, distance: 286.9
click at [995, 450] on td "[PERSON_NAME] ([PHONE_NUMBER], [PHONE_NUMBER])" at bounding box center [673, 521] width 827 height 197
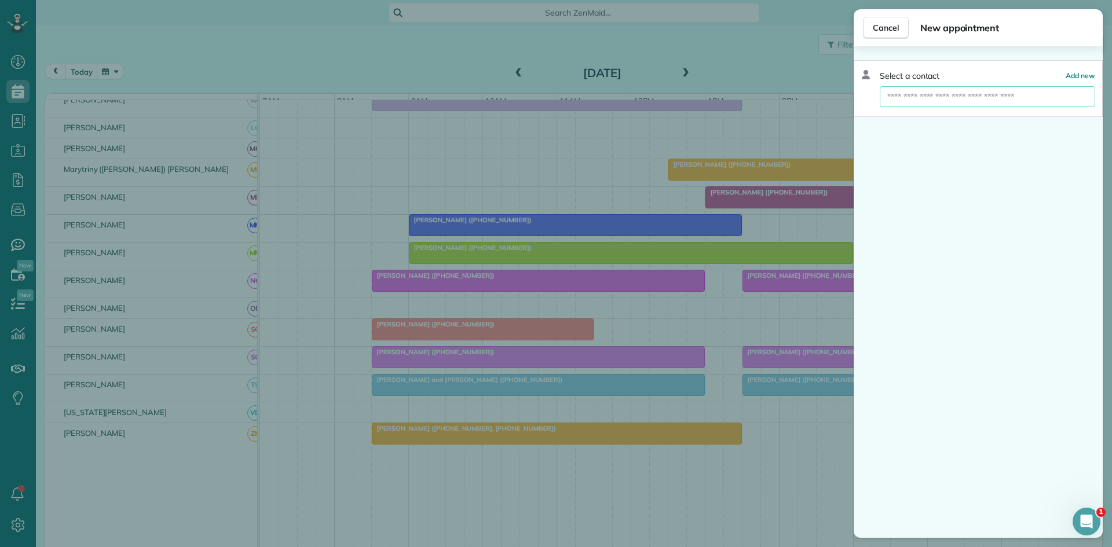
click at [997, 96] on input "text" at bounding box center [987, 96] width 215 height 21
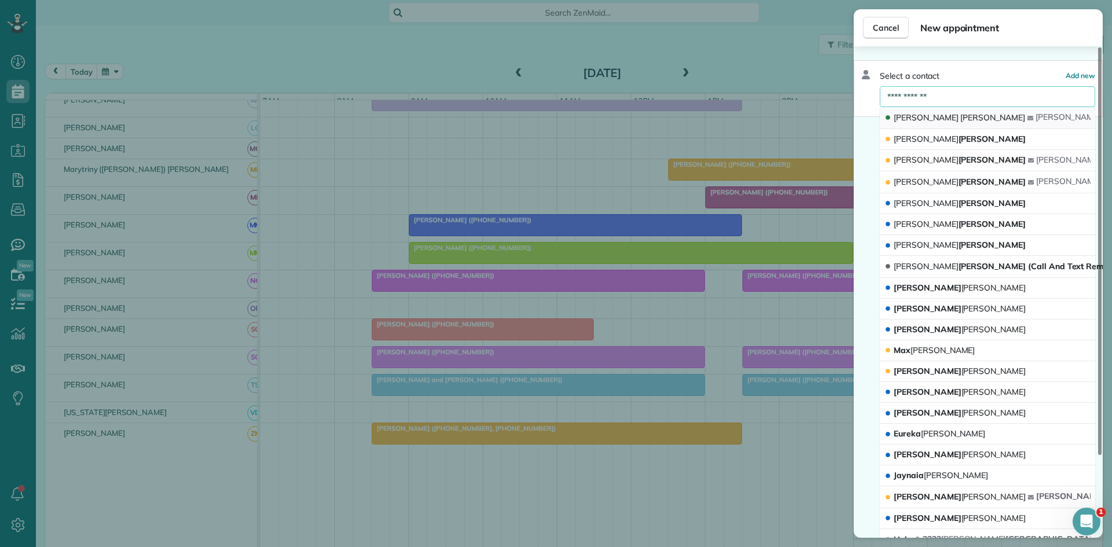
type input "**********"
click at [960, 122] on span "[PERSON_NAME]" at bounding box center [992, 117] width 65 height 10
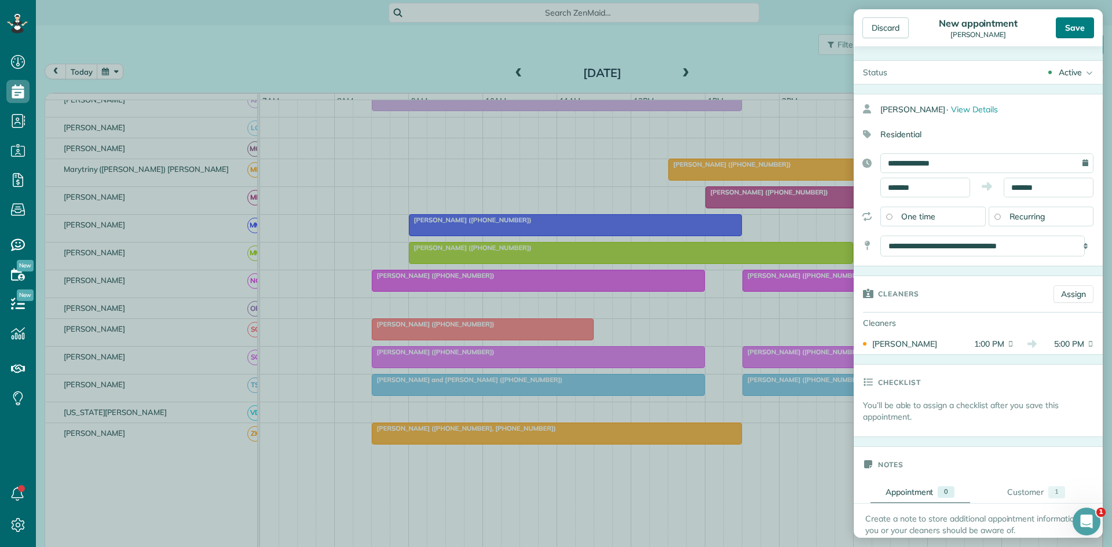
click at [1071, 23] on div "Save" at bounding box center [1075, 27] width 38 height 21
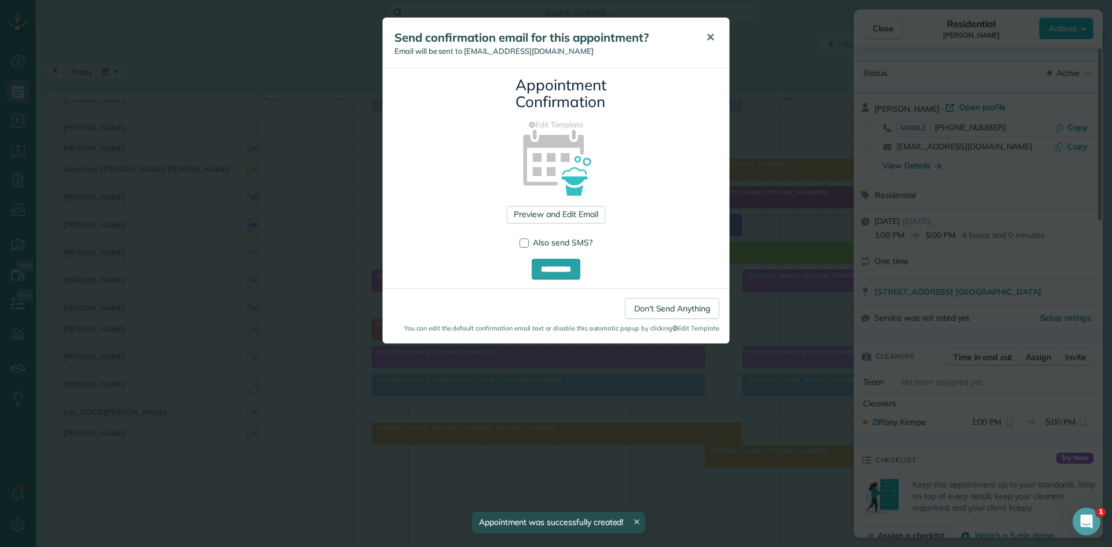
click at [712, 28] on button "✕" at bounding box center [710, 38] width 26 height 28
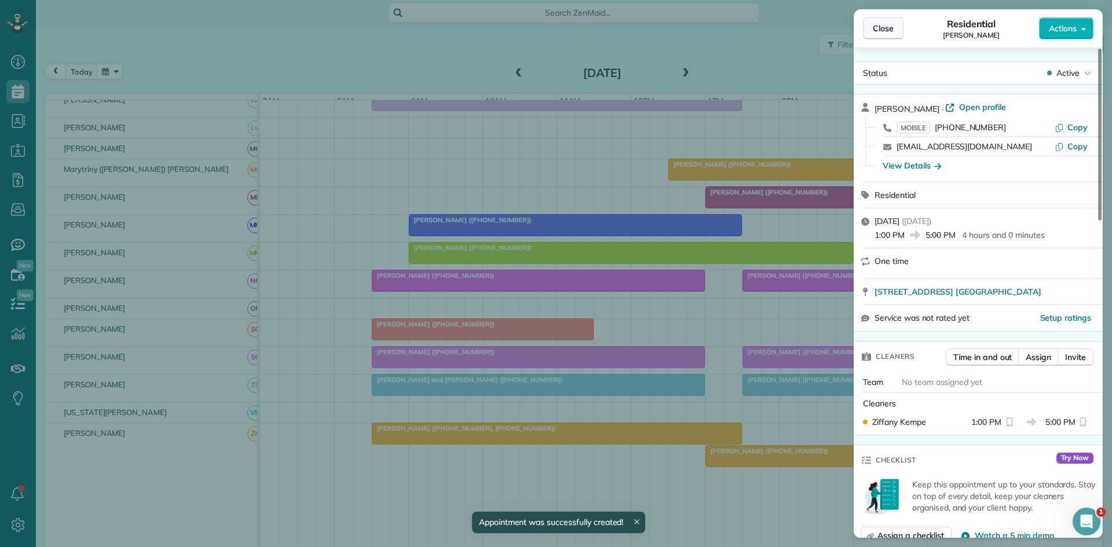
click at [886, 32] on span "Close" at bounding box center [883, 29] width 21 height 12
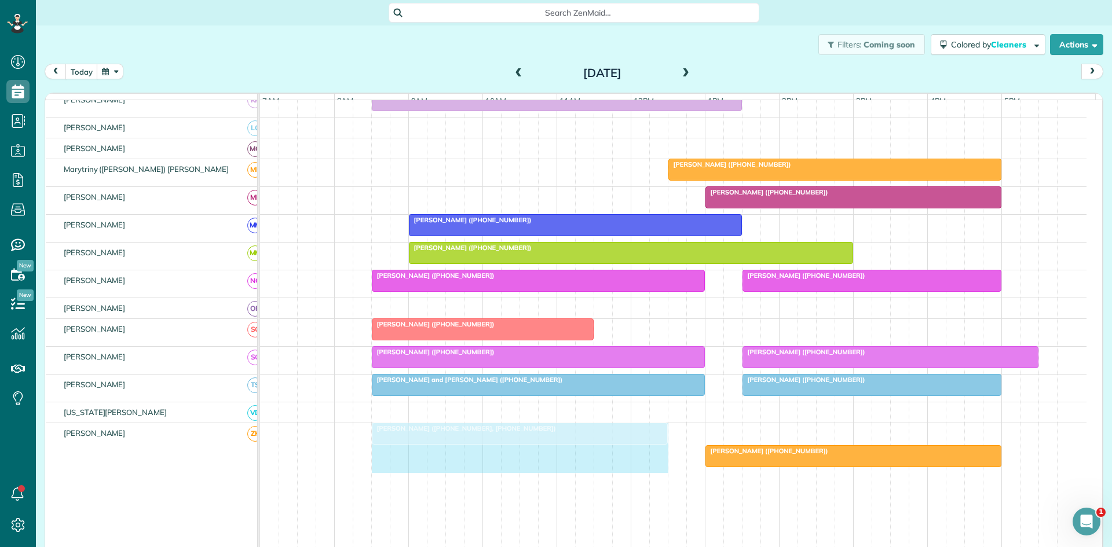
drag, startPoint x: 736, startPoint y: 442, endPoint x: 665, endPoint y: 436, distance: 71.5
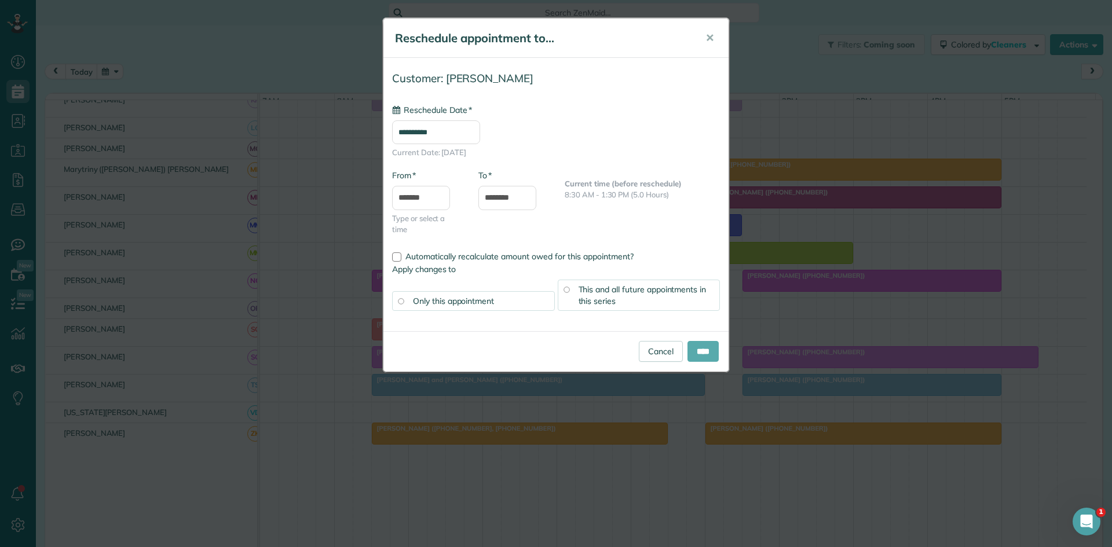
type input "**********"
click at [699, 357] on input "****" at bounding box center [703, 351] width 31 height 21
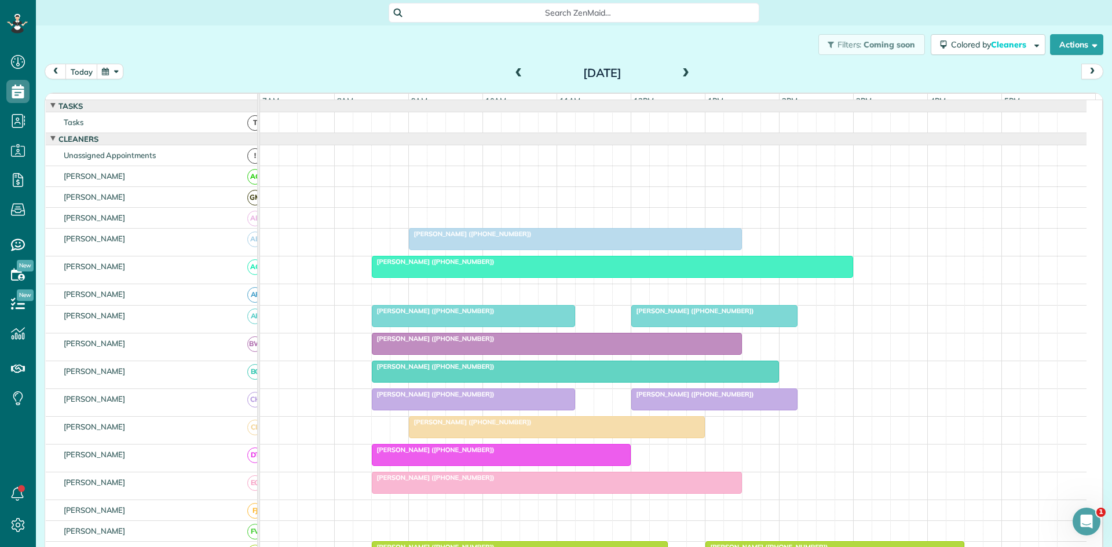
click at [1086, 528] on icon "Open Intercom Messenger" at bounding box center [1086, 522] width 19 height 19
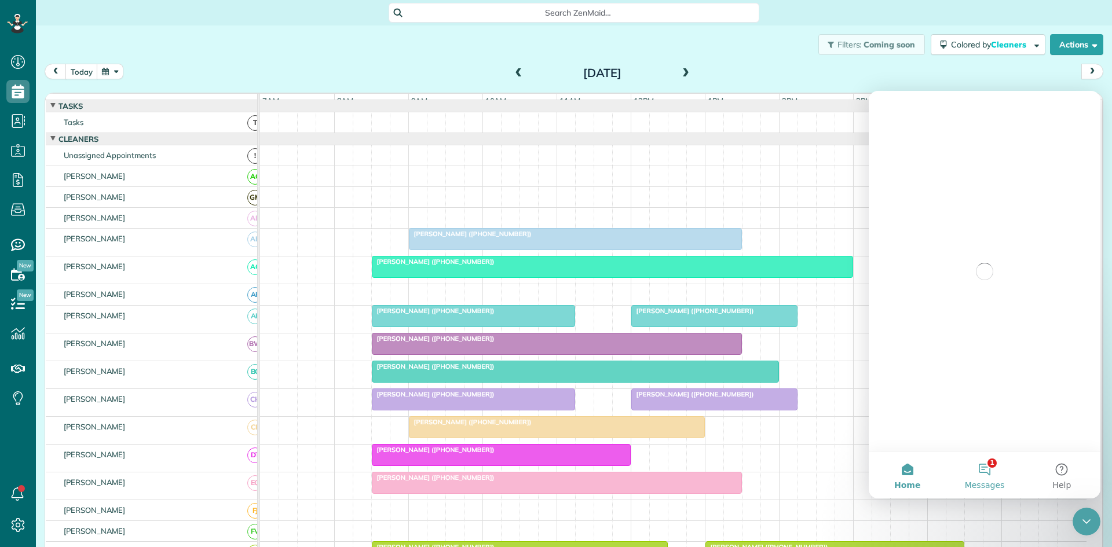
click at [999, 485] on span "Messages" at bounding box center [985, 485] width 40 height 8
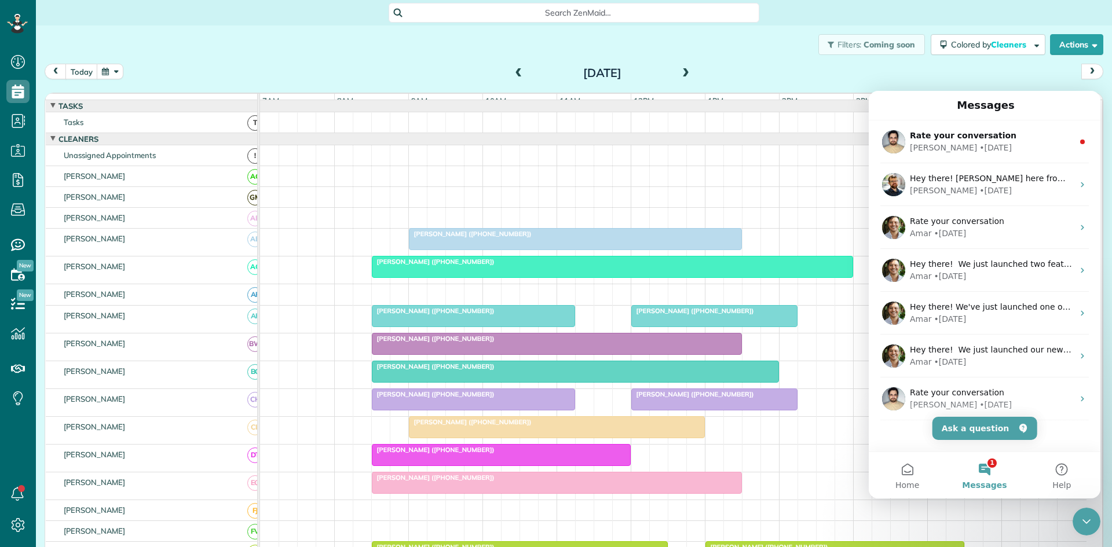
click at [703, 54] on div "Filters: Coming soon Colored by Cleaners Color by Cleaner Color by Team Color b…" at bounding box center [574, 44] width 1076 height 38
click at [1084, 76] on button "next" at bounding box center [1092, 72] width 22 height 16
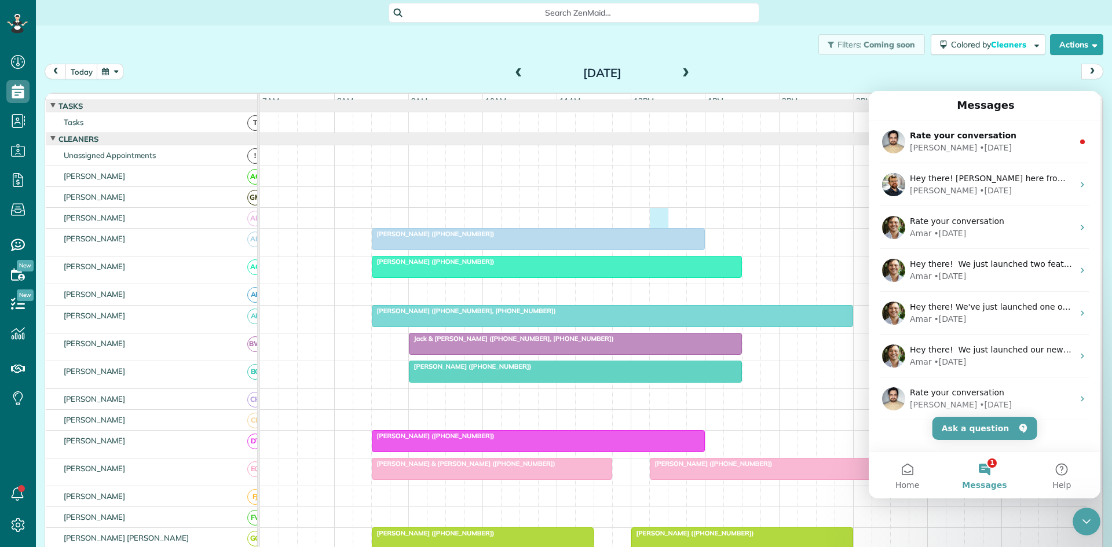
click at [664, 225] on div at bounding box center [673, 218] width 827 height 20
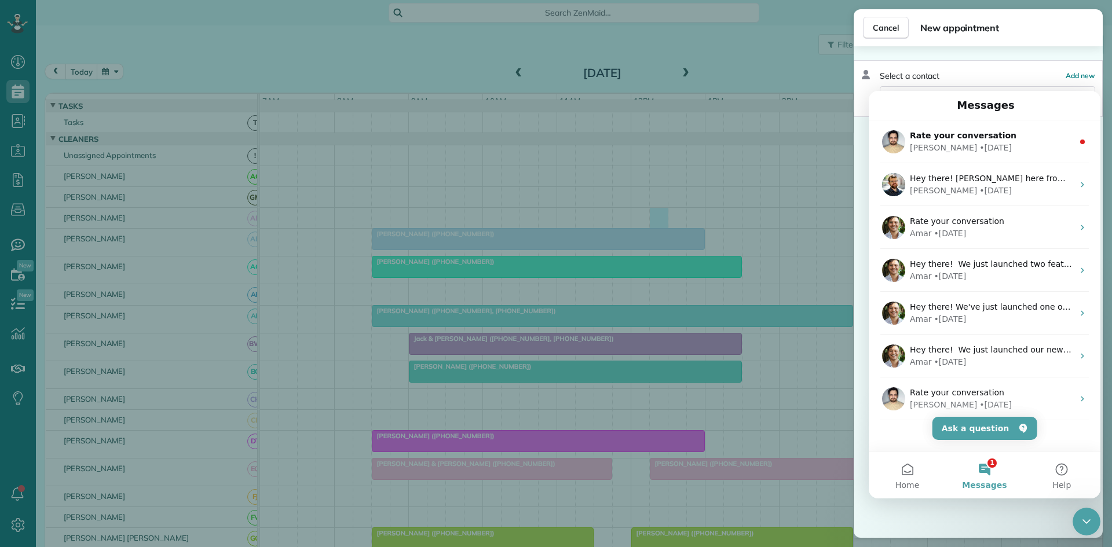
click at [714, 109] on div "Cancel New appointment Select a contact Add new" at bounding box center [556, 273] width 1112 height 547
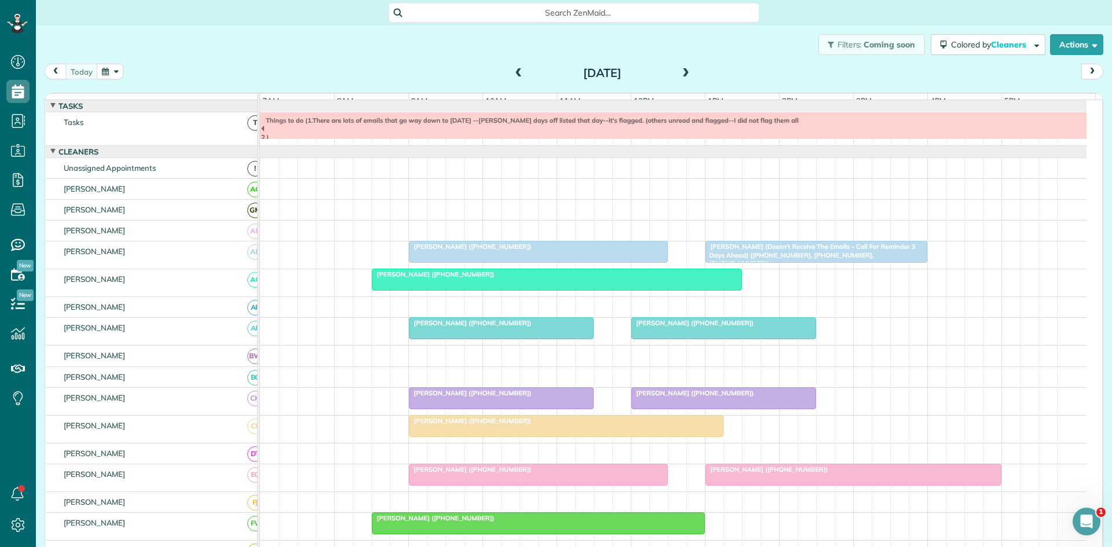
scroll to position [13, 0]
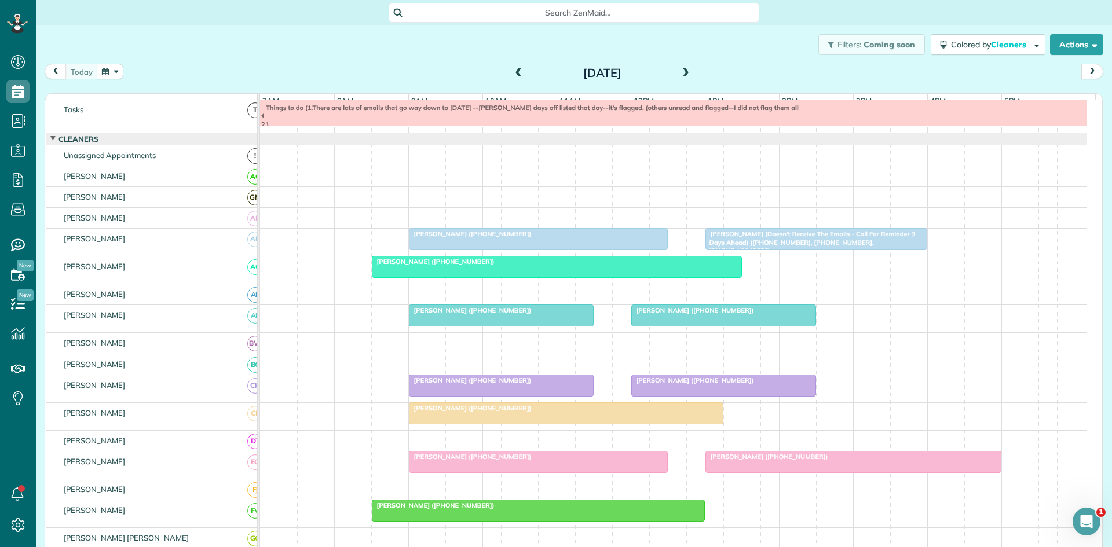
click at [565, 238] on div "[PERSON_NAME] ([PHONE_NUMBER])" at bounding box center [538, 234] width 252 height 8
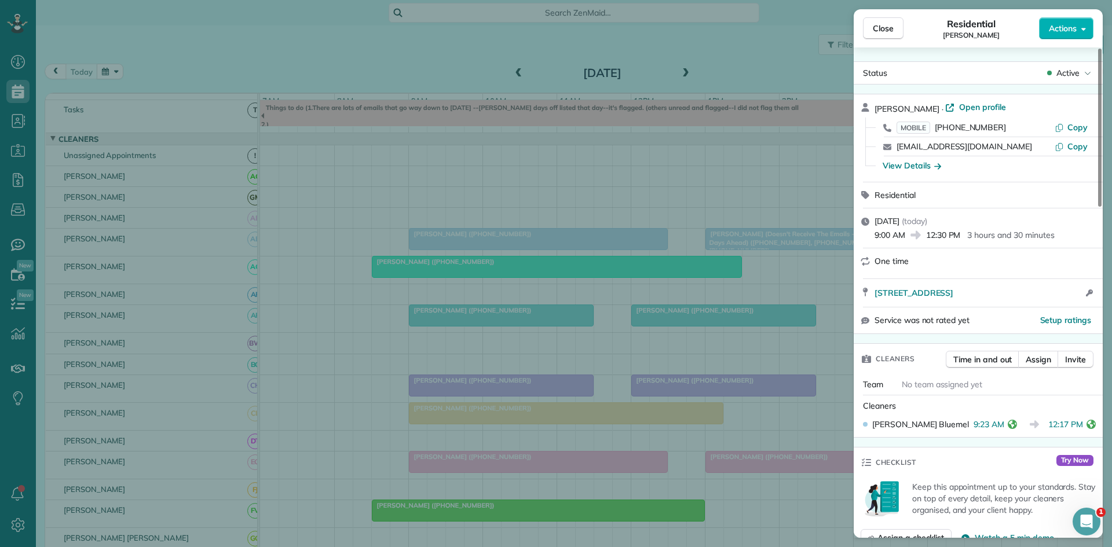
click at [640, 188] on div "Close Residential Jordan Ward Actions Status Active Jordan Ward · Open profile …" at bounding box center [556, 273] width 1112 height 547
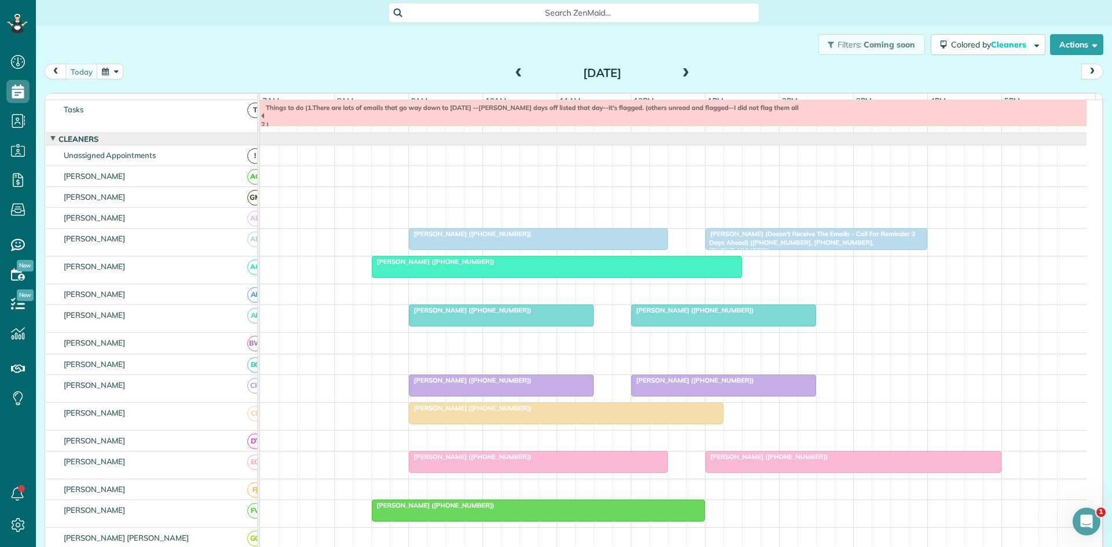
click at [765, 242] on span "Cynthia Benton (Doesn't Receive The Emails - Call For Reminder 3 Days Ahead) (+…" at bounding box center [810, 242] width 211 height 25
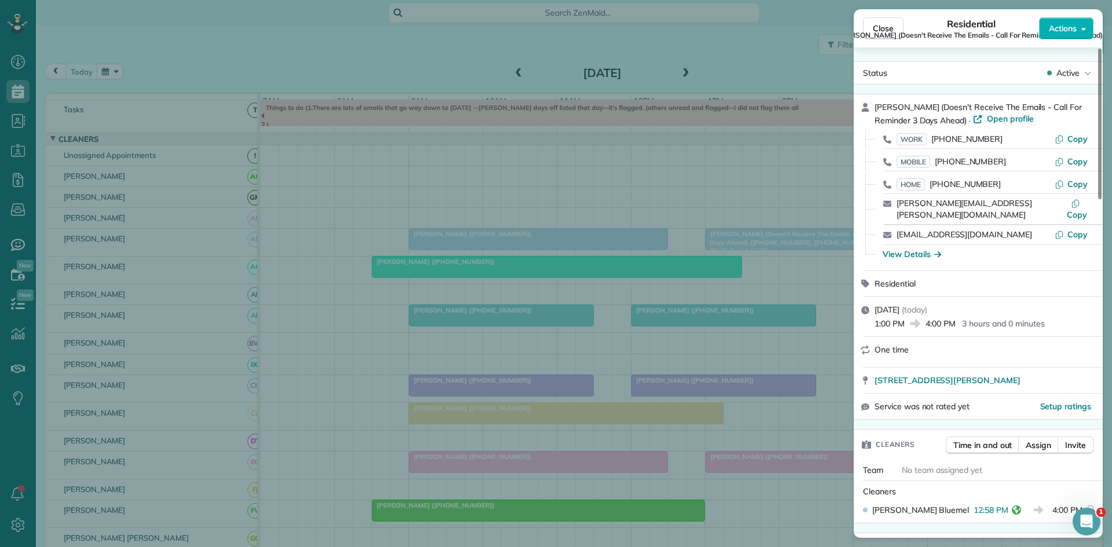
click at [560, 222] on div "Close Residential Cynthia Benton (Doesn't Receive The Emails - Call For Reminde…" at bounding box center [556, 273] width 1112 height 547
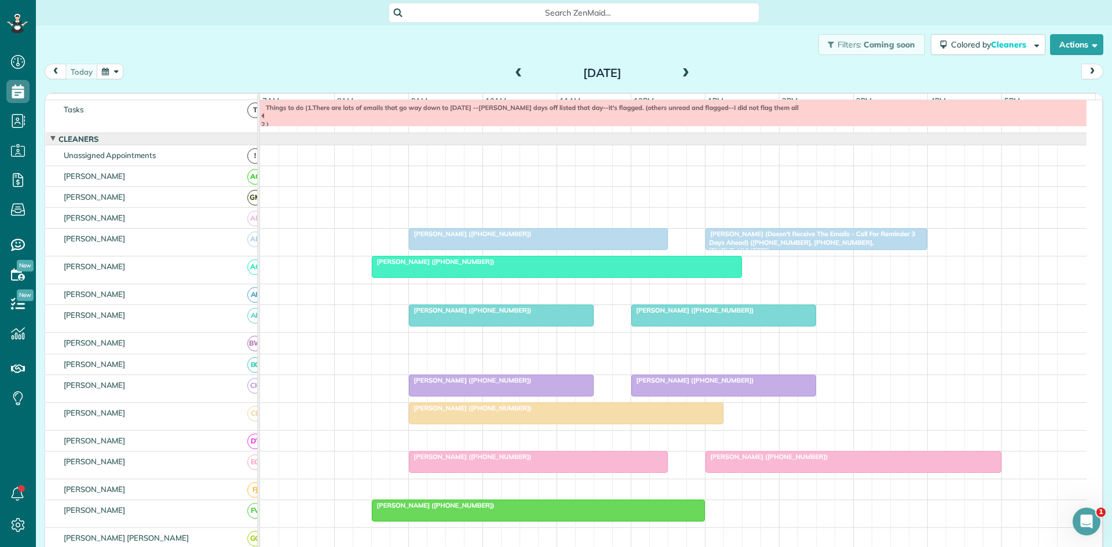
click at [502, 266] on div "[PERSON_NAME] ([PHONE_NUMBER])" at bounding box center [556, 262] width 363 height 8
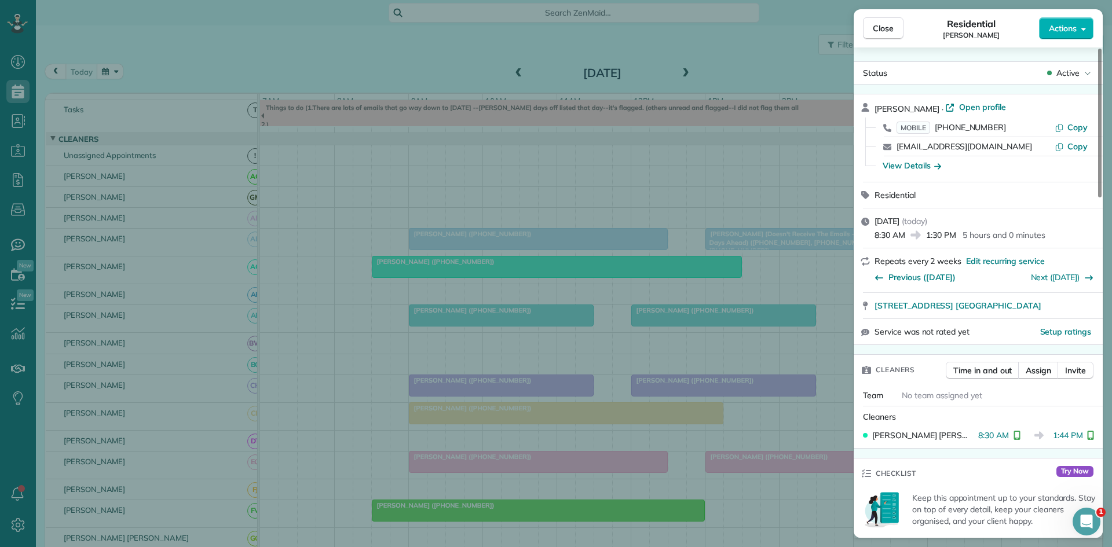
click at [564, 305] on div "Close Residential Charlsye Lewis Actions Status Active Charlsye Lewis · Open pr…" at bounding box center [556, 273] width 1112 height 547
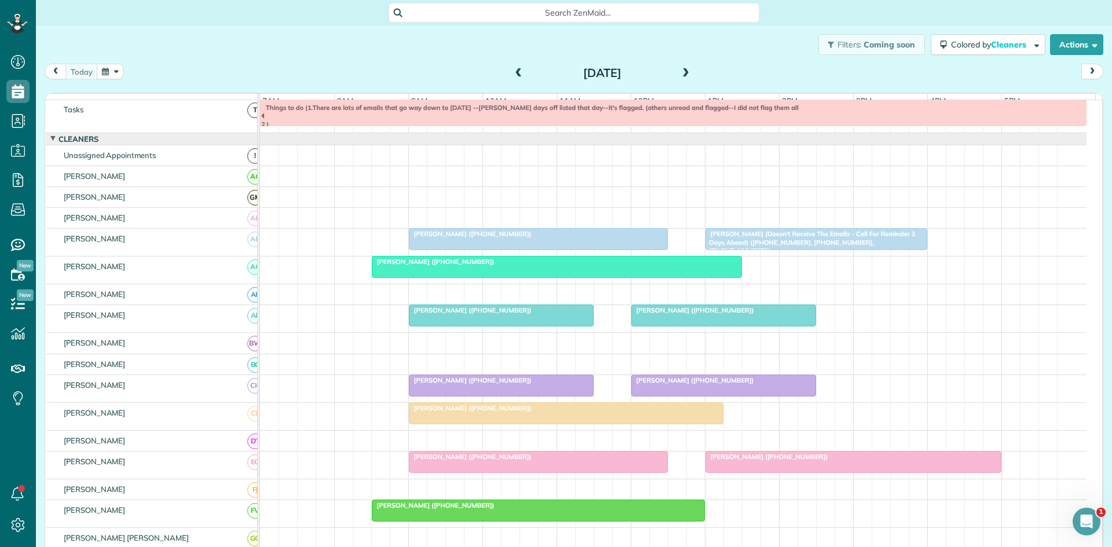
click at [657, 315] on span "[PERSON_NAME] ([PHONE_NUMBER])" at bounding box center [693, 310] width 124 height 8
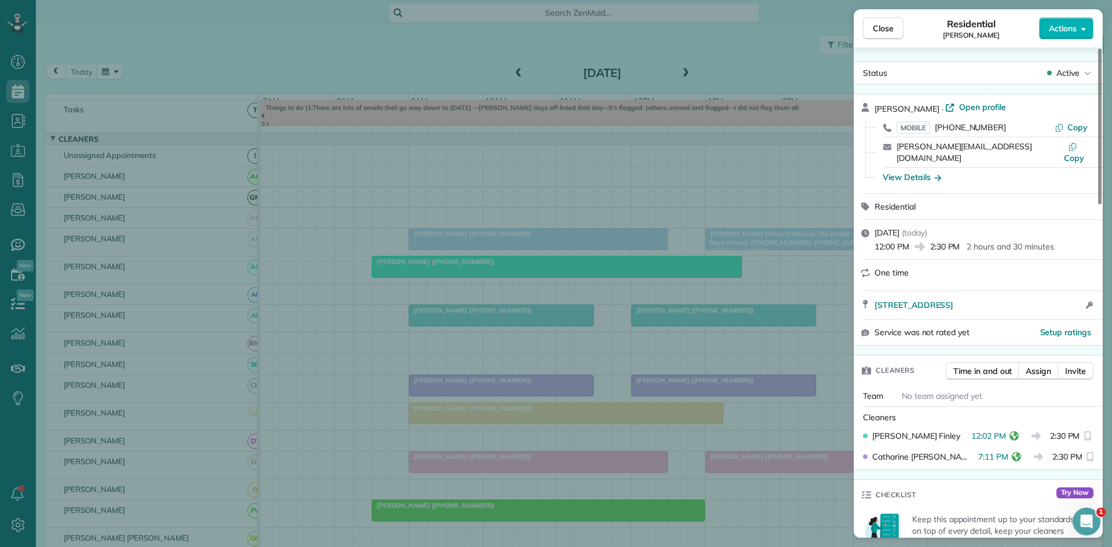
click at [613, 141] on div "Close Residential Fred Gilbert Actions Status Active Fred Gilbert · Open profil…" at bounding box center [556, 273] width 1112 height 547
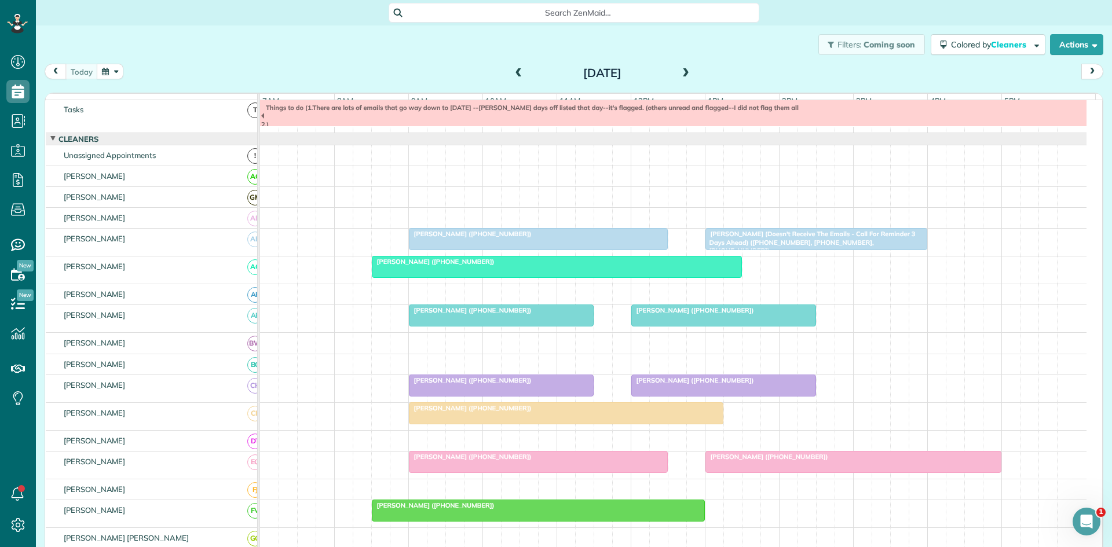
click at [468, 424] on div at bounding box center [566, 413] width 313 height 21
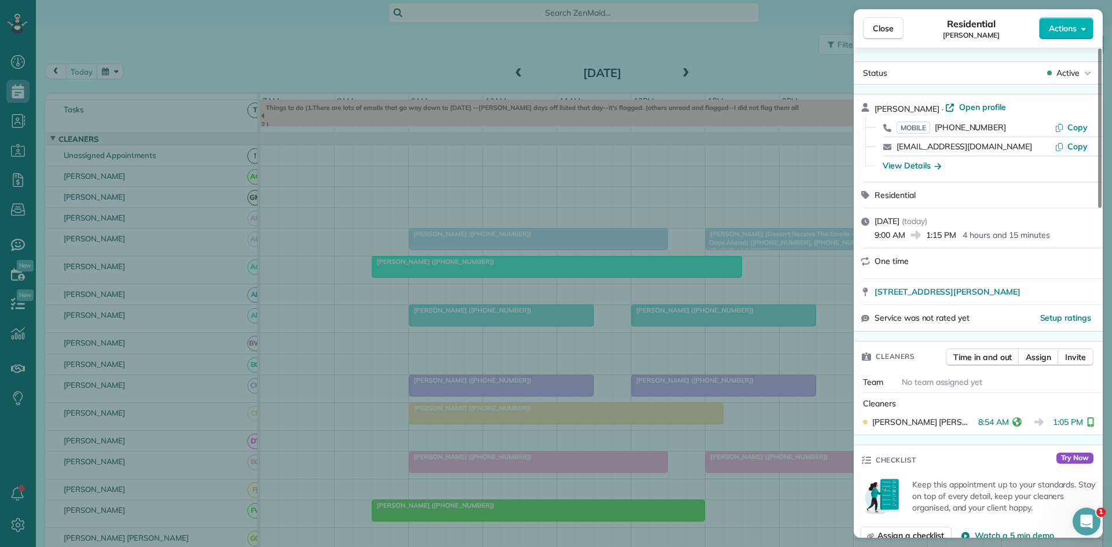
click at [517, 255] on div "Close Residential Karen Henderson Actions Status Active Karen Henderson · Open …" at bounding box center [556, 273] width 1112 height 547
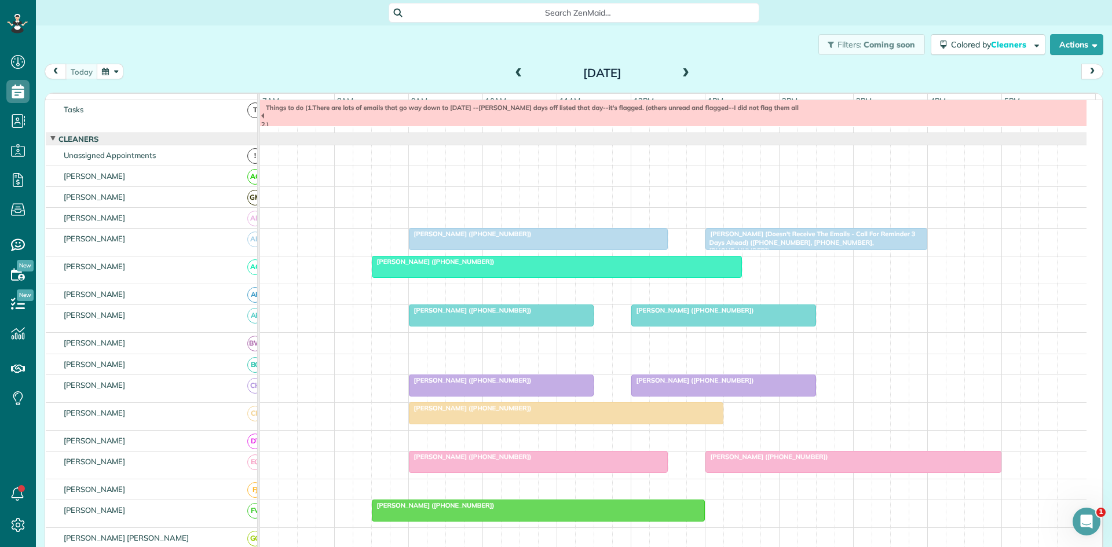
scroll to position [206, 0]
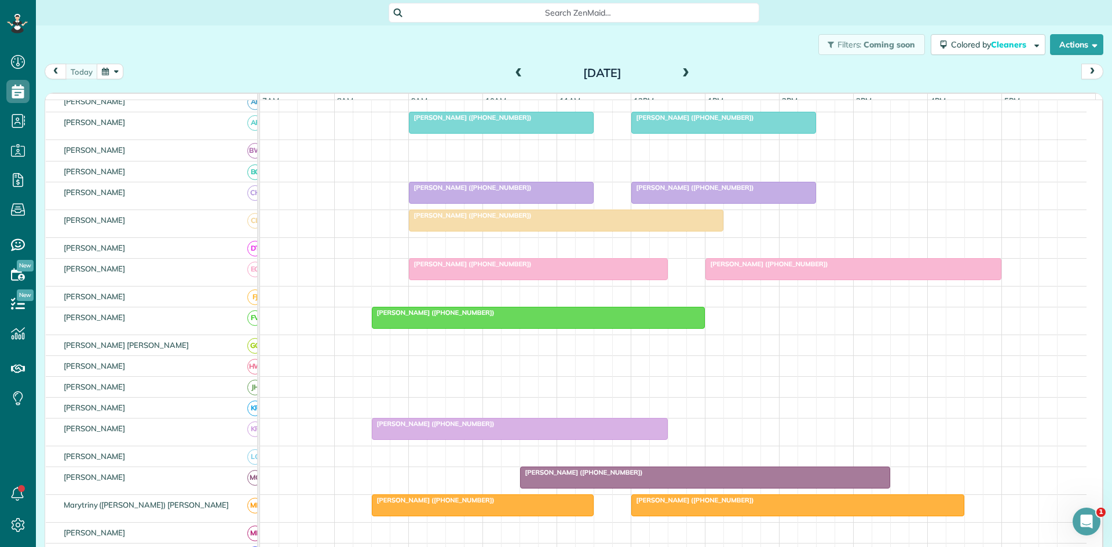
click at [615, 328] on div at bounding box center [538, 318] width 332 height 21
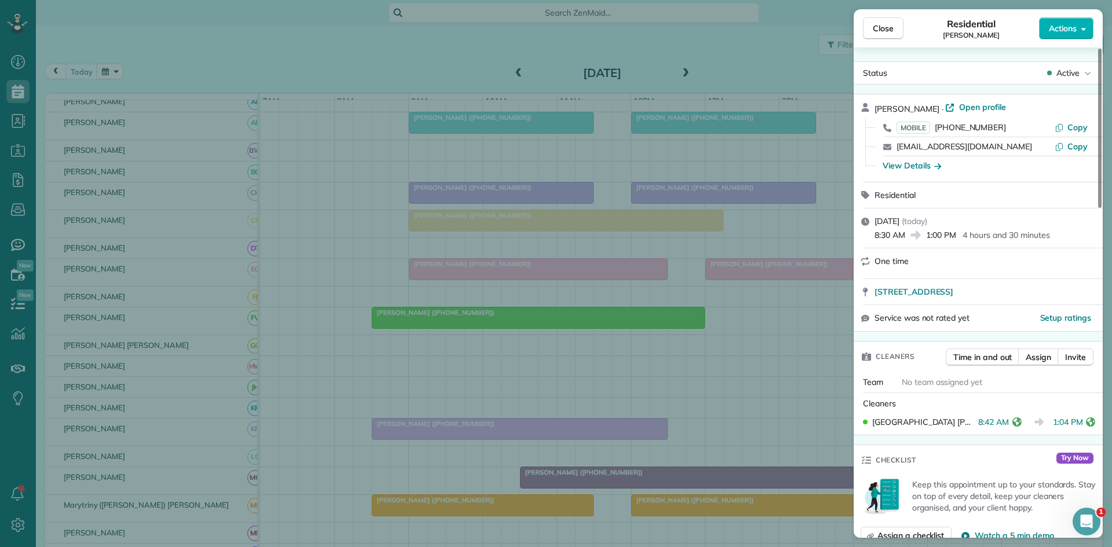
click at [600, 336] on div "Close Residential Bennett Riley Actions Status Active Bennett Riley · Open prof…" at bounding box center [556, 273] width 1112 height 547
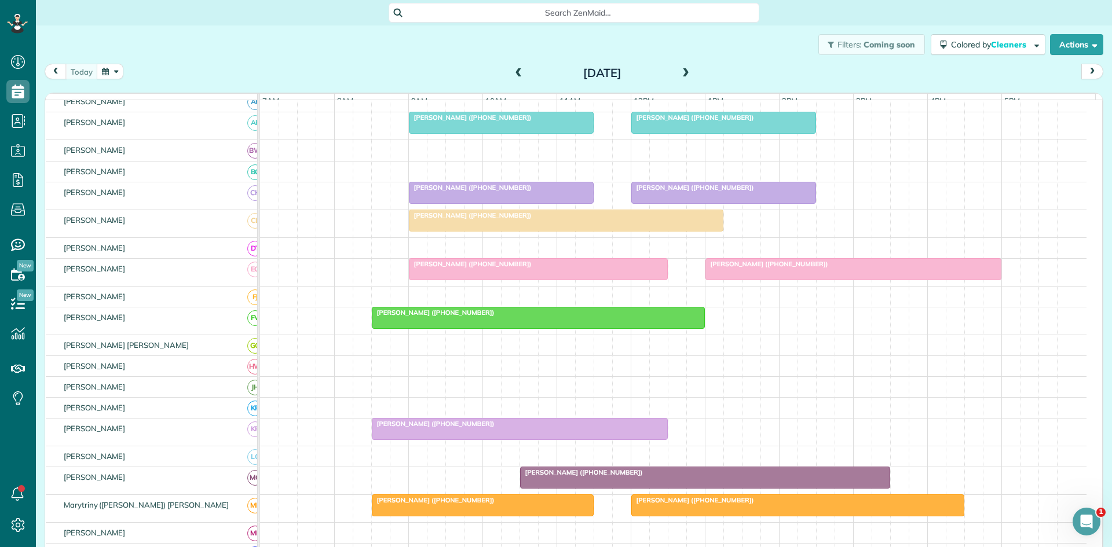
click at [459, 440] on div at bounding box center [519, 429] width 295 height 21
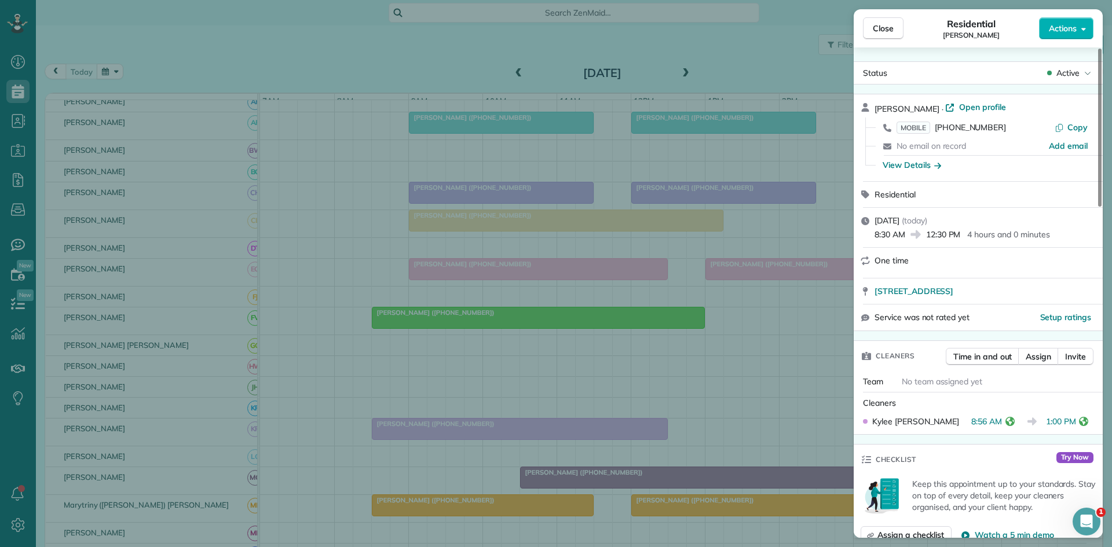
click at [610, 306] on div "Close Residential Erick Schmidt Actions Status Active Erick Schmidt · Open prof…" at bounding box center [556, 273] width 1112 height 547
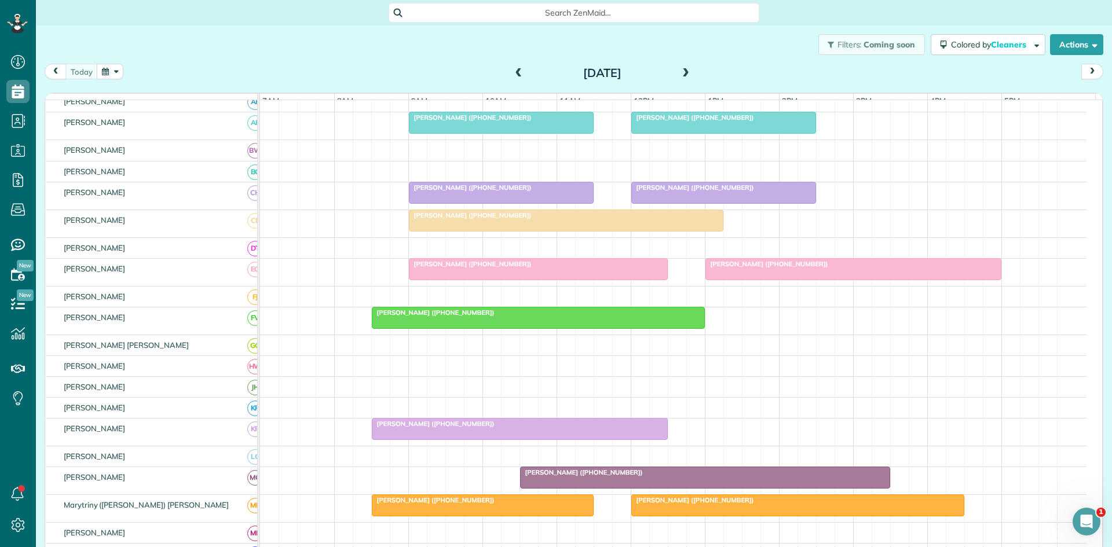
scroll to position [399, 0]
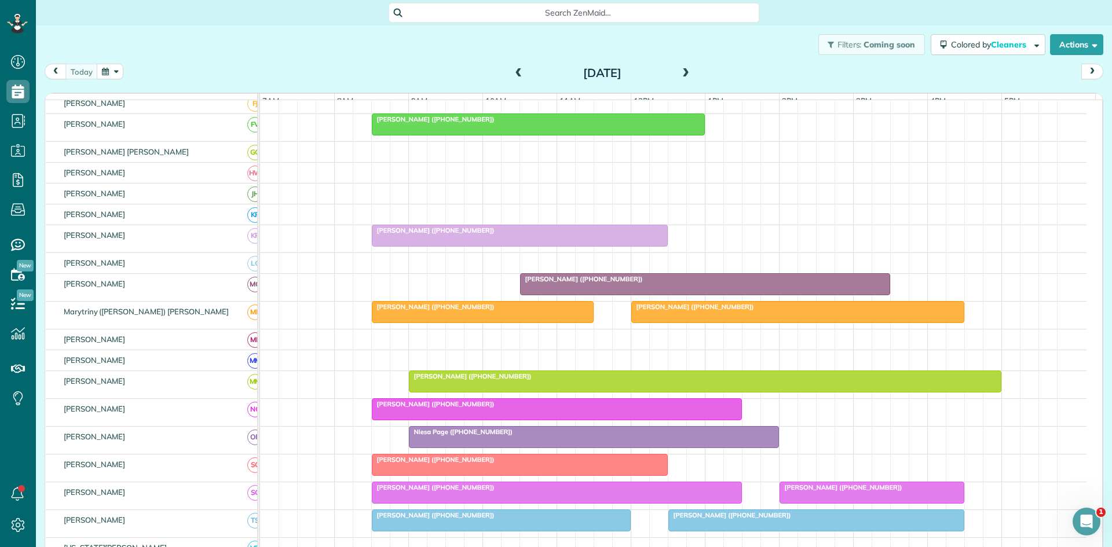
click at [688, 323] on div at bounding box center [798, 312] width 332 height 21
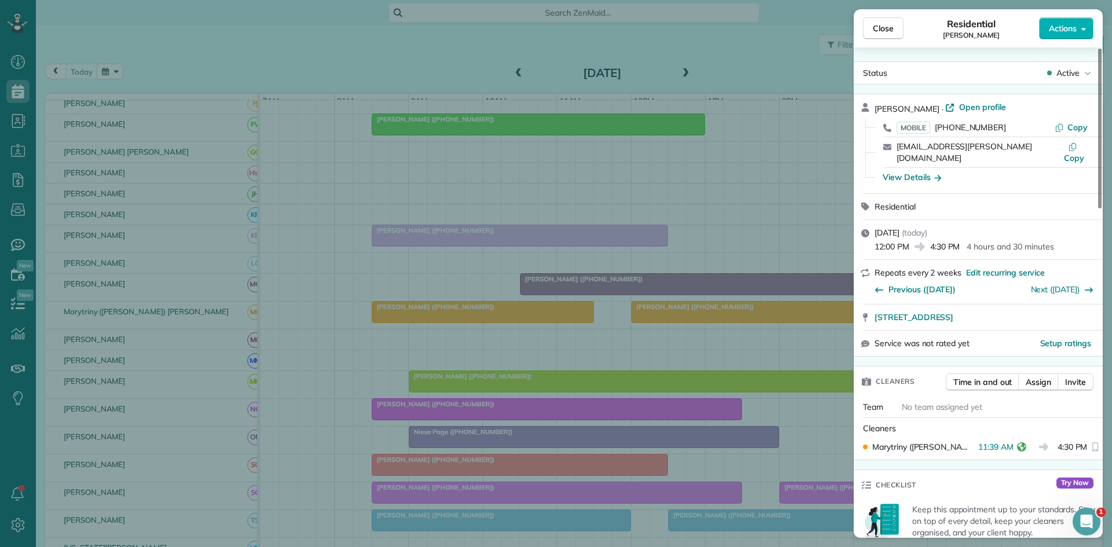
click at [550, 308] on div "Close Residential Deborah Nelson Actions Status Active Deborah Nelson · Open pr…" at bounding box center [556, 273] width 1112 height 547
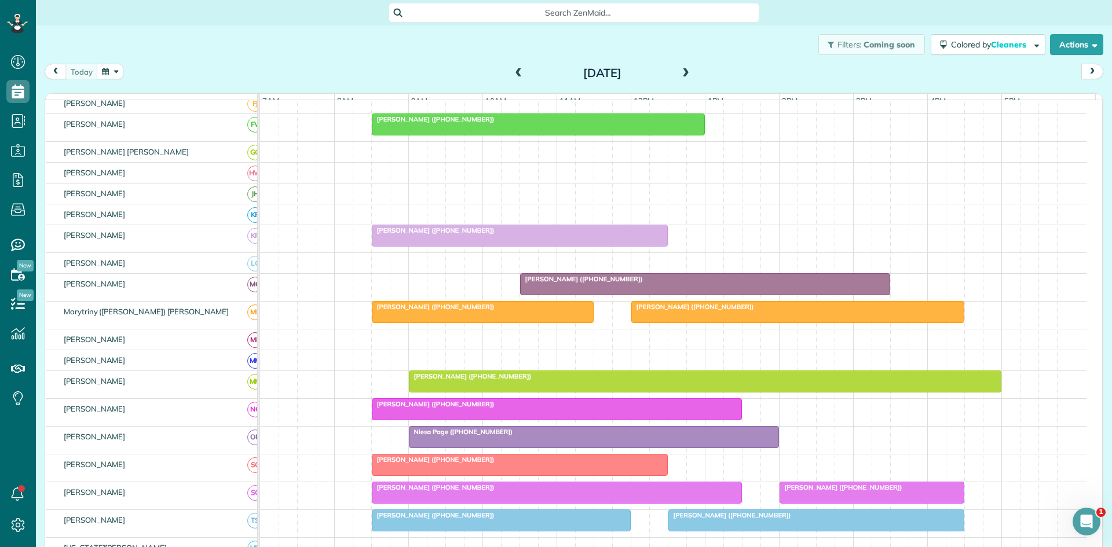
click at [646, 311] on span "[PERSON_NAME] ([PHONE_NUMBER])" at bounding box center [693, 307] width 124 height 8
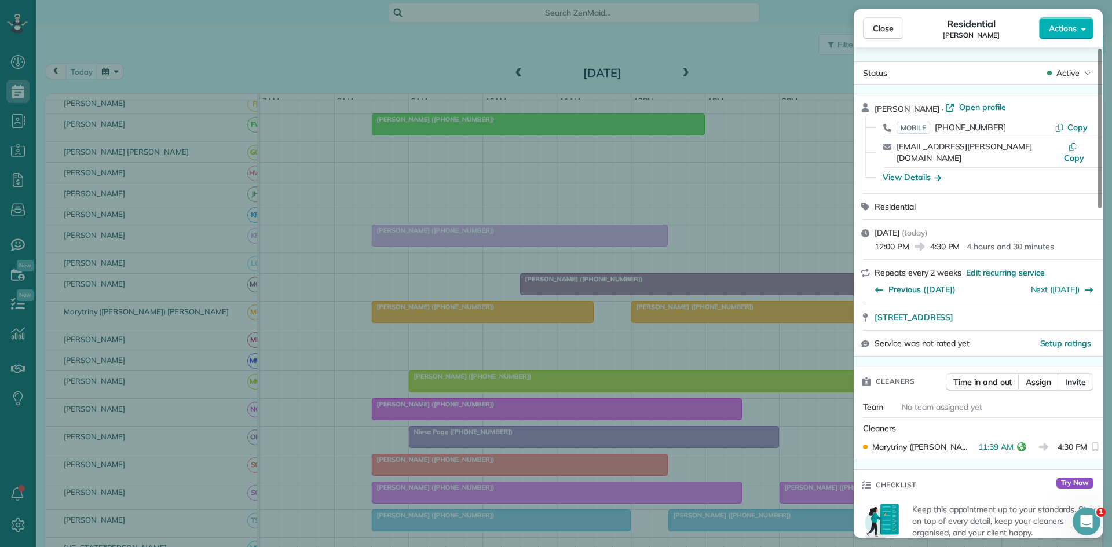
click at [497, 346] on div "Close Residential Deborah Nelson Actions Status Active Deborah Nelson · Open pr…" at bounding box center [556, 273] width 1112 height 547
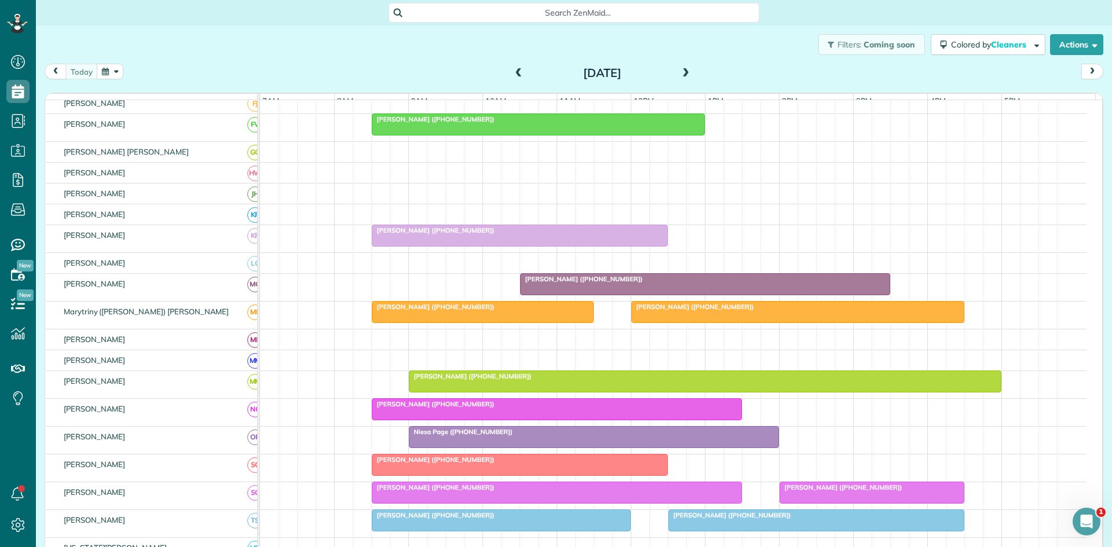
scroll to position [592, 0]
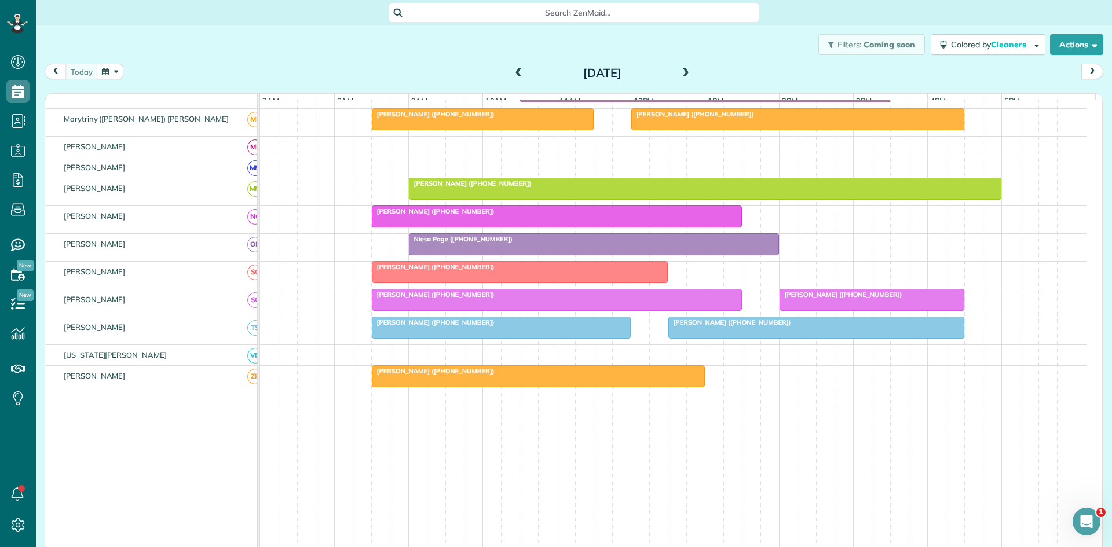
click at [500, 215] on div "[PERSON_NAME] ([PHONE_NUMBER])" at bounding box center [556, 211] width 363 height 8
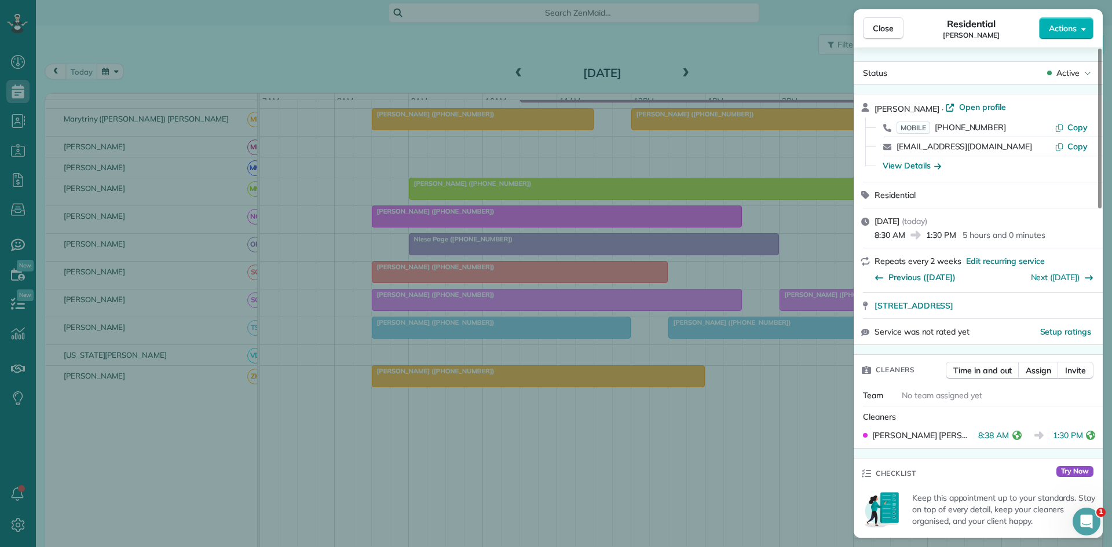
click at [459, 339] on div "Close Residential Dorothy Bakintas Actions Status Active Dorothy Bakintas · Ope…" at bounding box center [556, 273] width 1112 height 547
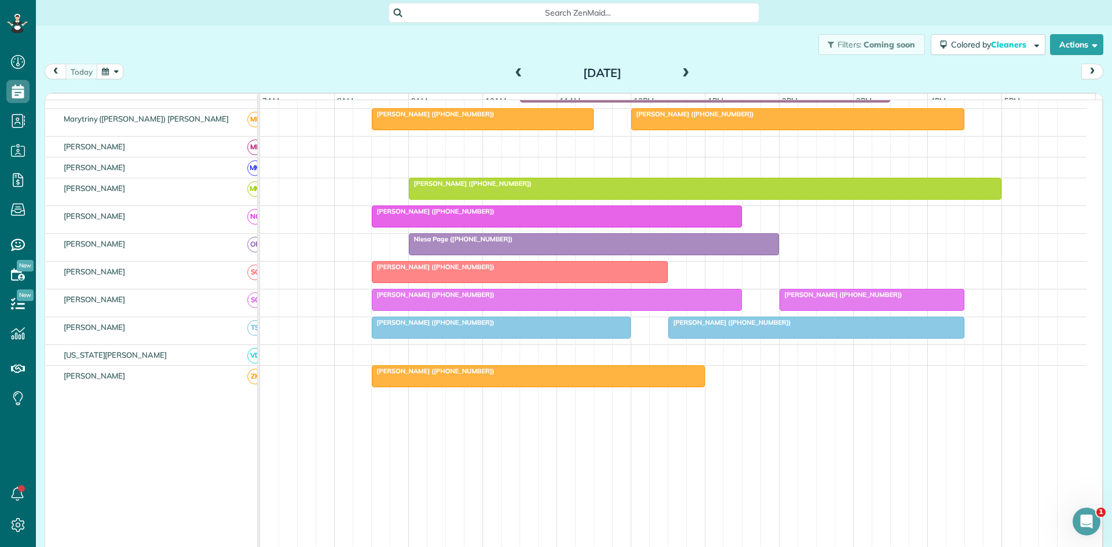
click at [428, 255] on div at bounding box center [594, 244] width 369 height 21
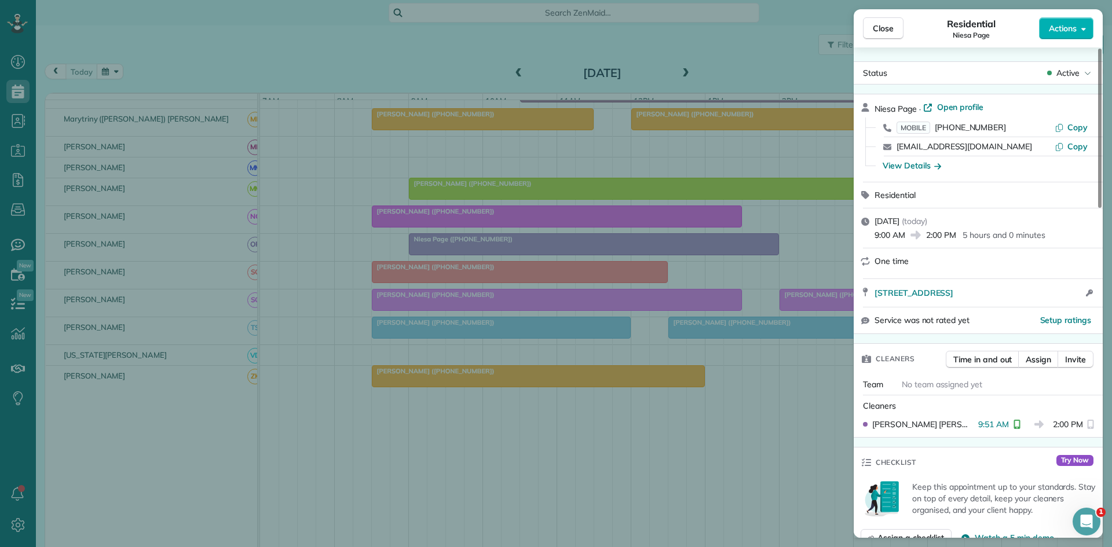
click at [626, 295] on div "Close Residential Niesa Page Actions Status Active Niesa Page · Open profile MO…" at bounding box center [556, 273] width 1112 height 547
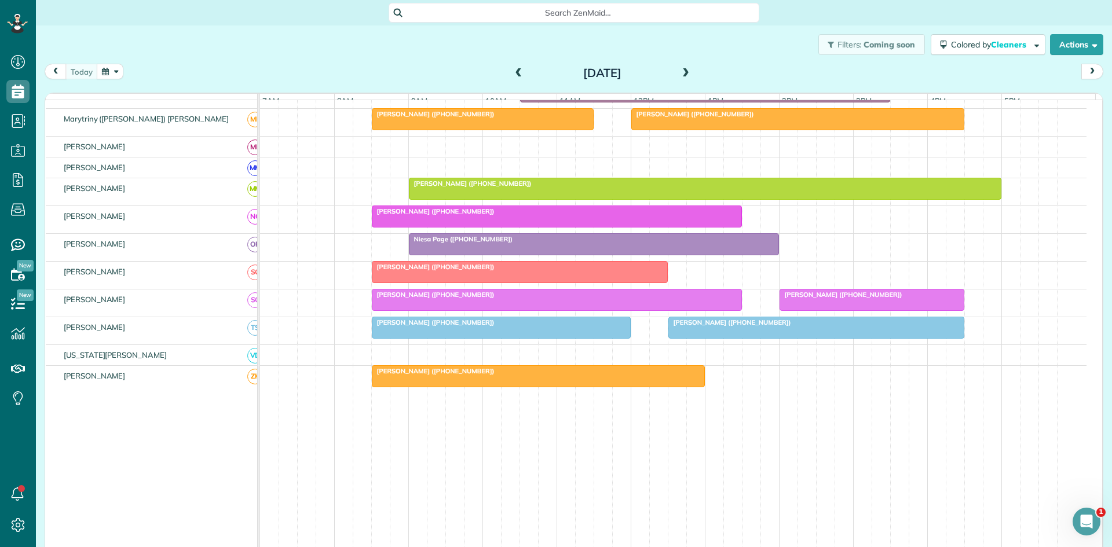
click at [446, 282] on div at bounding box center [519, 272] width 295 height 21
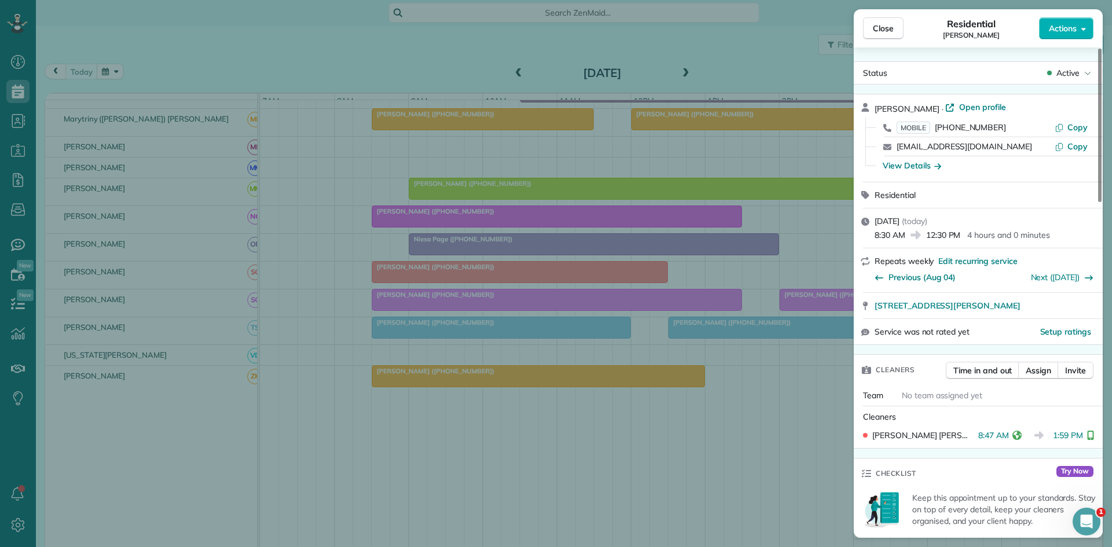
click at [597, 337] on div "Close Residential Kim Sakovich Actions Status Active Kim Sakovich · Open profil…" at bounding box center [556, 273] width 1112 height 547
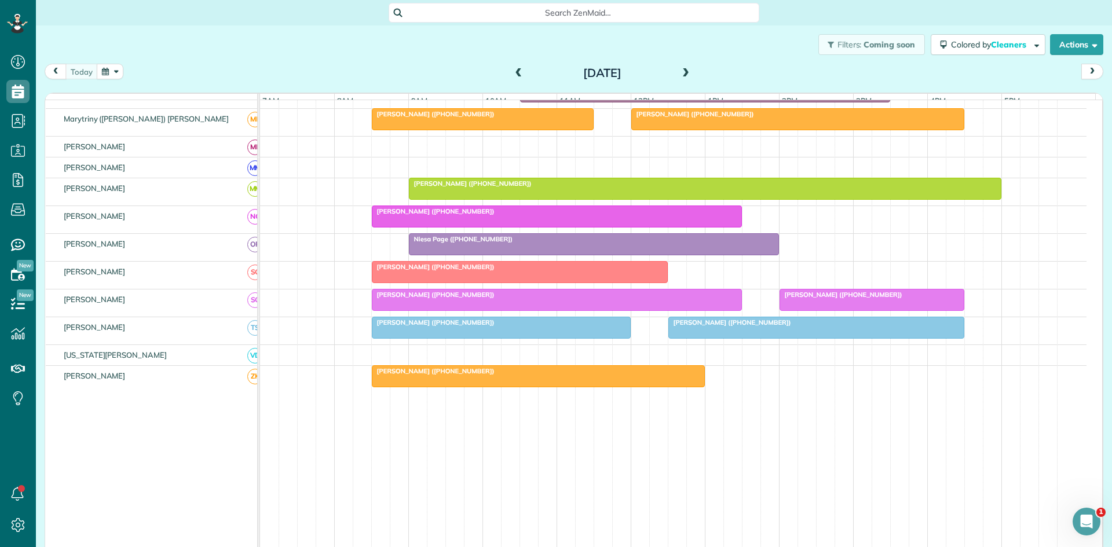
click at [634, 283] on div at bounding box center [519, 272] width 295 height 21
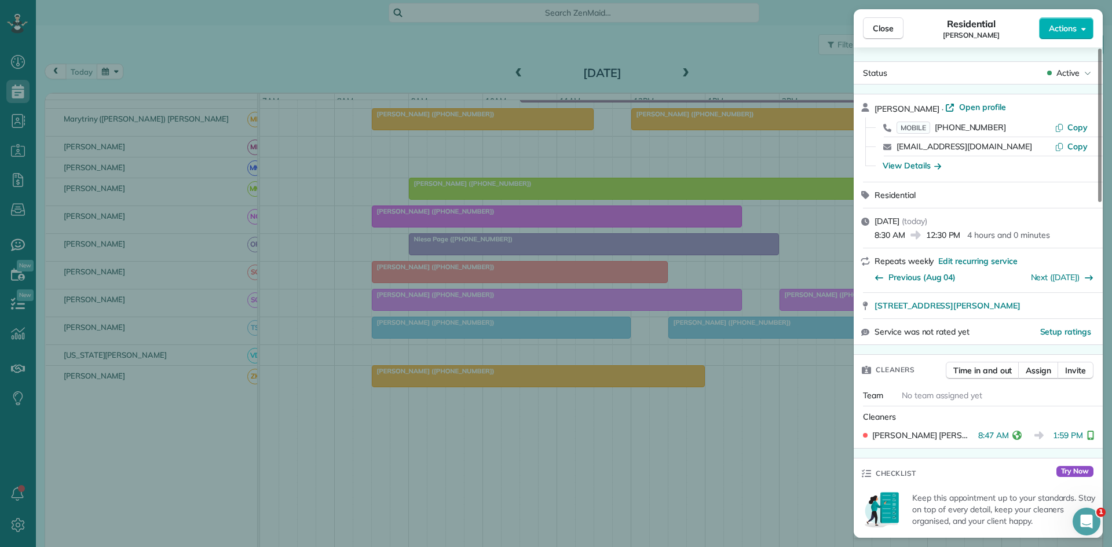
click at [634, 286] on div "Close Residential Kim Sakovich Actions Status Active Kim Sakovich · Open profil…" at bounding box center [556, 273] width 1112 height 547
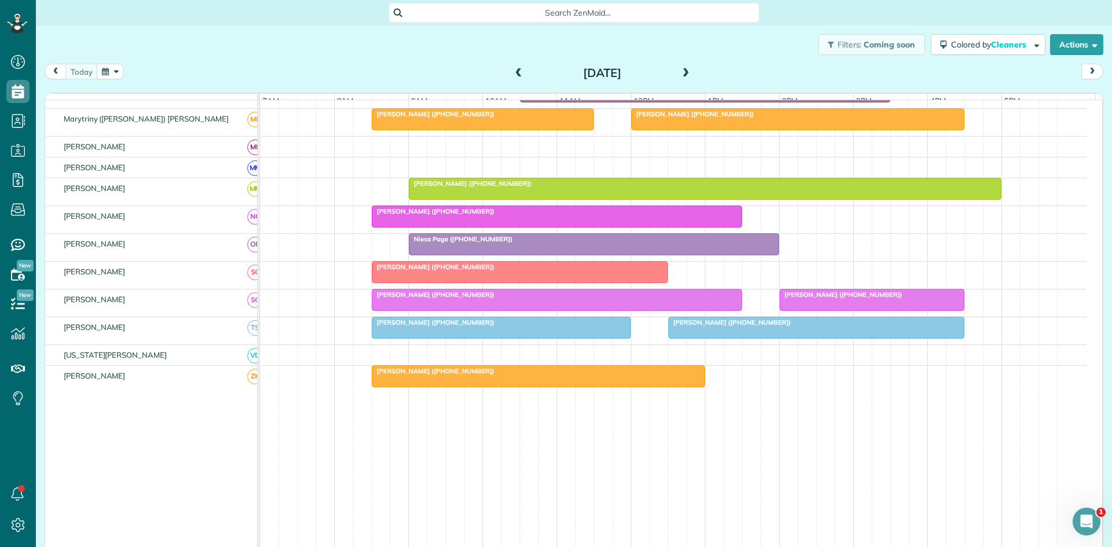
click at [615, 299] on div "[PERSON_NAME] ([PHONE_NUMBER])" at bounding box center [556, 295] width 363 height 8
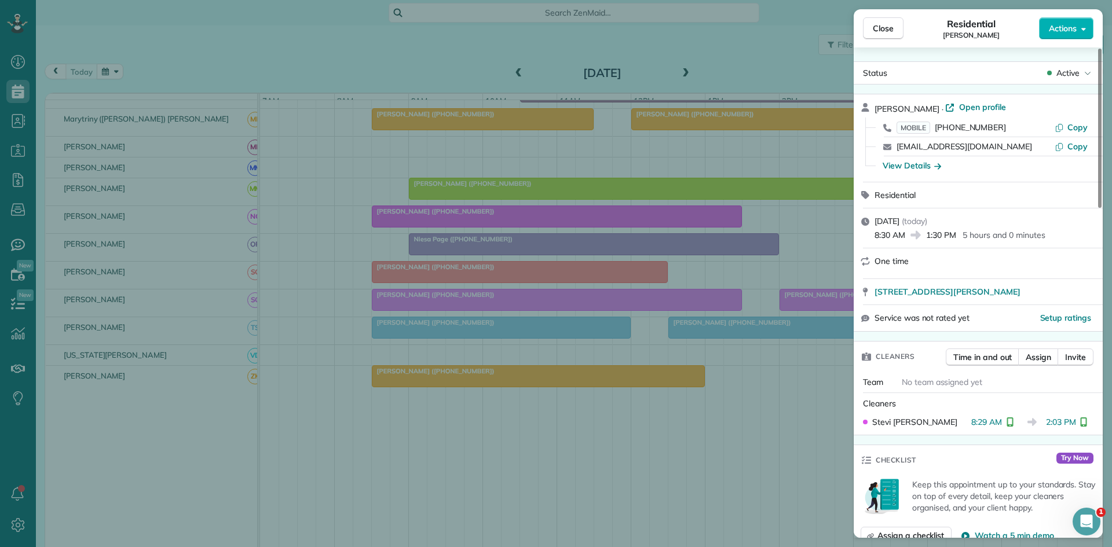
click at [608, 352] on div "Close Residential Joel Lozzi Actions Status Active Joel Lozzi · Open profile MO…" at bounding box center [556, 273] width 1112 height 547
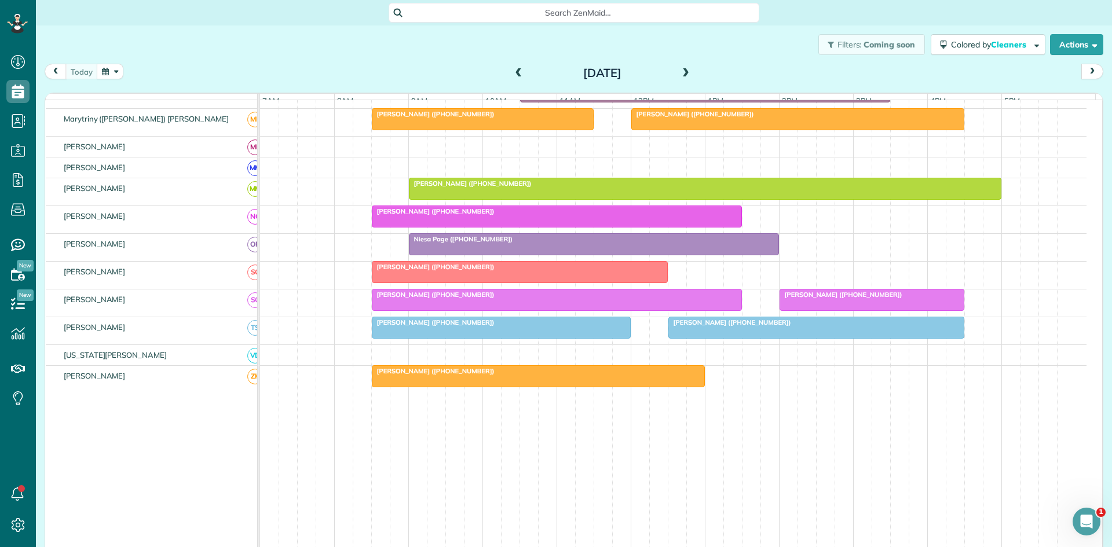
click at [686, 338] on div at bounding box center [816, 327] width 295 height 21
